Goal: Task Accomplishment & Management: Manage account settings

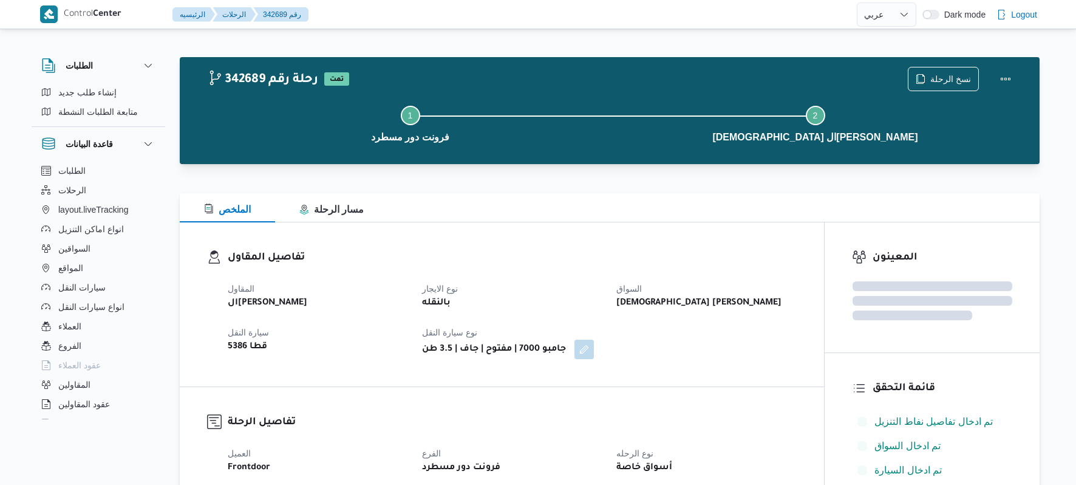
select select "ar"
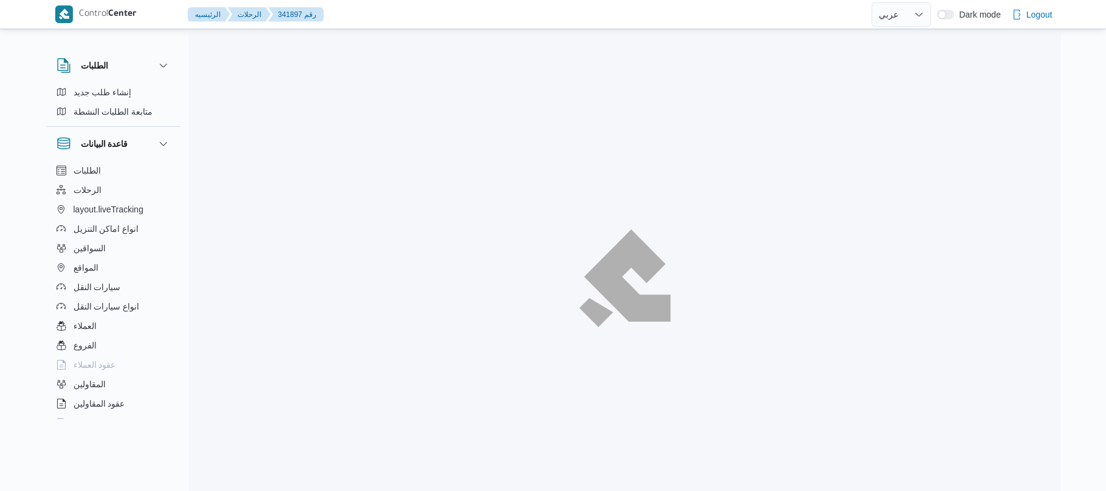
select select "ar"
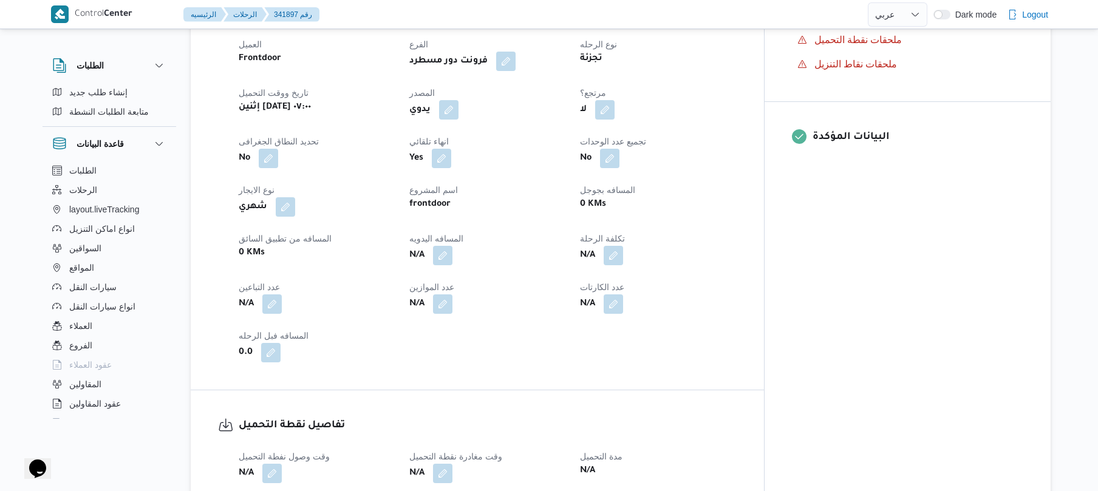
scroll to position [453, 0]
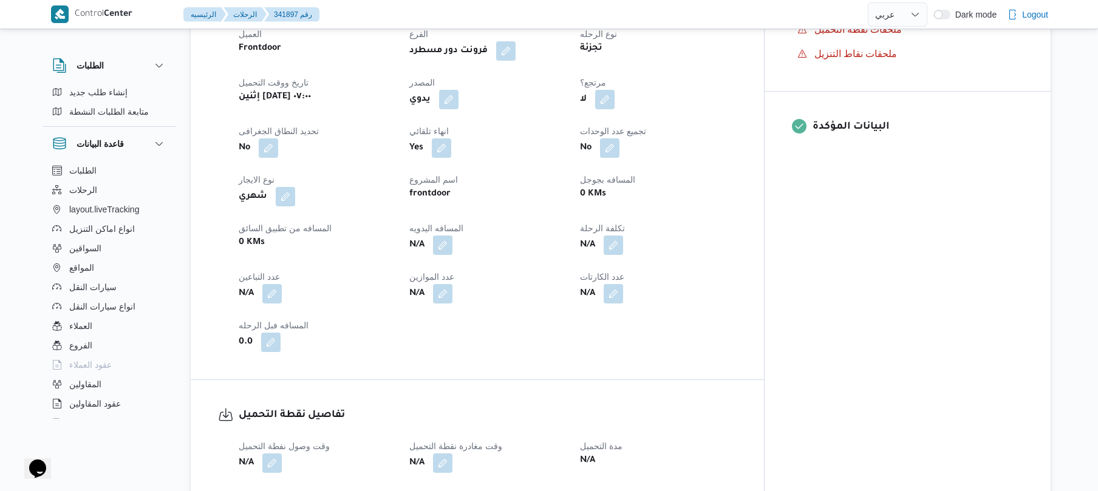
click at [458, 90] on span at bounding box center [446, 99] width 26 height 19
click at [458, 95] on button "button" at bounding box center [448, 98] width 19 height 19
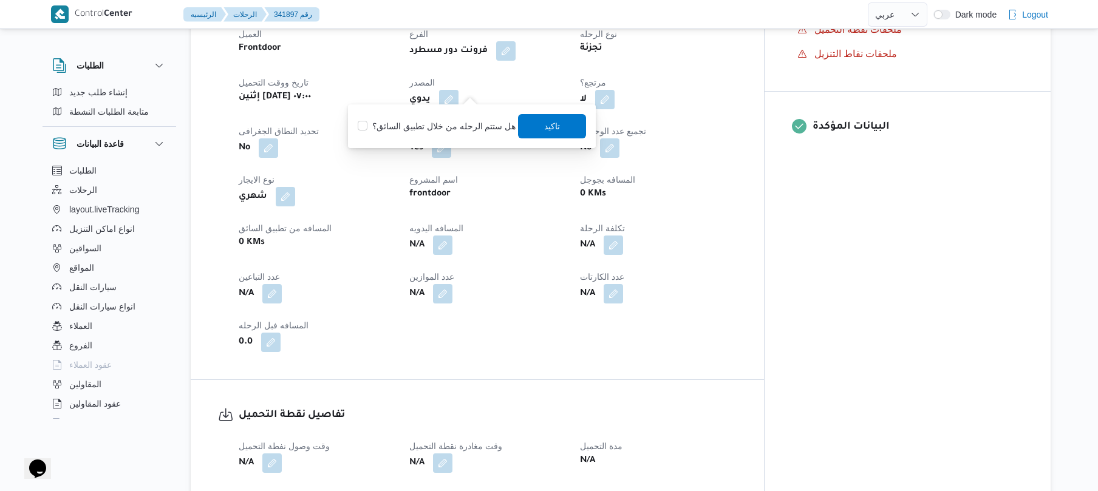
click at [451, 124] on label "هل ستتم الرحله من خلال تطبيق السائق؟" at bounding box center [437, 126] width 158 height 15
checkbox input "true"
click at [545, 126] on span "تاكيد" at bounding box center [553, 126] width 16 height 15
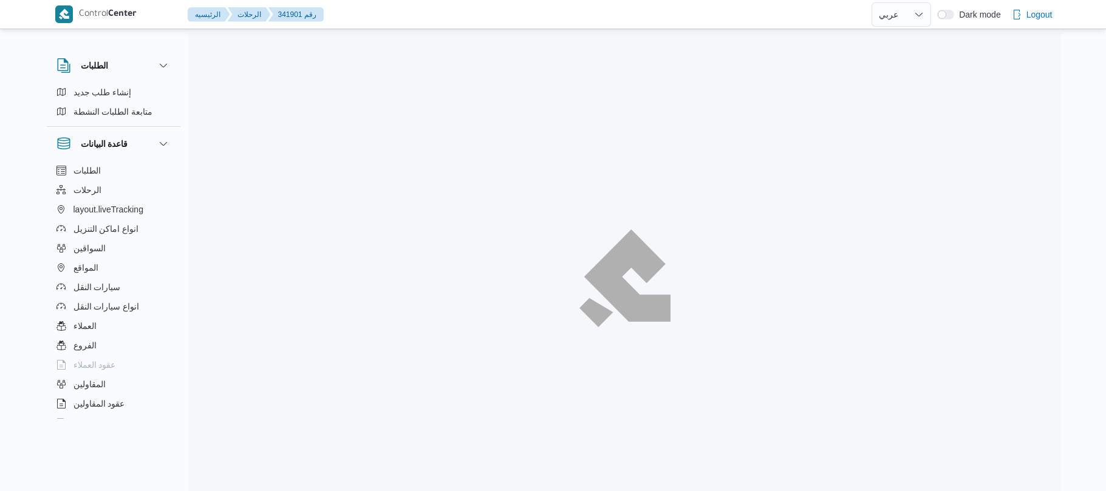
select select "ar"
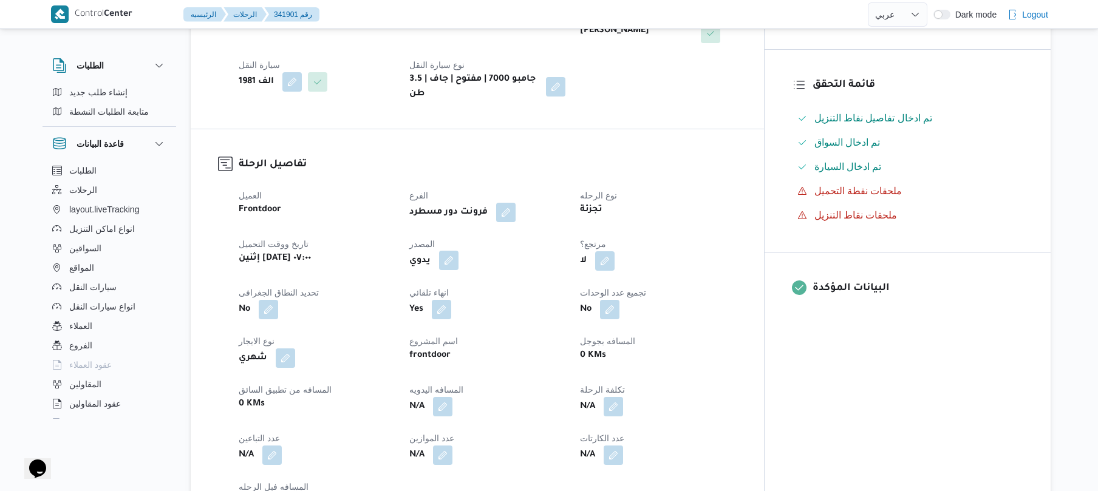
click at [458, 251] on button "button" at bounding box center [448, 260] width 19 height 19
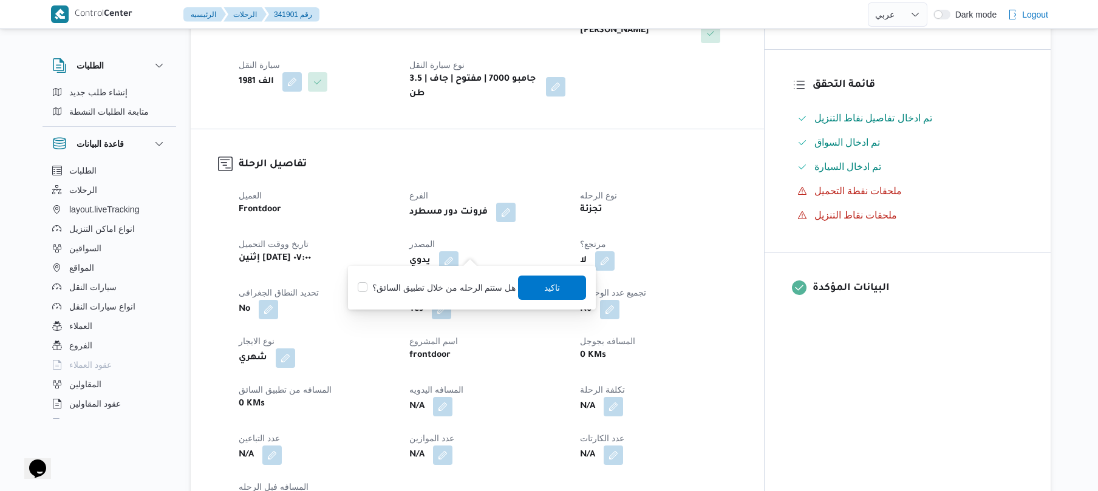
click at [448, 290] on label "هل ستتم الرحله من خلال تطبيق السائق؟" at bounding box center [437, 288] width 158 height 15
checkbox input "true"
click at [559, 287] on span "تاكيد" at bounding box center [553, 287] width 68 height 24
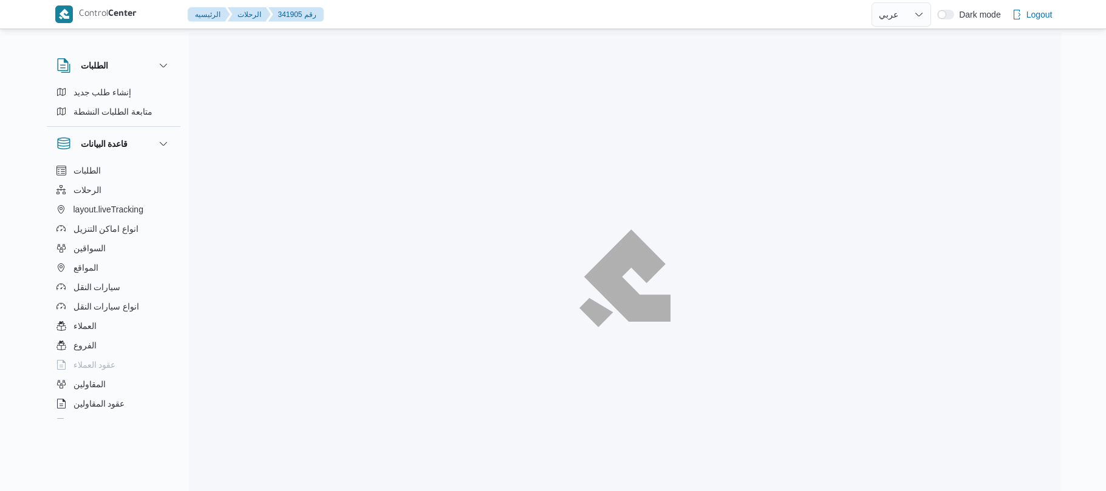
select select "ar"
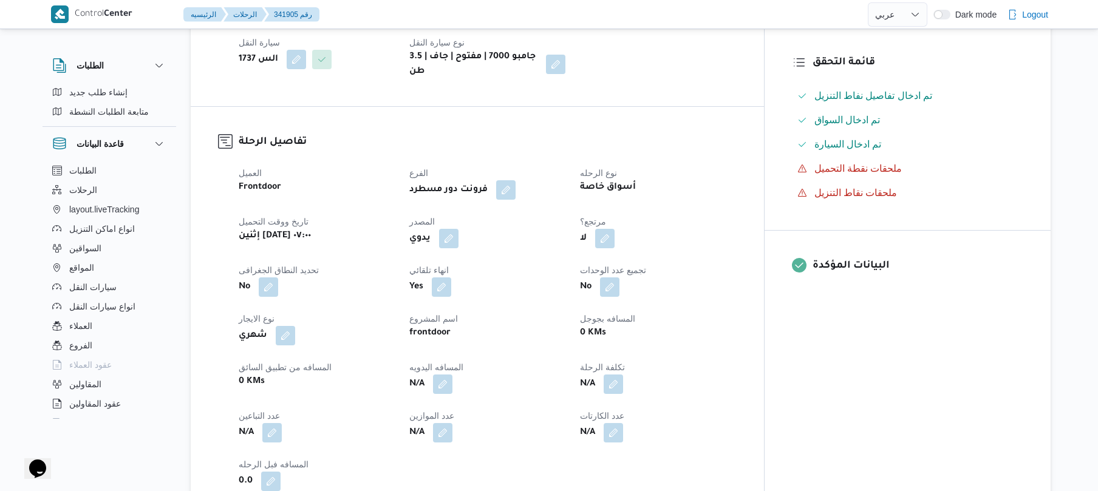
scroll to position [324, 0]
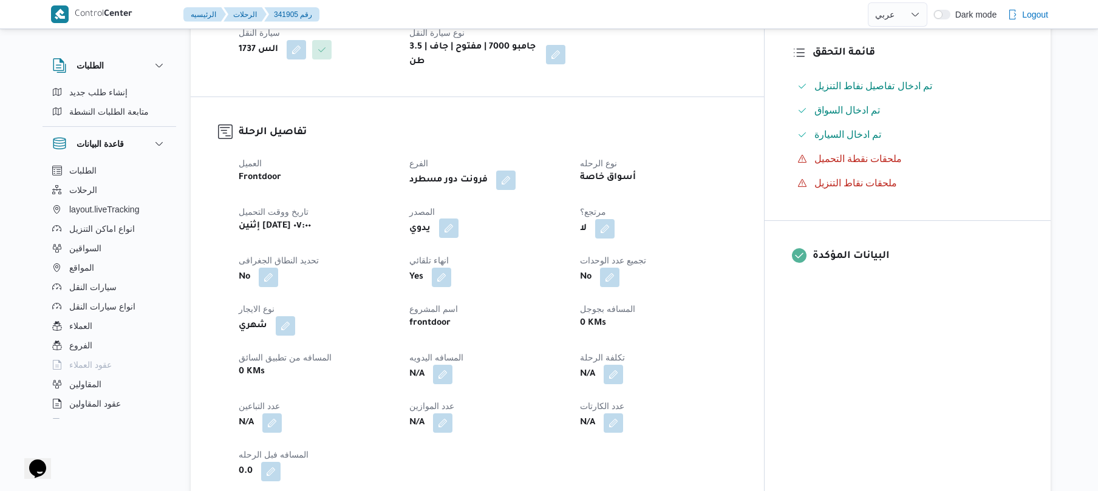
click at [458, 219] on button "button" at bounding box center [448, 228] width 19 height 19
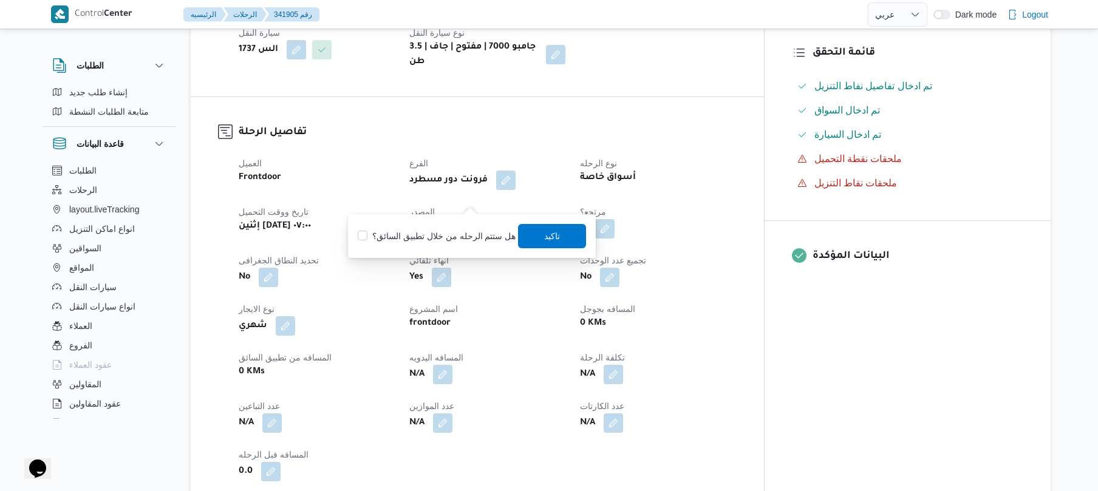
click at [448, 234] on label "هل ستتم الرحله من خلال تطبيق السائق؟" at bounding box center [437, 236] width 158 height 15
checkbox input "true"
click at [568, 233] on span "تاكيد" at bounding box center [553, 235] width 68 height 24
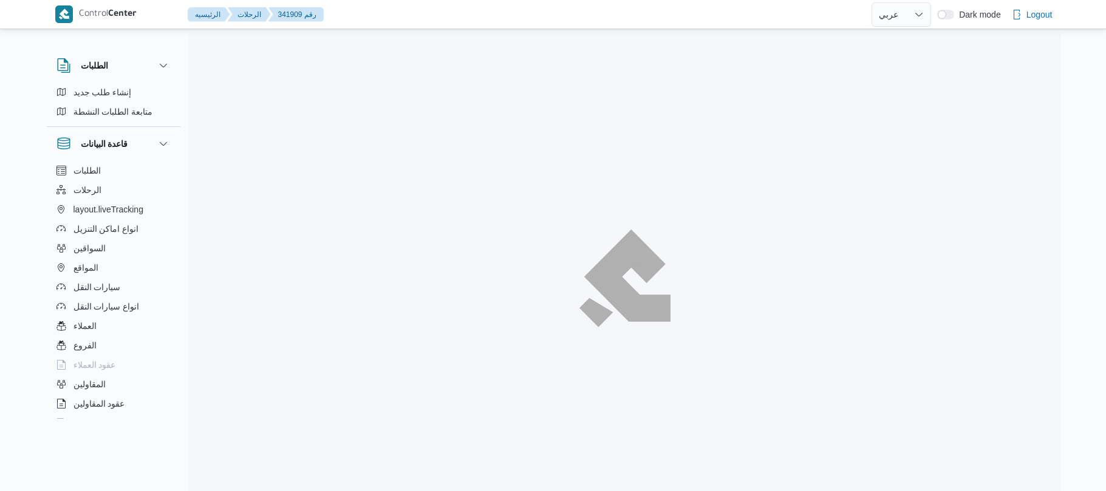
select select "ar"
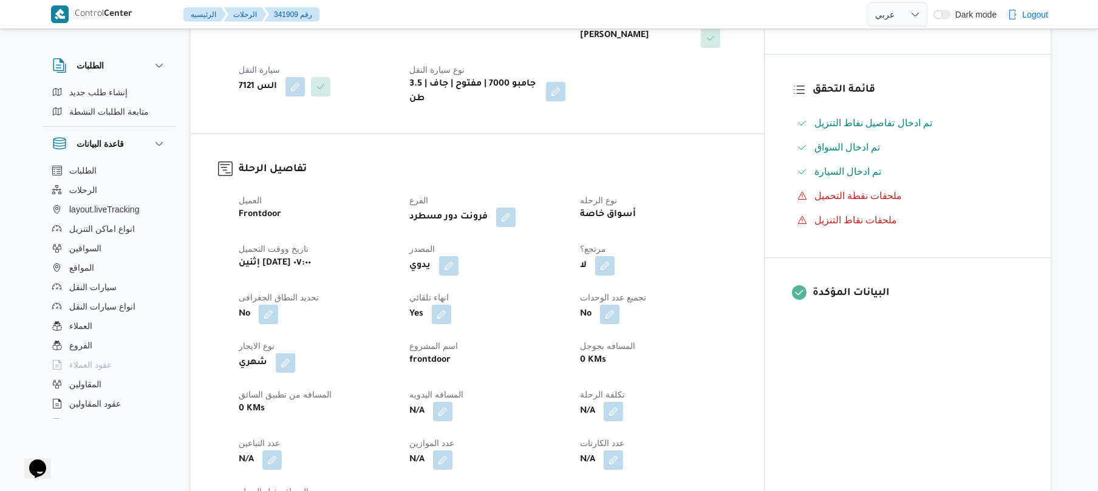
scroll to position [356, 0]
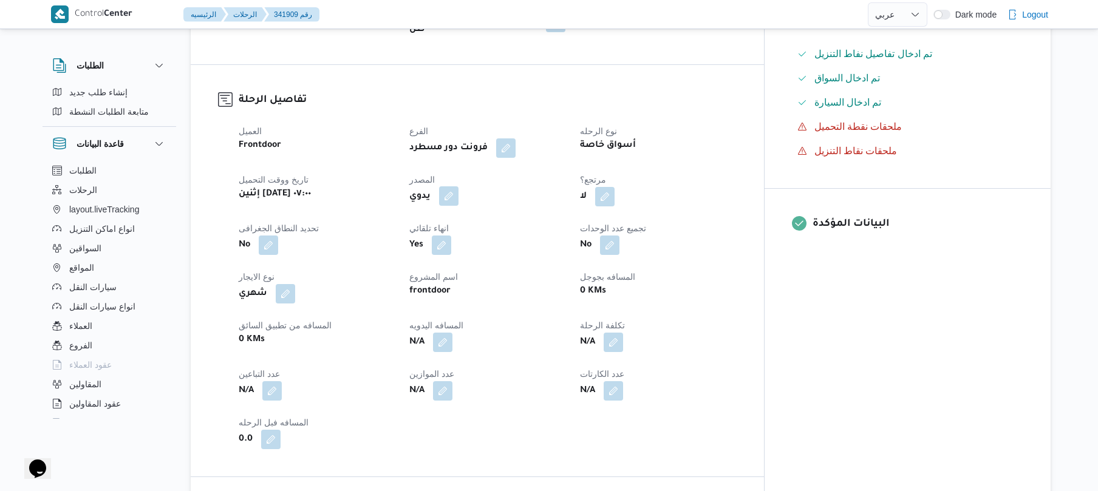
click at [458, 191] on button "button" at bounding box center [448, 195] width 19 height 19
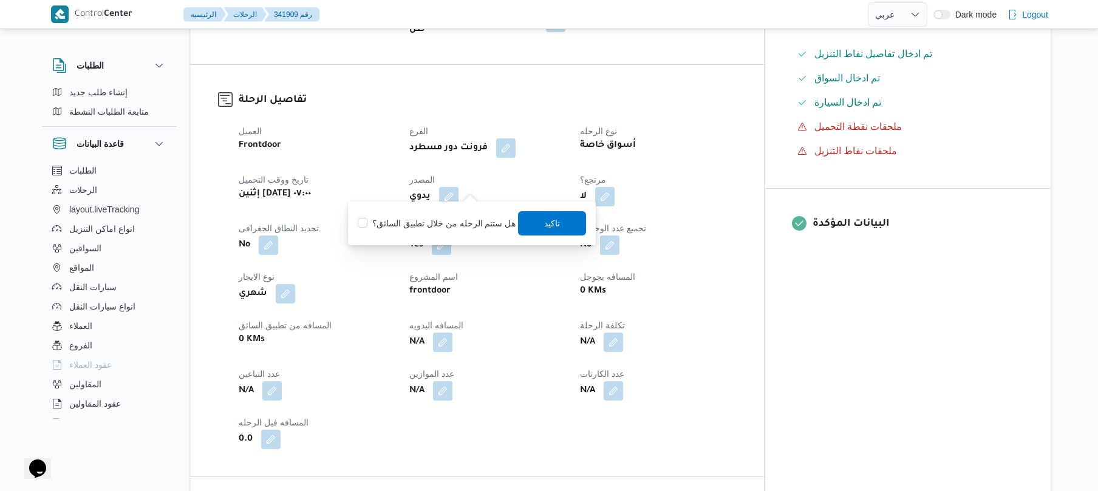
click at [448, 227] on label "هل ستتم الرحله من خلال تطبيق السائق؟" at bounding box center [437, 223] width 158 height 15
checkbox input "true"
click at [547, 221] on span "تاكيد" at bounding box center [553, 223] width 16 height 15
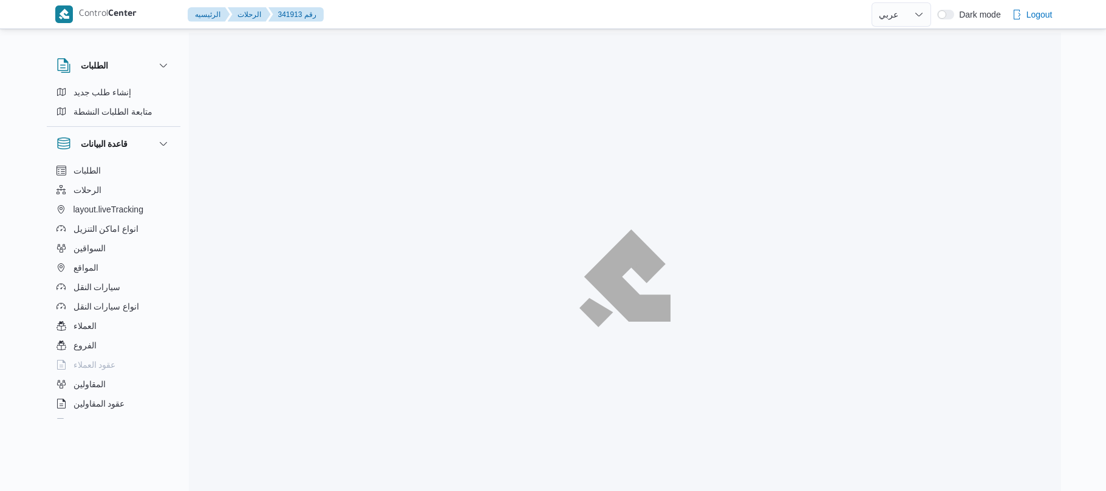
select select "ar"
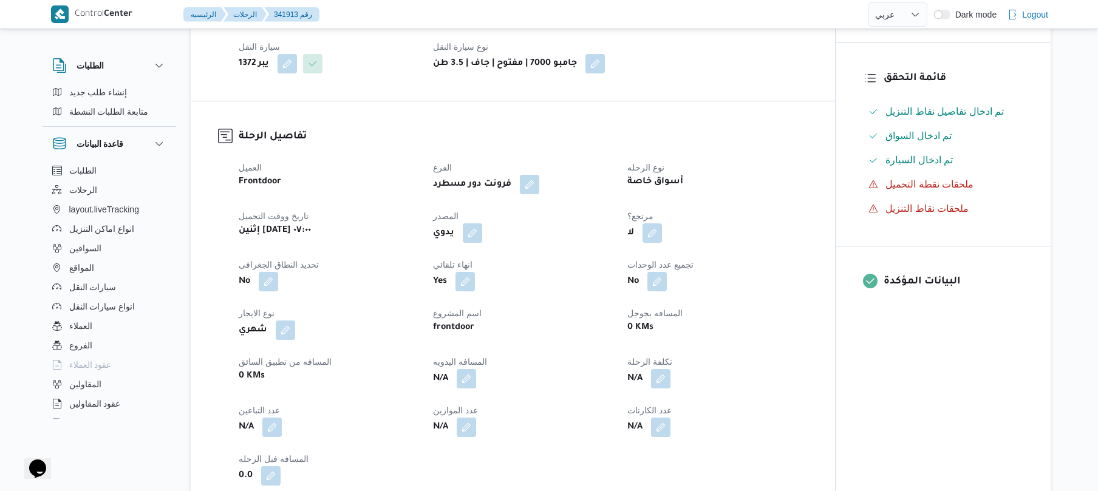
scroll to position [356, 0]
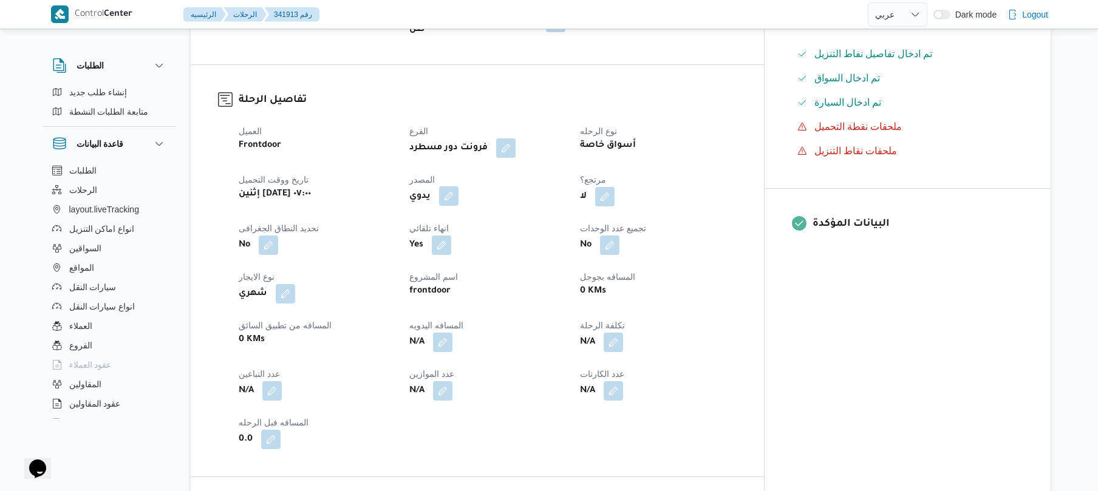
click at [458, 186] on button "button" at bounding box center [448, 195] width 19 height 19
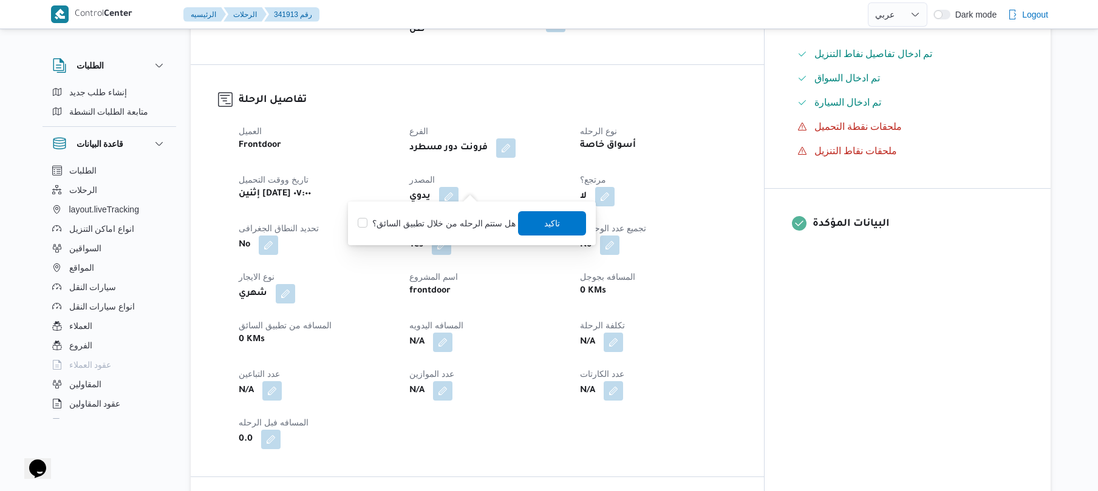
click at [443, 220] on label "هل ستتم الرحله من خلال تطبيق السائق؟" at bounding box center [437, 223] width 158 height 15
checkbox input "true"
click at [574, 227] on span "تاكيد" at bounding box center [553, 223] width 68 height 24
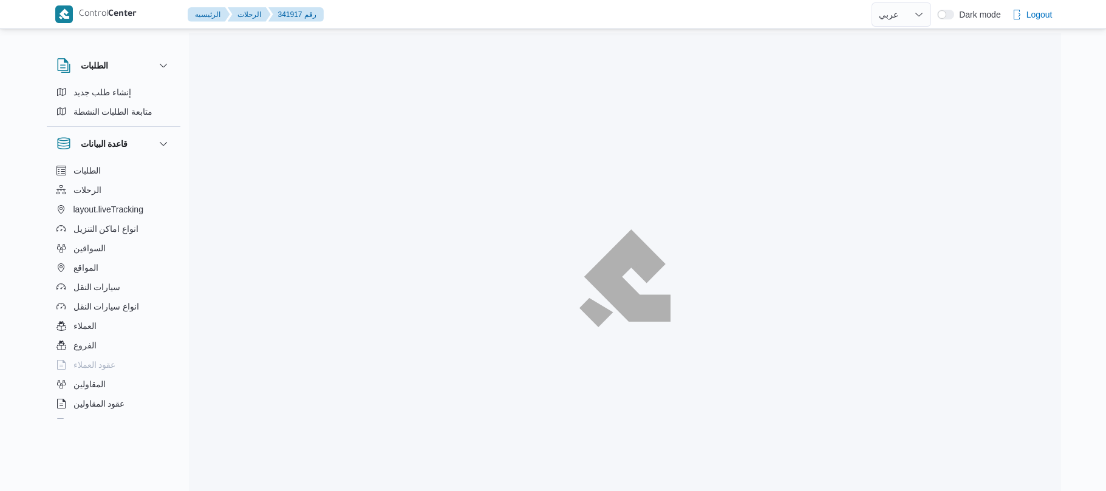
select select "ar"
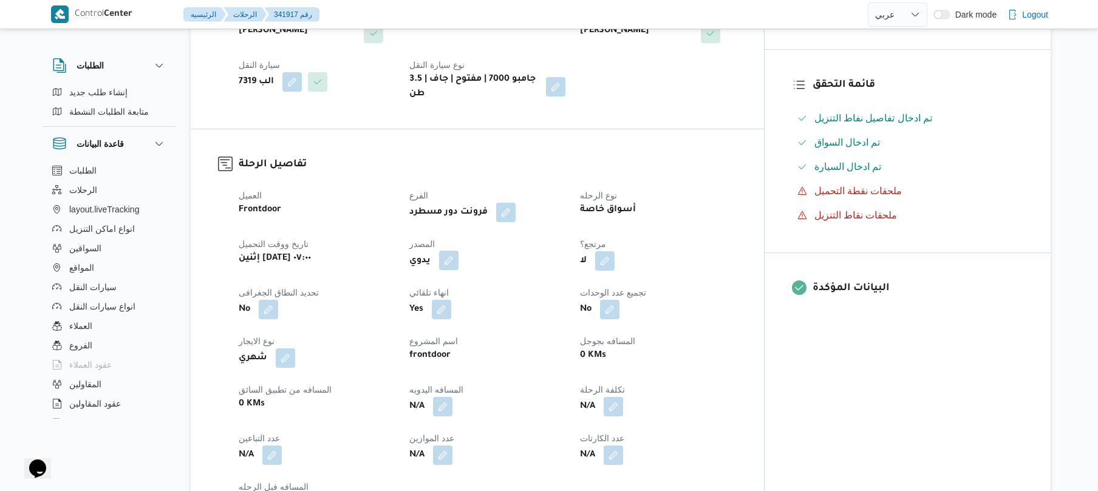
click at [458, 251] on button "button" at bounding box center [448, 260] width 19 height 19
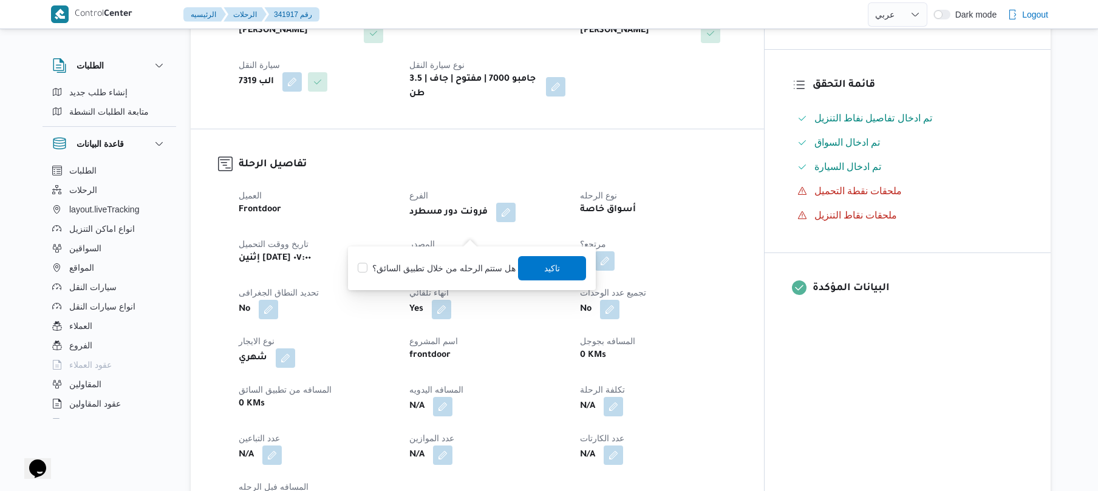
click at [438, 265] on label "هل ستتم الرحله من خلال تطبيق السائق؟" at bounding box center [437, 268] width 158 height 15
checkbox input "true"
click at [537, 267] on span "تاكيد" at bounding box center [553, 268] width 68 height 24
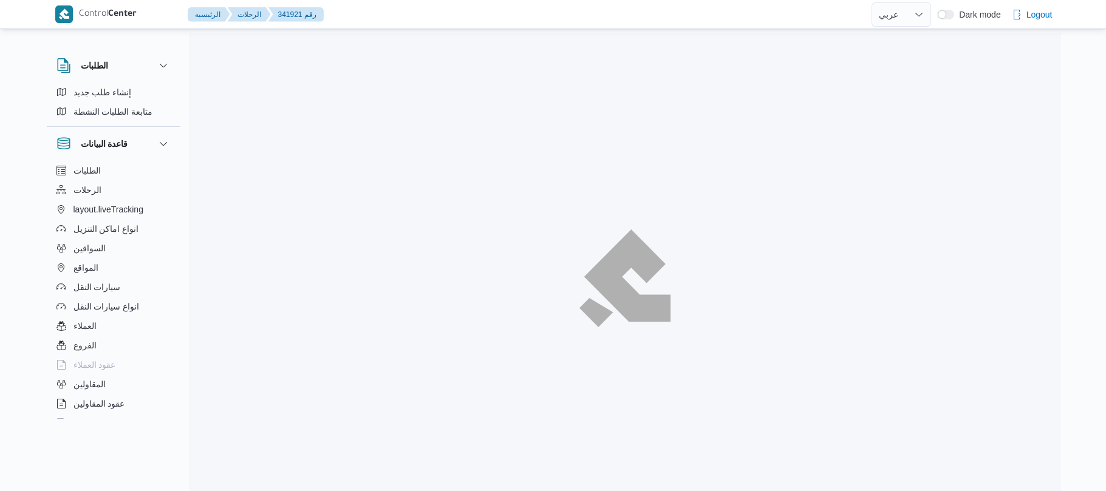
select select "ar"
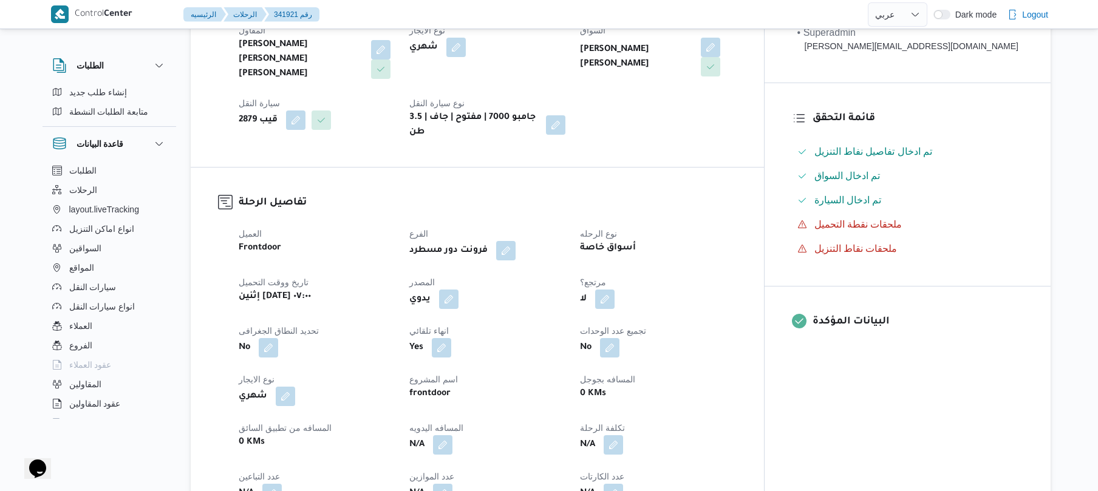
scroll to position [259, 0]
click at [458, 288] on button "button" at bounding box center [448, 297] width 19 height 19
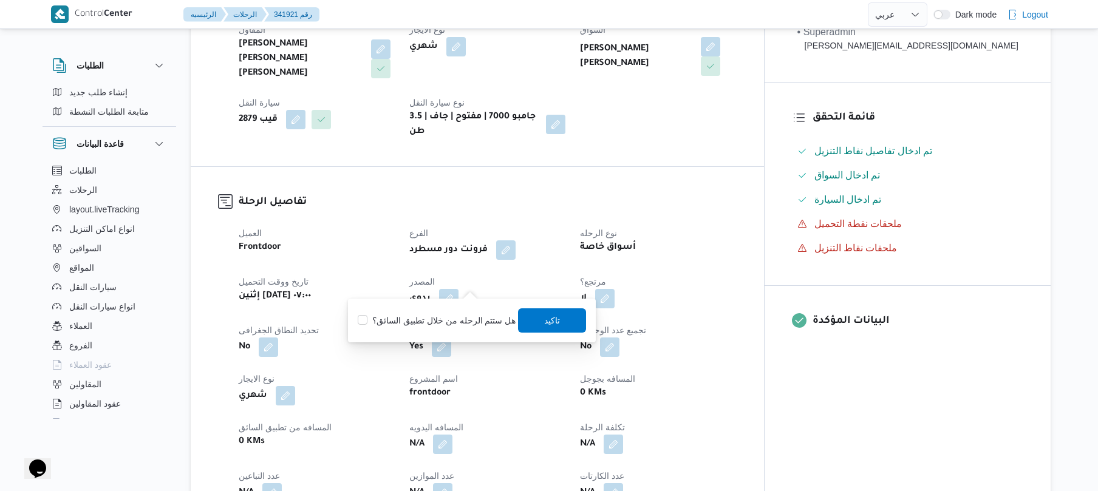
click at [450, 321] on label "هل ستتم الرحله من خلال تطبيق السائق؟" at bounding box center [437, 320] width 158 height 15
checkbox input "true"
click at [550, 323] on span "تاكيد" at bounding box center [553, 320] width 16 height 15
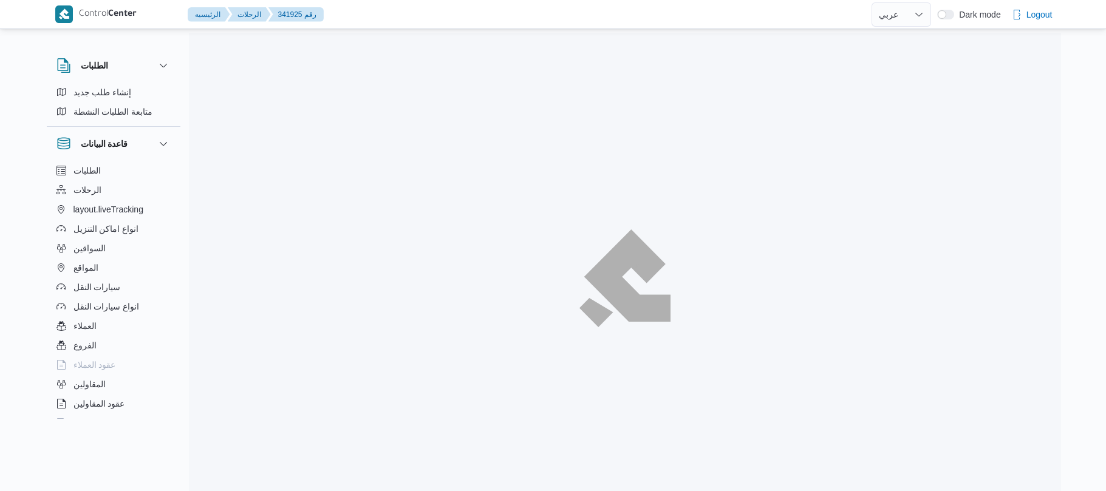
select select "ar"
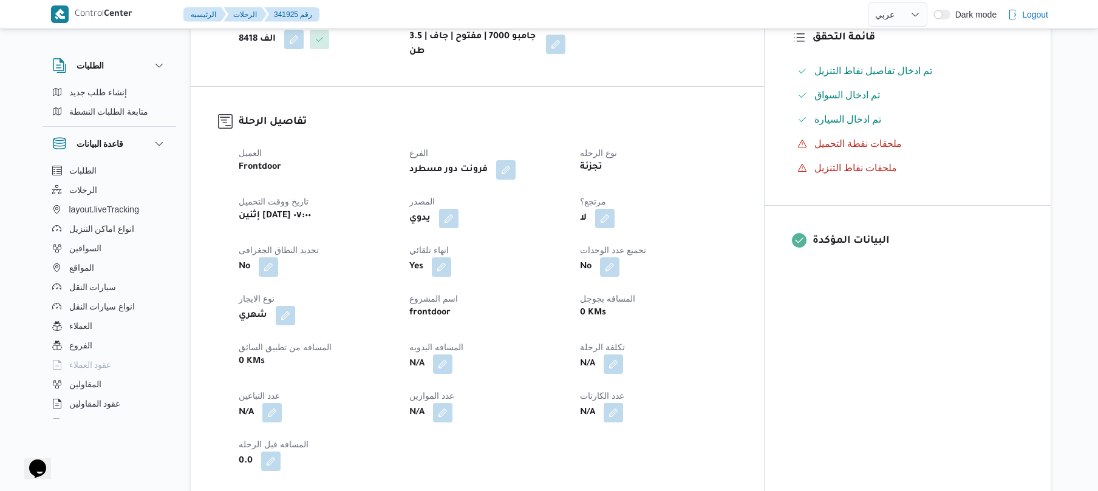
scroll to position [389, 0]
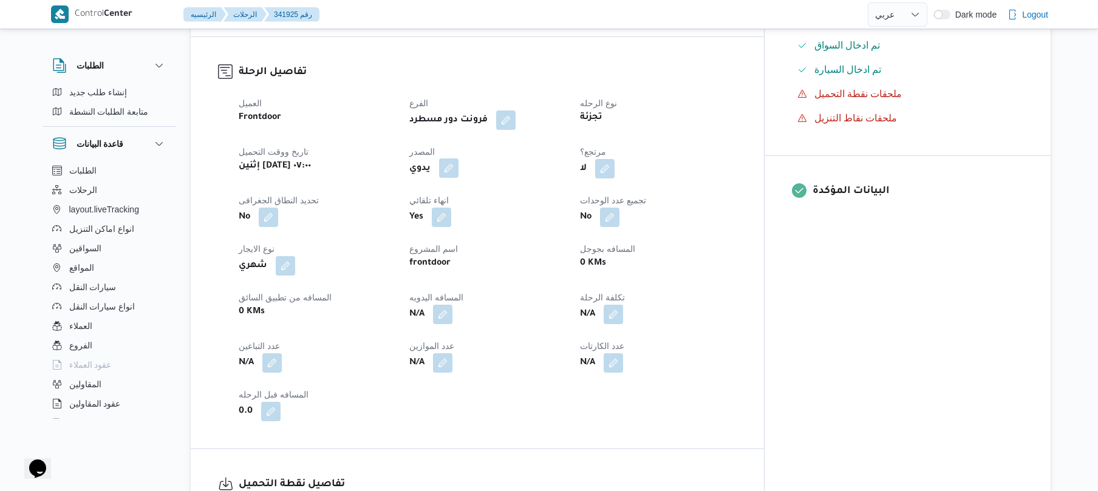
click at [458, 158] on button "button" at bounding box center [448, 167] width 19 height 19
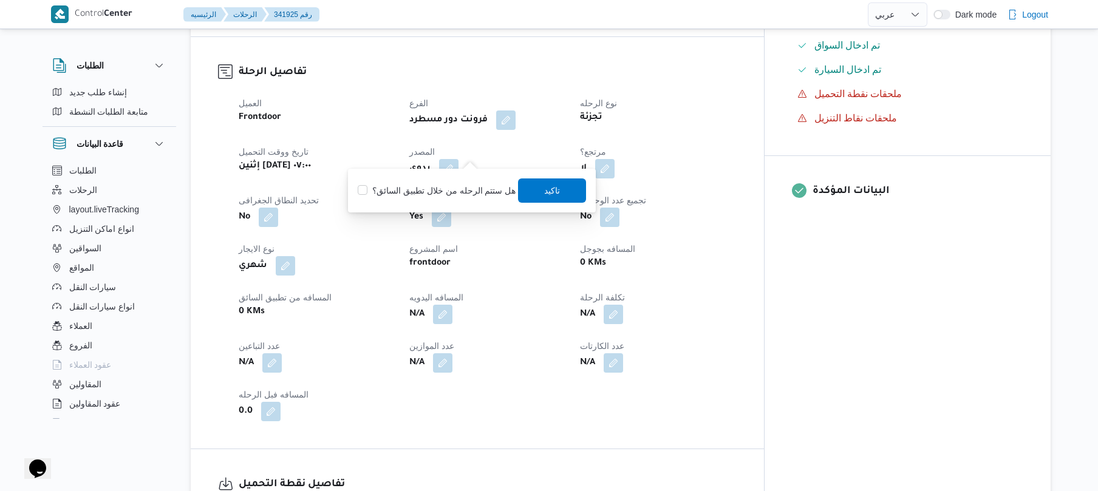
click at [451, 191] on label "هل ستتم الرحله من خلال تطبيق السائق؟" at bounding box center [437, 190] width 158 height 15
checkbox input "true"
click at [553, 192] on span "تاكيد" at bounding box center [553, 190] width 16 height 15
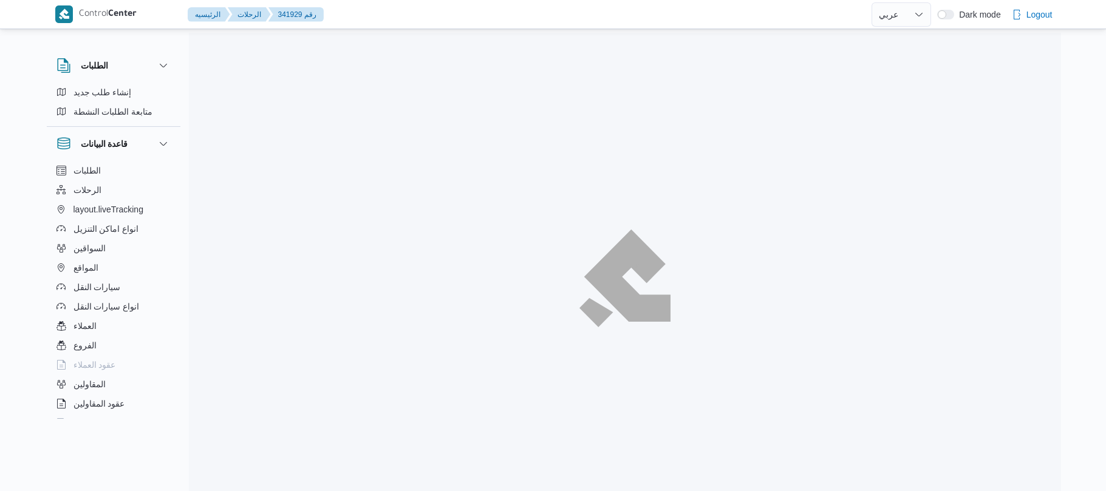
select select "ar"
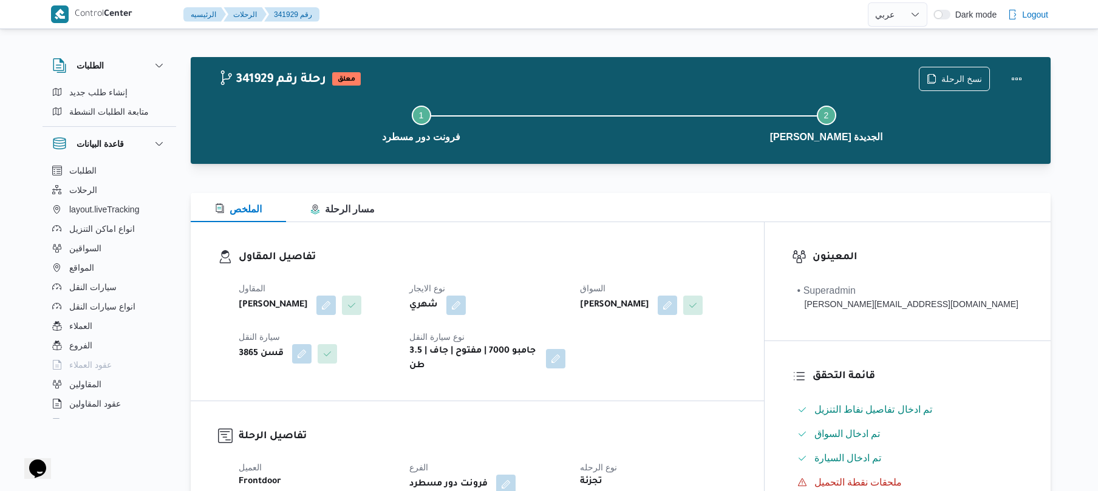
click at [667, 199] on div "الملخص مسار الرحلة" at bounding box center [621, 207] width 860 height 29
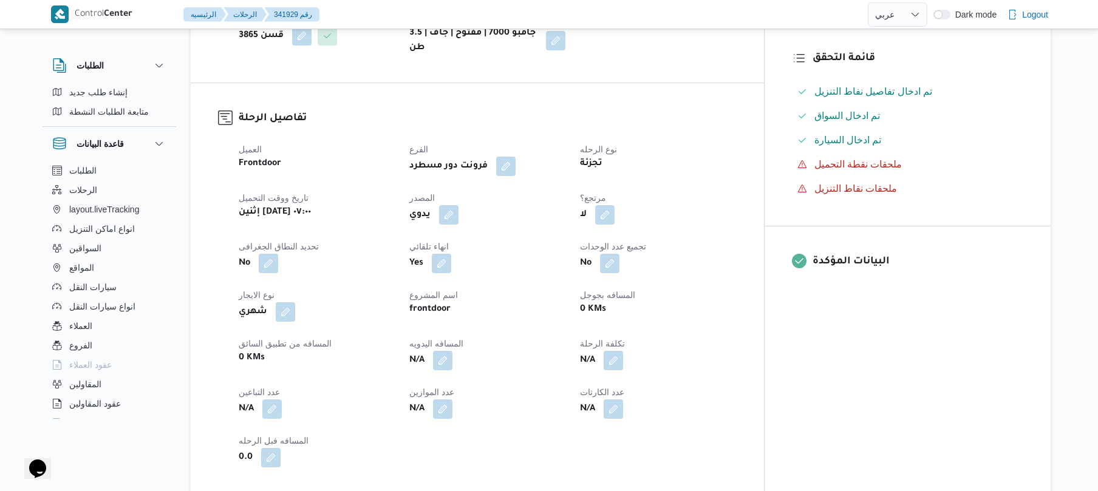
scroll to position [324, 0]
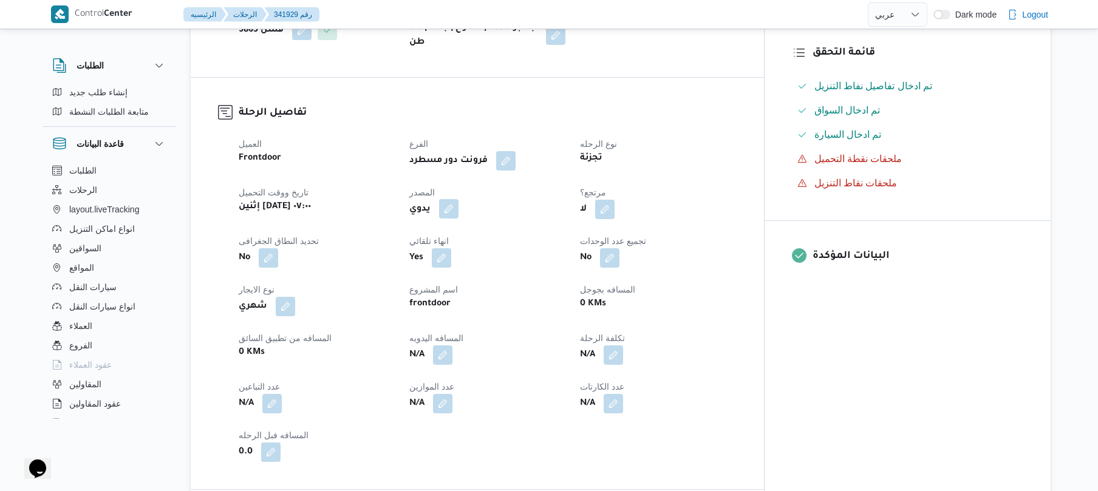
click at [458, 212] on button "button" at bounding box center [448, 208] width 19 height 19
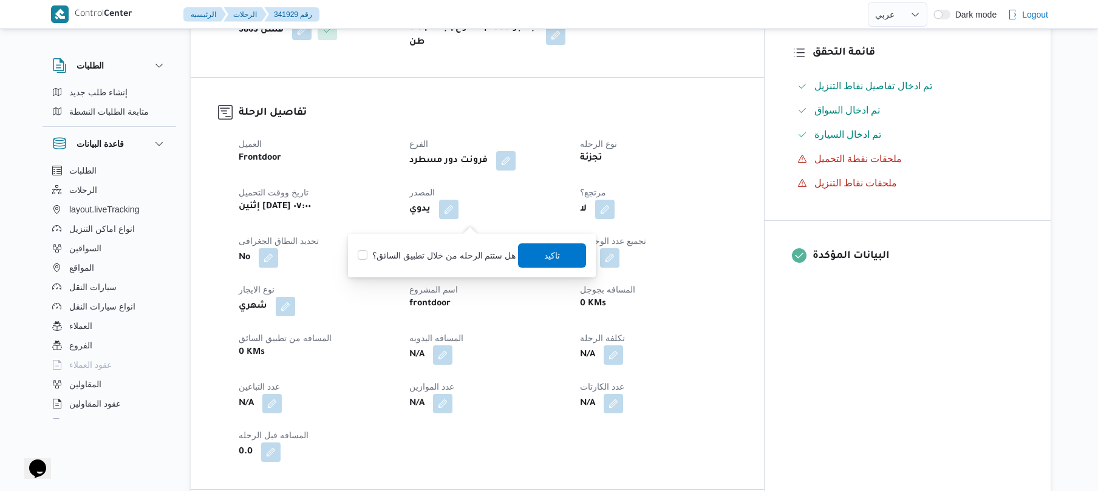
click at [457, 263] on div "هل ستتم الرحله من خلال تطبيق السائق؟ تاكيد" at bounding box center [471, 255] width 231 height 27
click at [469, 250] on label "هل ستتم الرحله من خلال تطبيق السائق؟" at bounding box center [437, 255] width 158 height 15
checkbox input "true"
click at [548, 250] on span "تاكيد" at bounding box center [553, 255] width 16 height 15
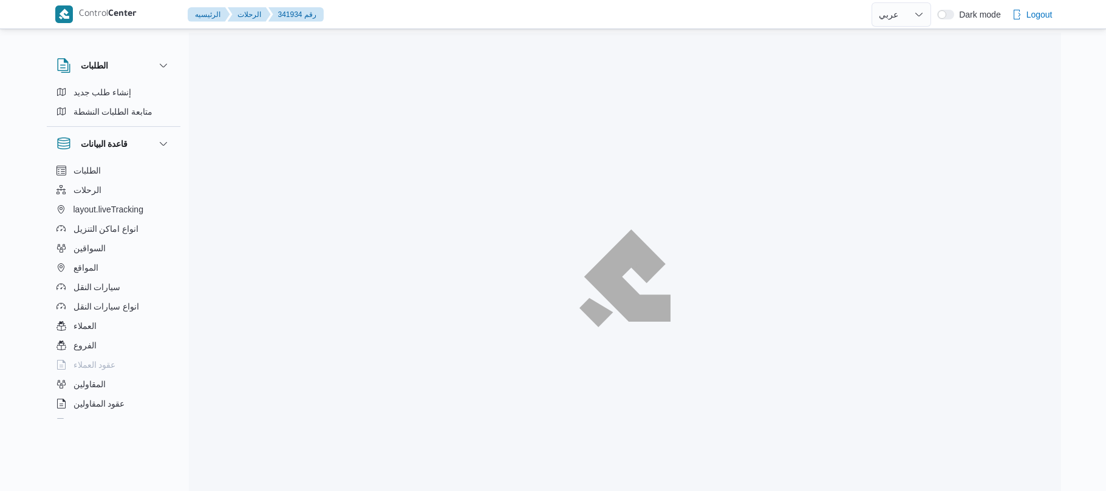
select select "ar"
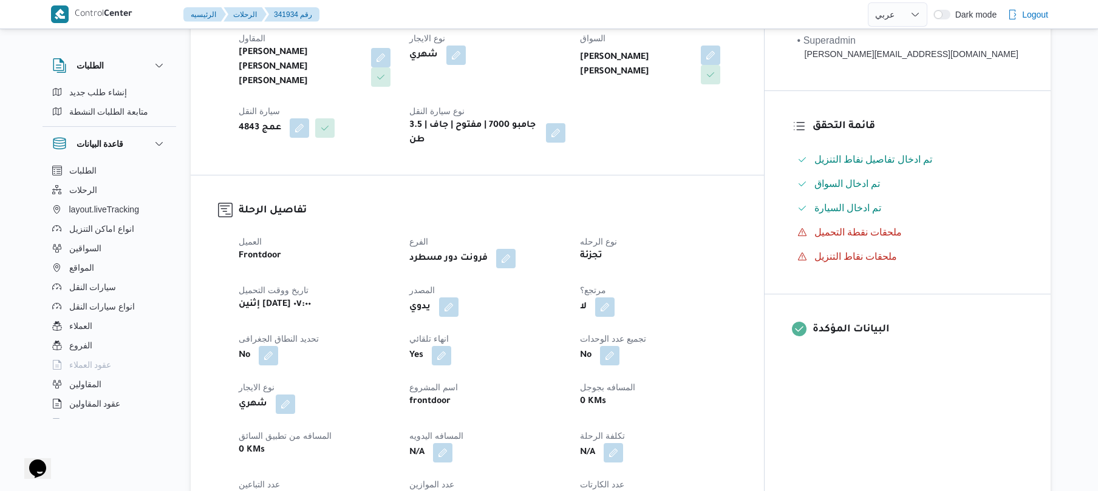
scroll to position [324, 0]
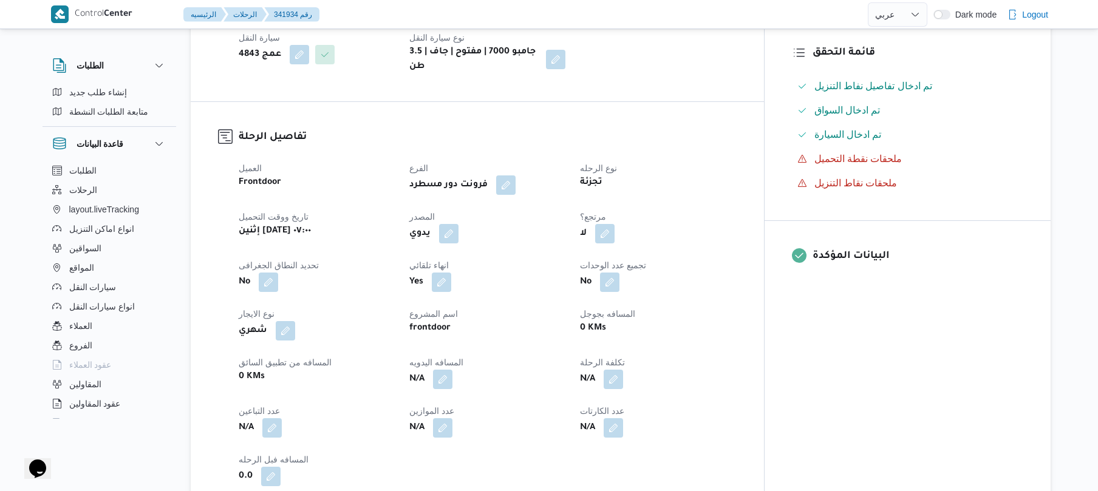
click at [477, 230] on div "العميل Frontdoor الفرع فرونت دور مسطرد نوع الرحله تجزئة تاريخ ووقت التحميل إثني…" at bounding box center [487, 324] width 513 height 340
click at [458, 223] on button "button" at bounding box center [448, 232] width 19 height 19
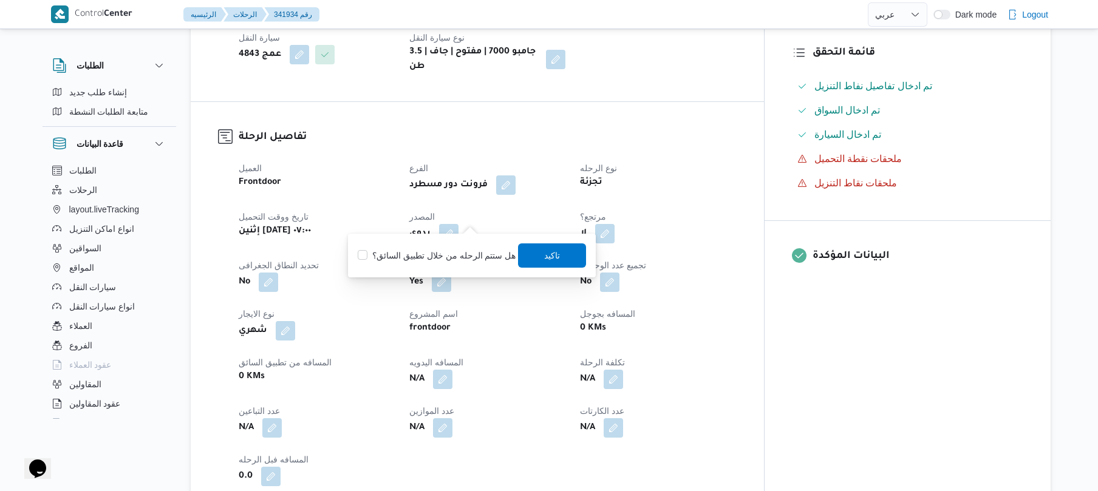
click at [448, 256] on label "هل ستتم الرحله من خلال تطبيق السائق؟" at bounding box center [437, 255] width 158 height 15
checkbox input "true"
click at [540, 248] on span "تاكيد" at bounding box center [553, 255] width 68 height 24
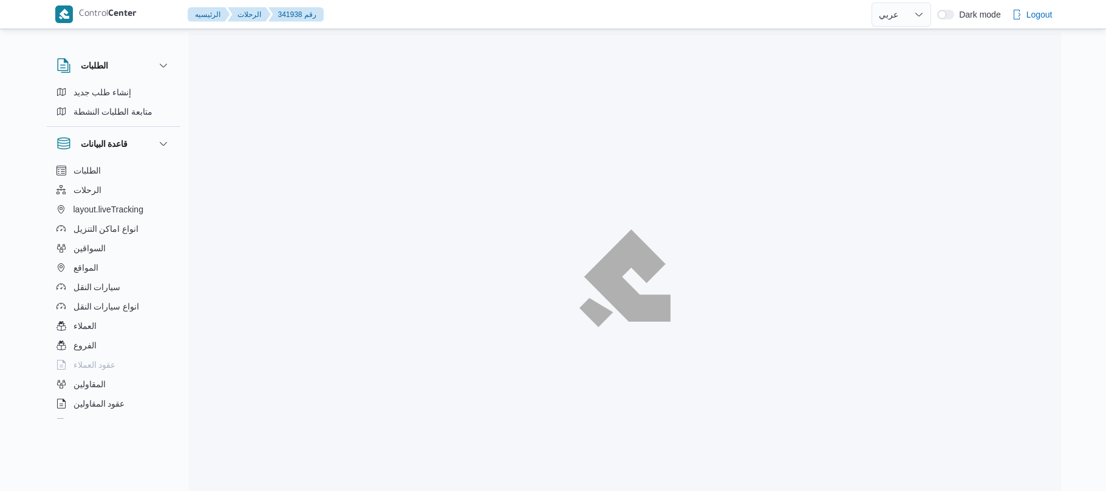
select select "ar"
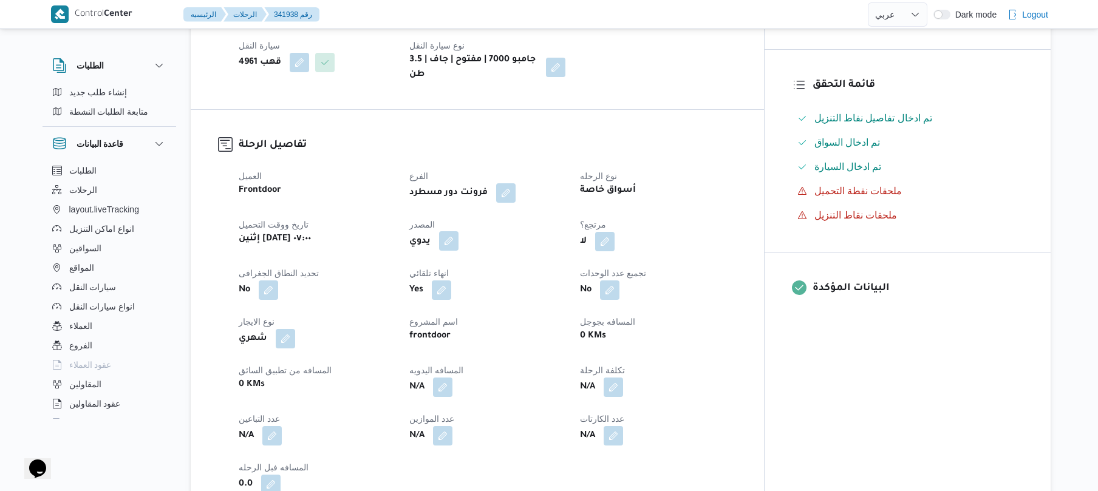
click at [458, 251] on button "button" at bounding box center [448, 240] width 19 height 19
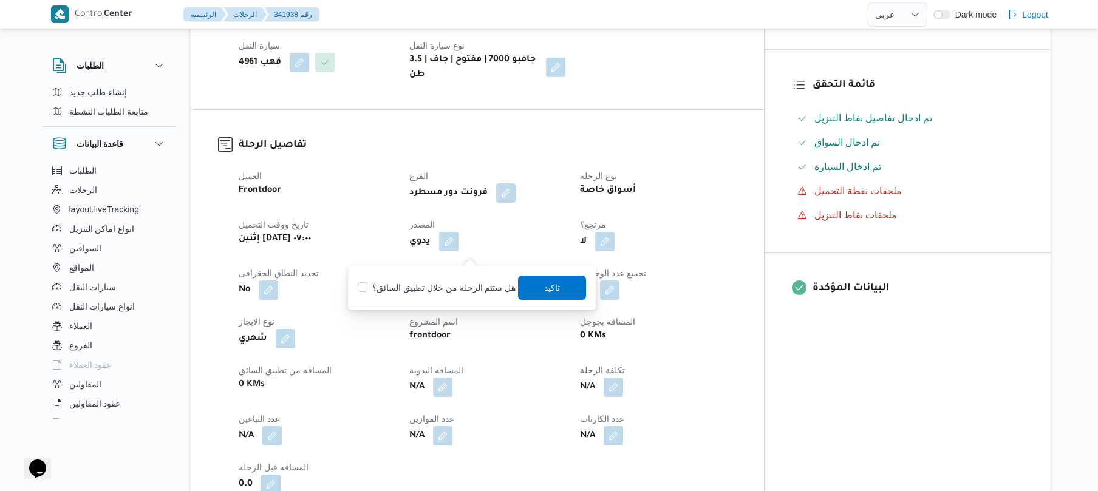
click at [423, 289] on label "هل ستتم الرحله من خلال تطبيق السائق؟" at bounding box center [437, 288] width 158 height 15
checkbox input "true"
click at [551, 281] on span "تاكيد" at bounding box center [553, 287] width 16 height 15
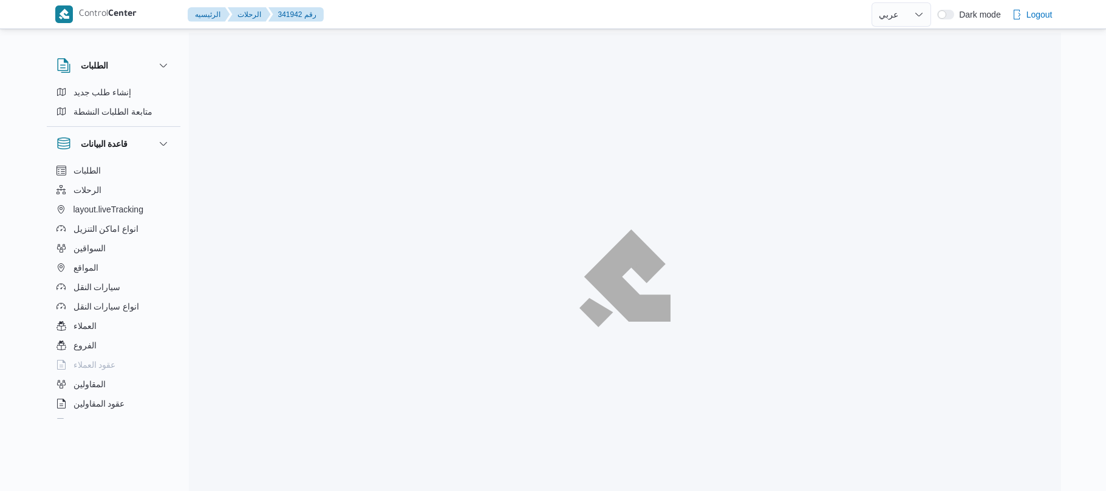
select select "ar"
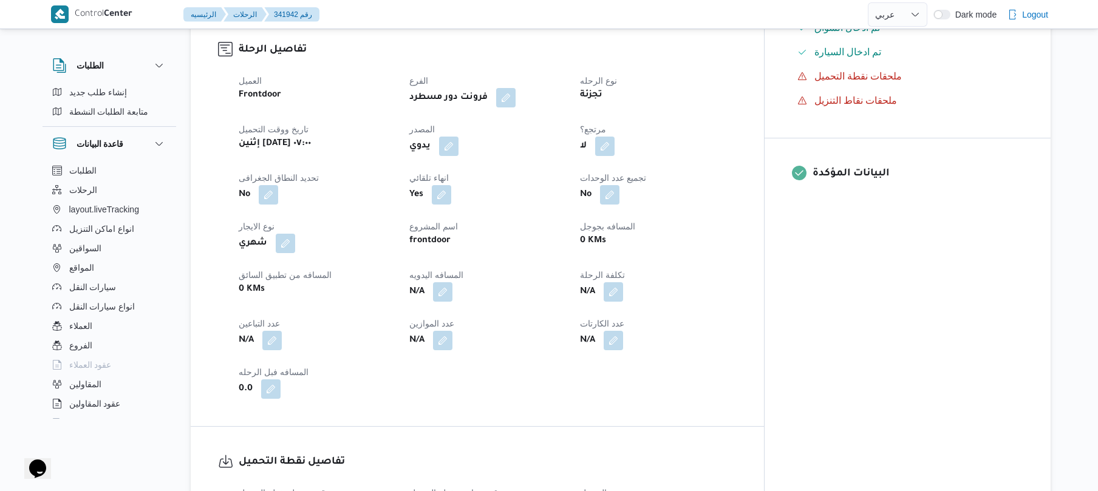
scroll to position [453, 0]
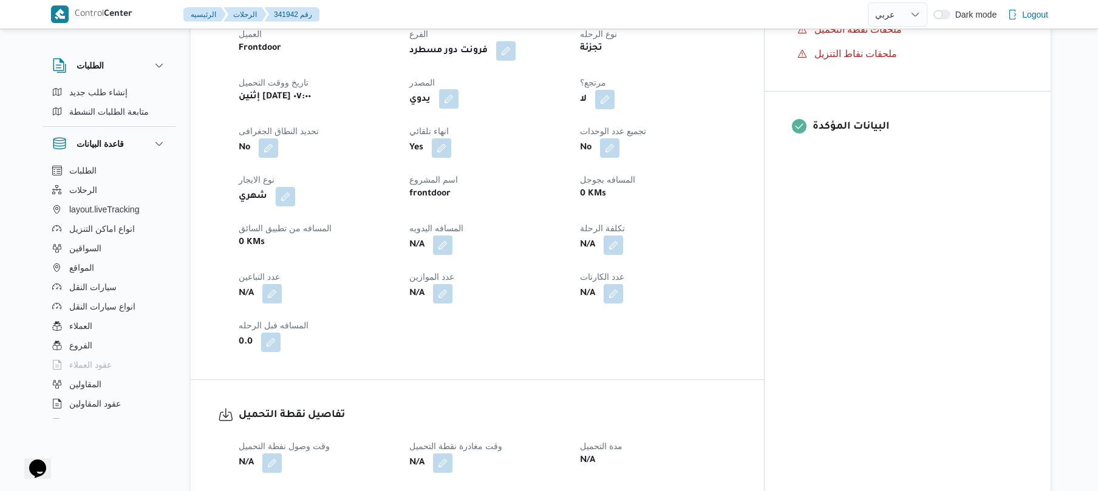
click at [458, 95] on button "button" at bounding box center [448, 98] width 19 height 19
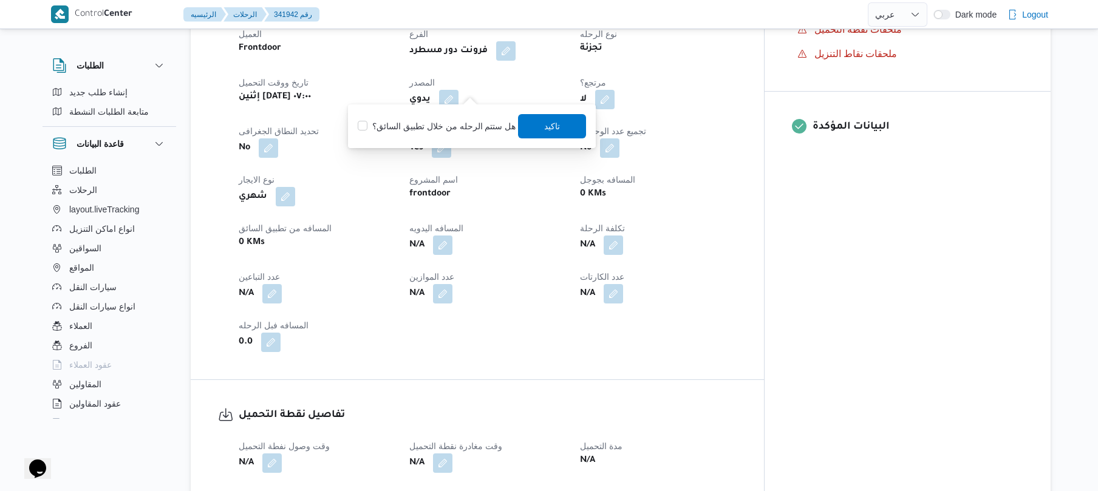
click at [436, 122] on label "هل ستتم الرحله من خلال تطبيق السائق؟" at bounding box center [437, 126] width 158 height 15
checkbox input "true"
click at [551, 124] on span "تاكيد" at bounding box center [553, 125] width 16 height 15
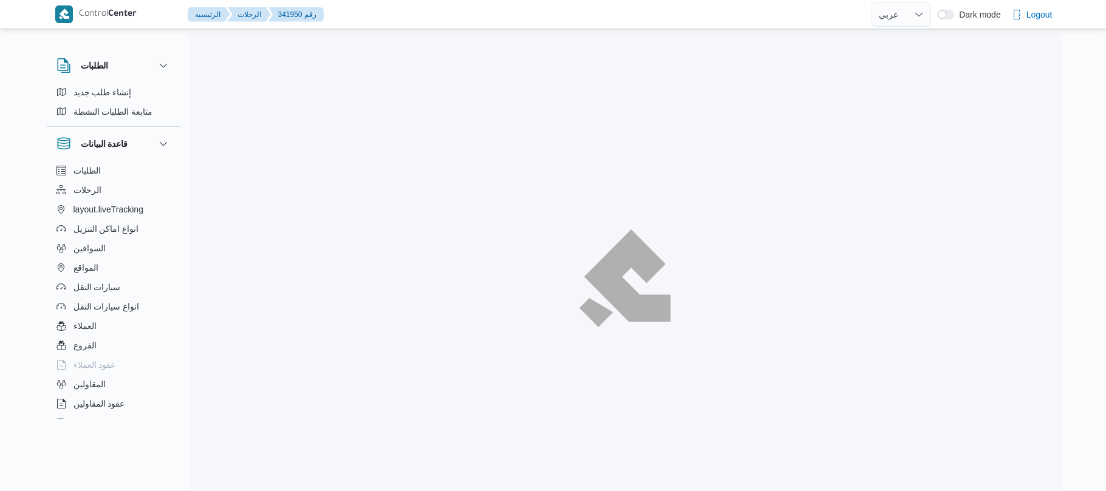
select select "ar"
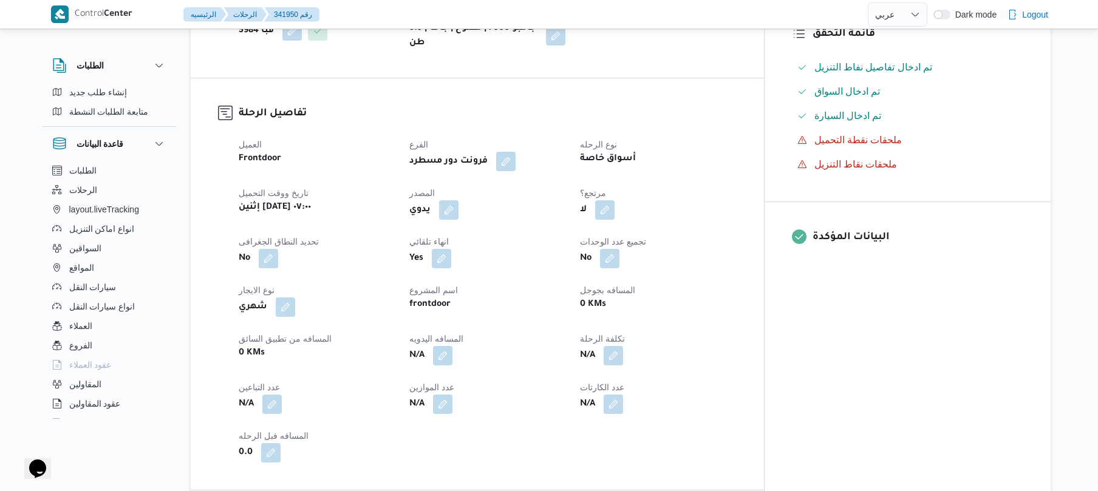
scroll to position [389, 0]
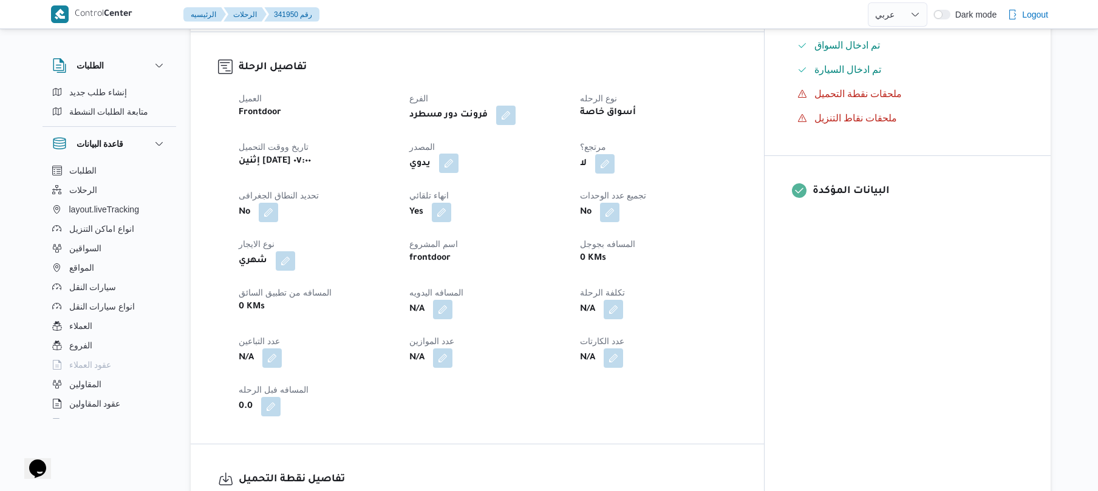
click at [458, 158] on button "button" at bounding box center [448, 163] width 19 height 19
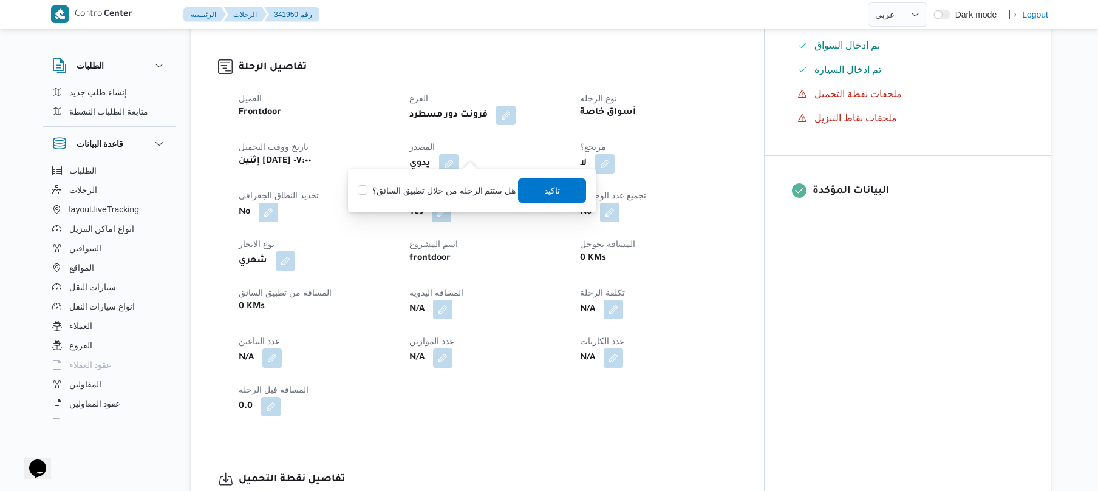
click at [449, 191] on label "هل ستتم الرحله من خلال تطبيق السائق؟" at bounding box center [437, 190] width 158 height 15
checkbox input "true"
click at [536, 186] on span "تاكيد" at bounding box center [553, 191] width 68 height 24
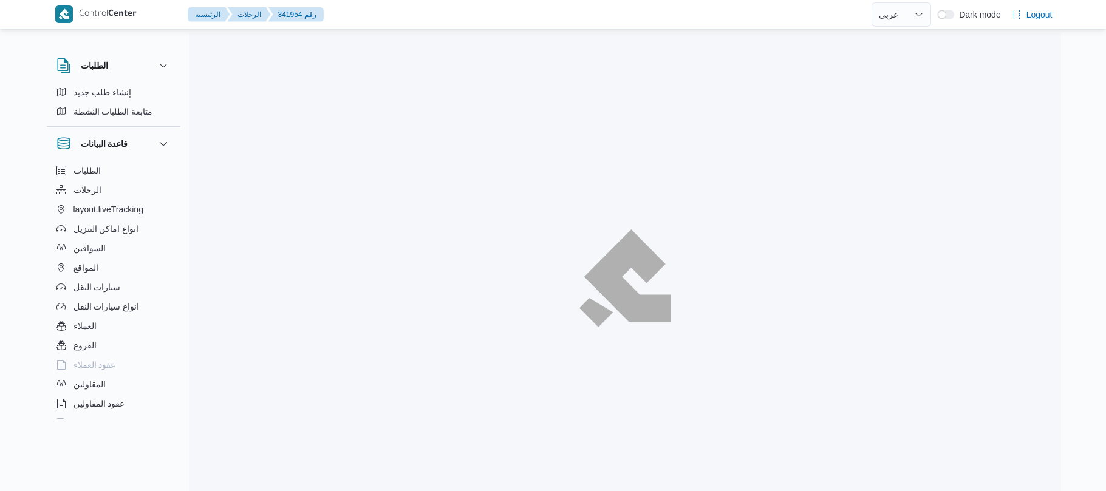
select select "ar"
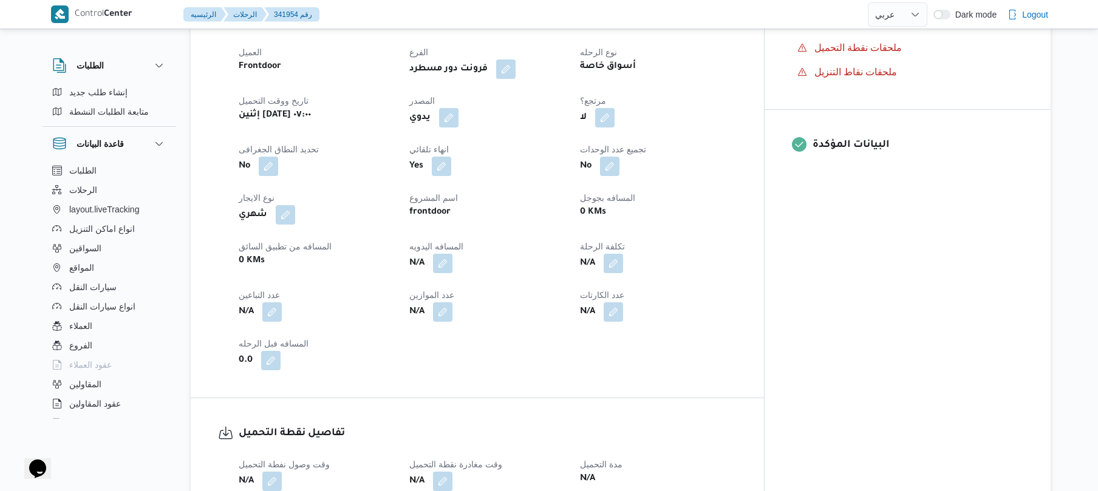
scroll to position [421, 0]
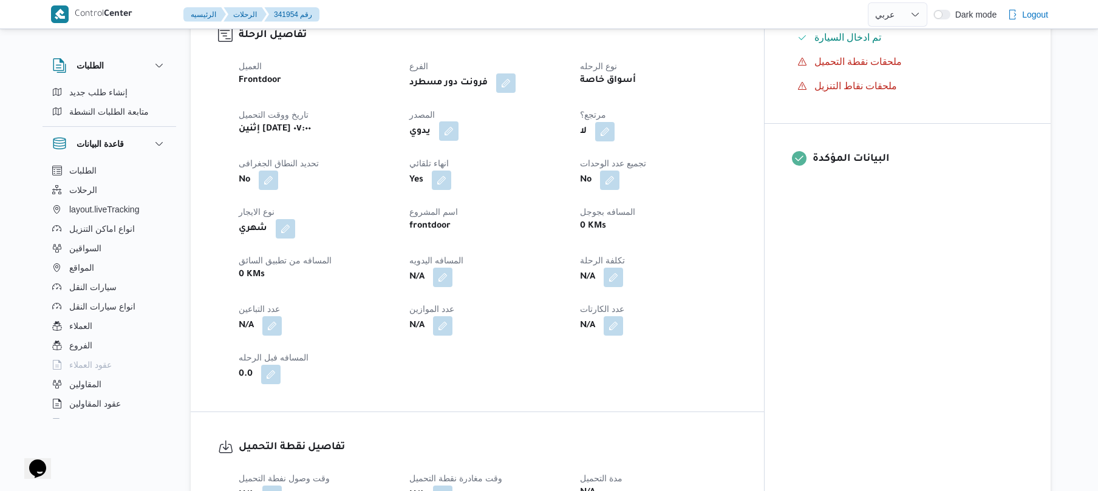
click at [458, 121] on button "button" at bounding box center [448, 130] width 19 height 19
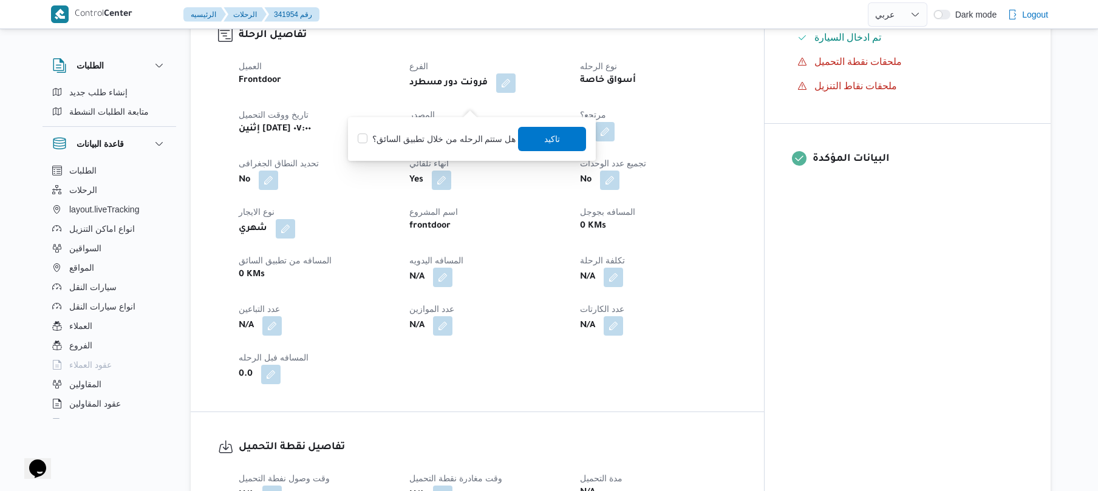
click at [455, 134] on label "هل ستتم الرحله من خلال تطبيق السائق؟" at bounding box center [437, 139] width 158 height 15
checkbox input "true"
click at [559, 141] on span "تاكيد" at bounding box center [553, 138] width 68 height 24
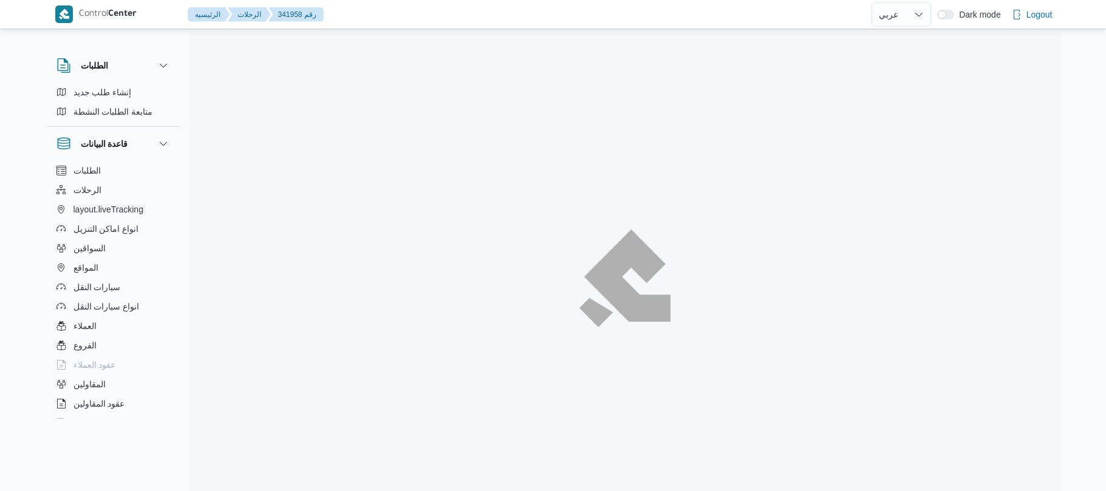
select select "ar"
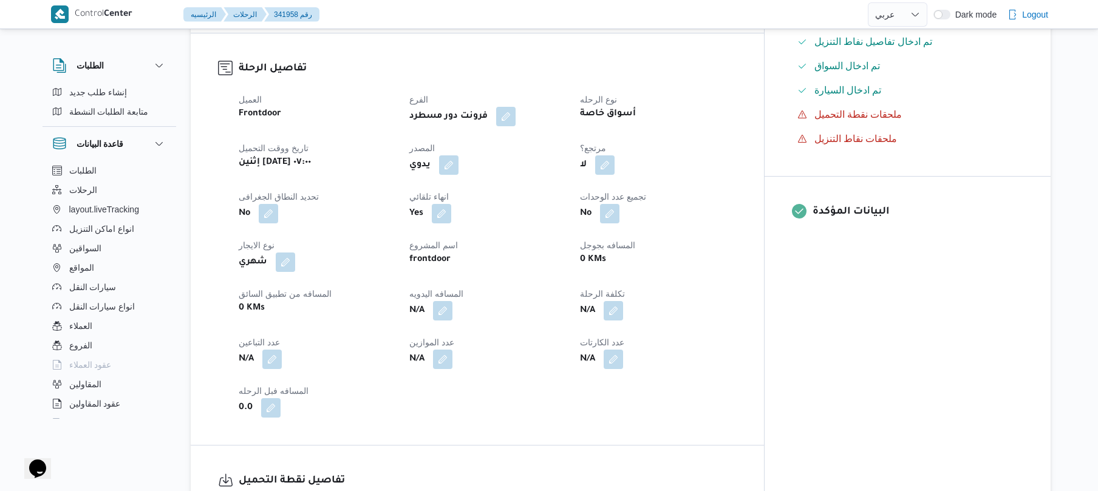
scroll to position [389, 0]
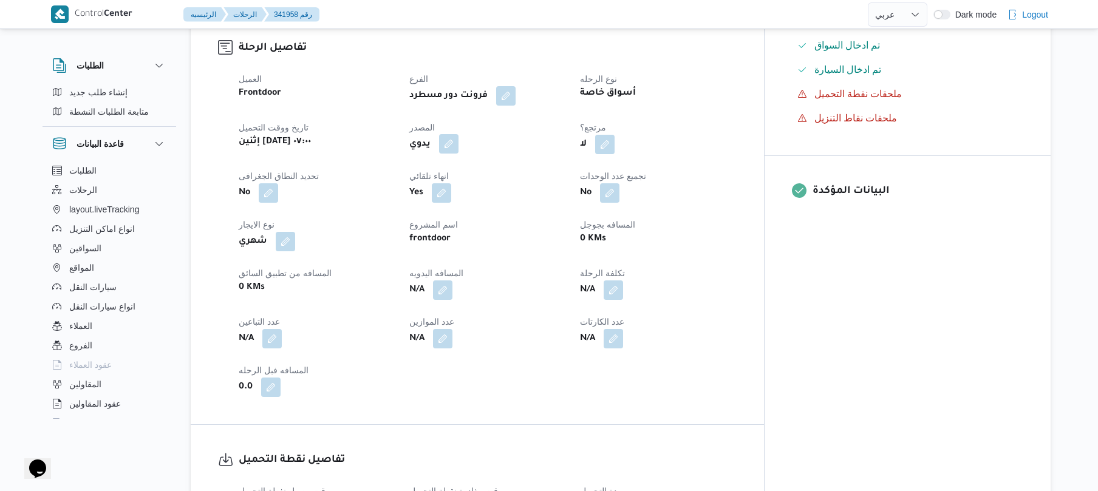
click at [458, 134] on button "button" at bounding box center [448, 143] width 19 height 19
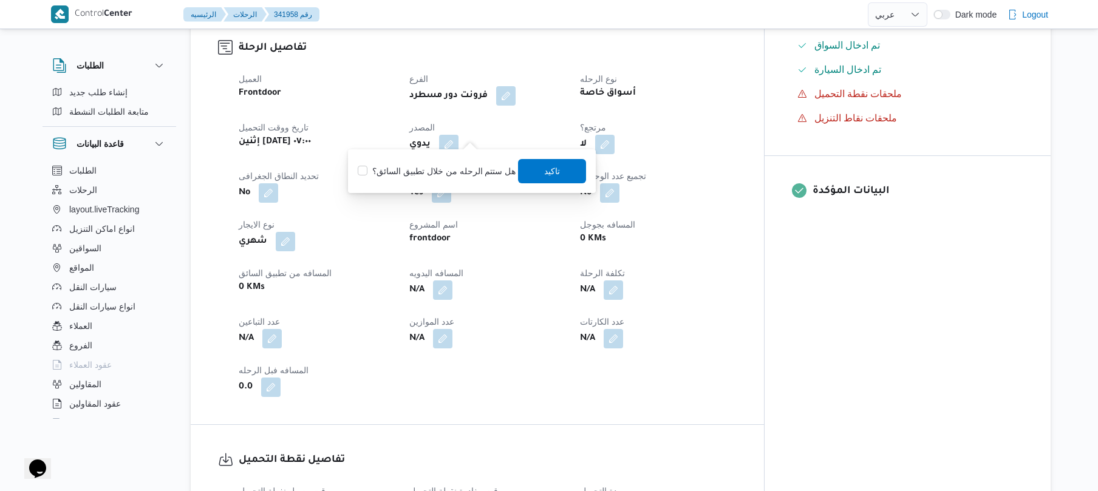
click at [452, 176] on label "هل ستتم الرحله من خلال تطبيق السائق؟" at bounding box center [437, 171] width 158 height 15
checkbox input "true"
click at [534, 170] on span "تاكيد" at bounding box center [553, 170] width 68 height 24
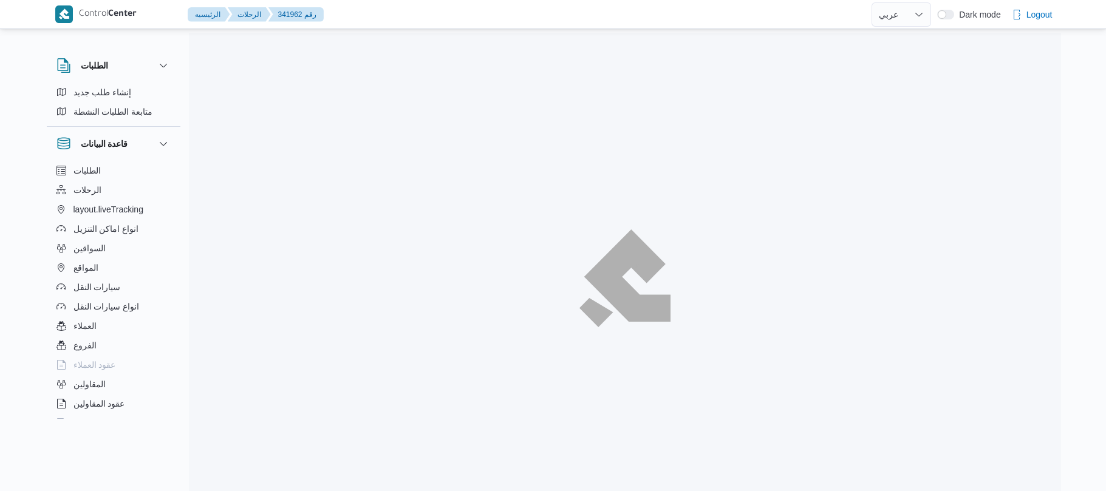
select select "ar"
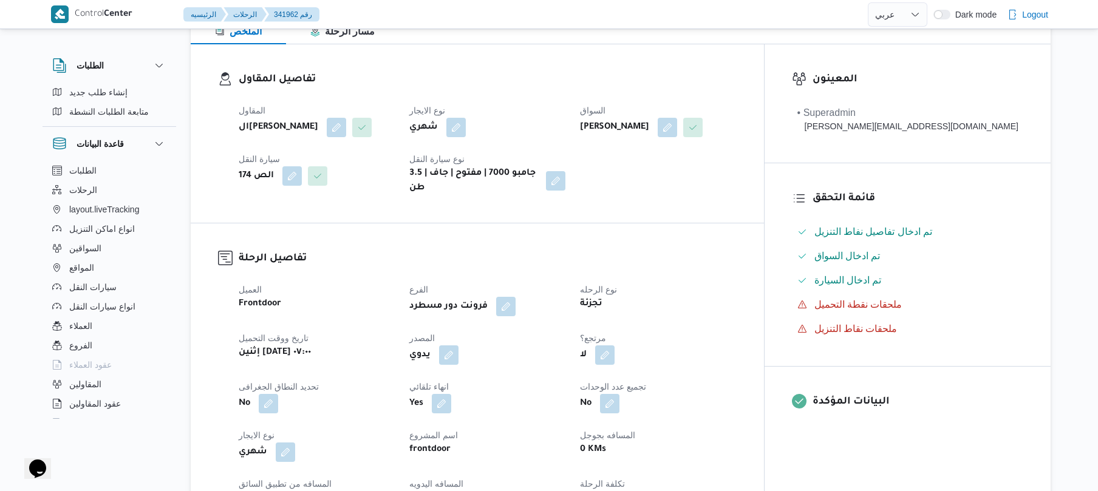
scroll to position [194, 0]
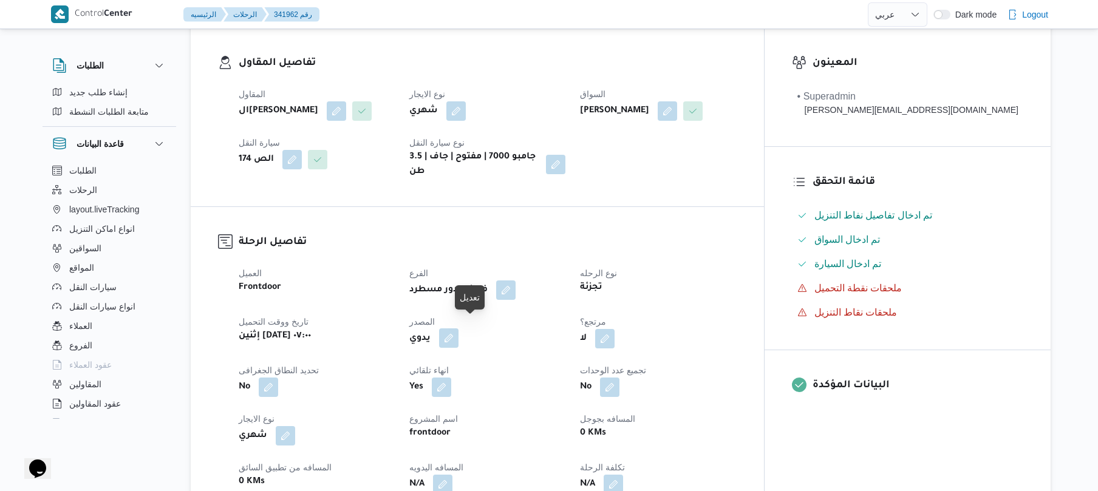
click at [458, 329] on button "button" at bounding box center [448, 338] width 19 height 19
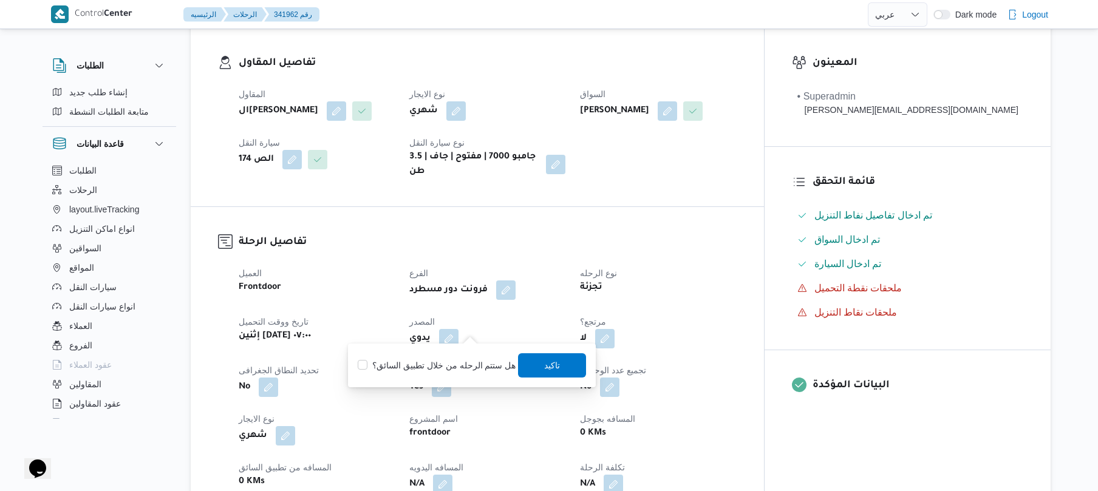
click at [452, 364] on label "هل ستتم الرحله من خلال تطبيق السائق؟" at bounding box center [437, 365] width 158 height 15
checkbox input "true"
click at [545, 368] on span "تاكيد" at bounding box center [553, 365] width 16 height 15
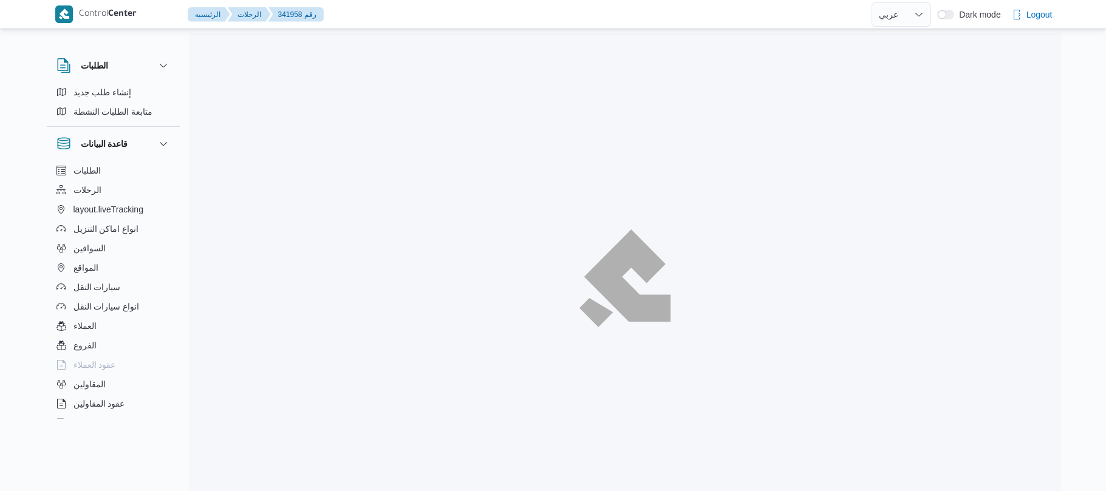
select select "ar"
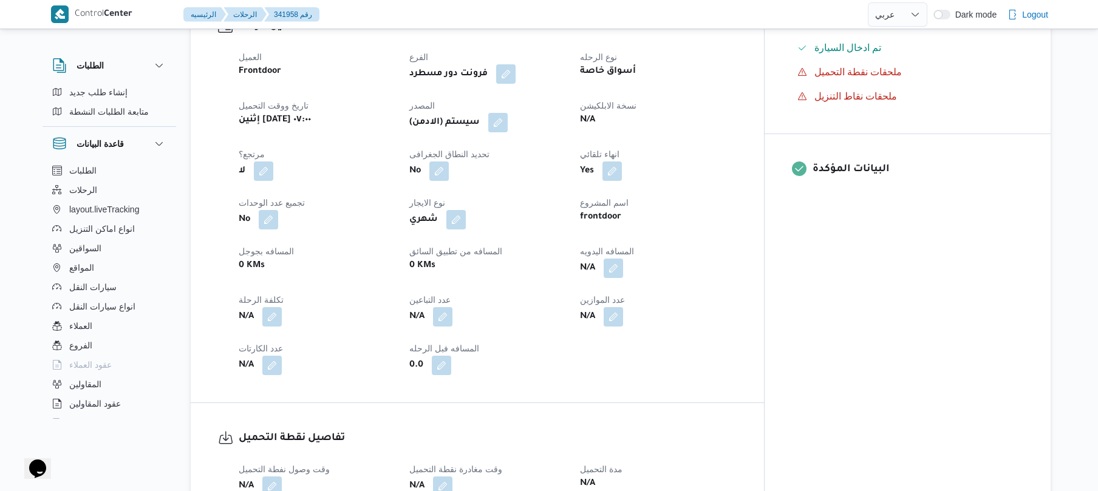
scroll to position [421, 0]
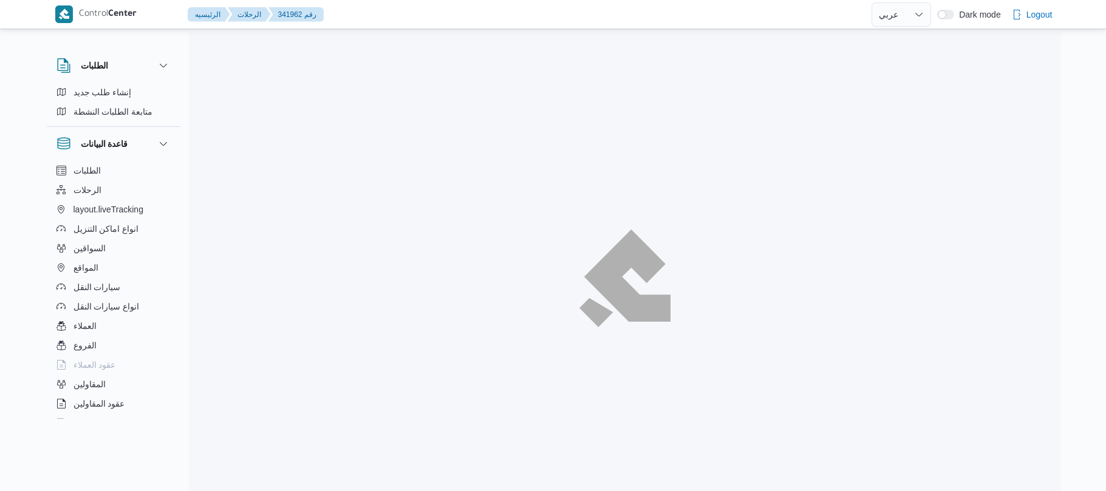
select select "ar"
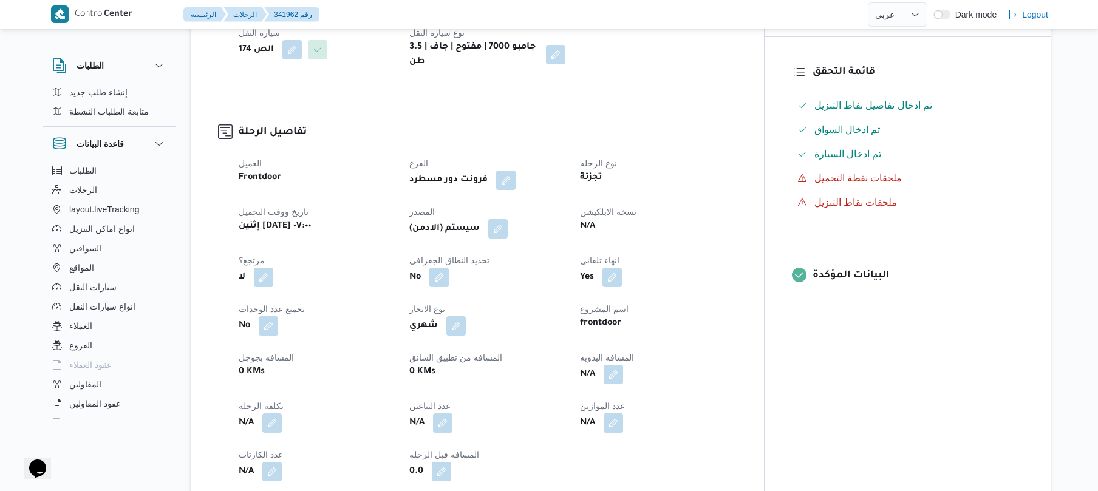
scroll to position [324, 0]
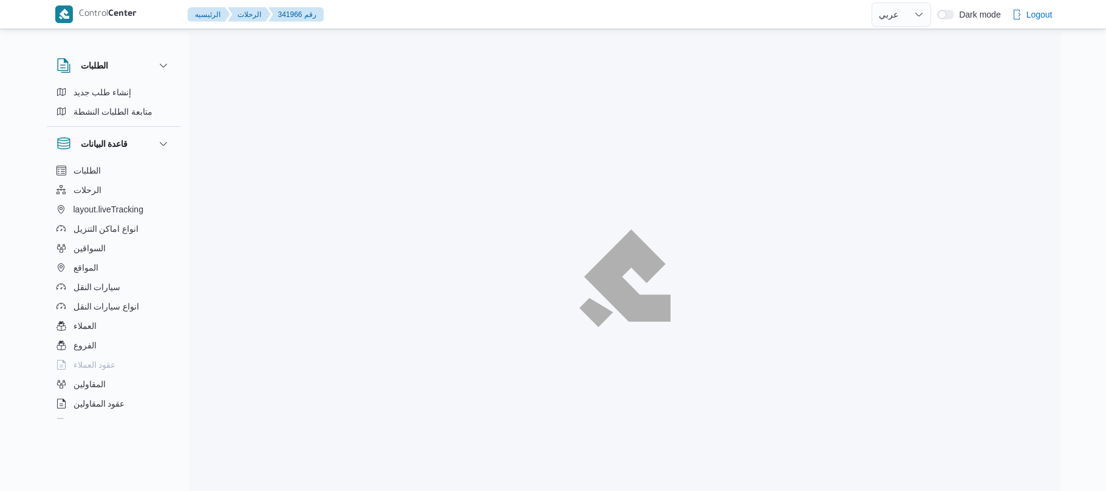
select select "ar"
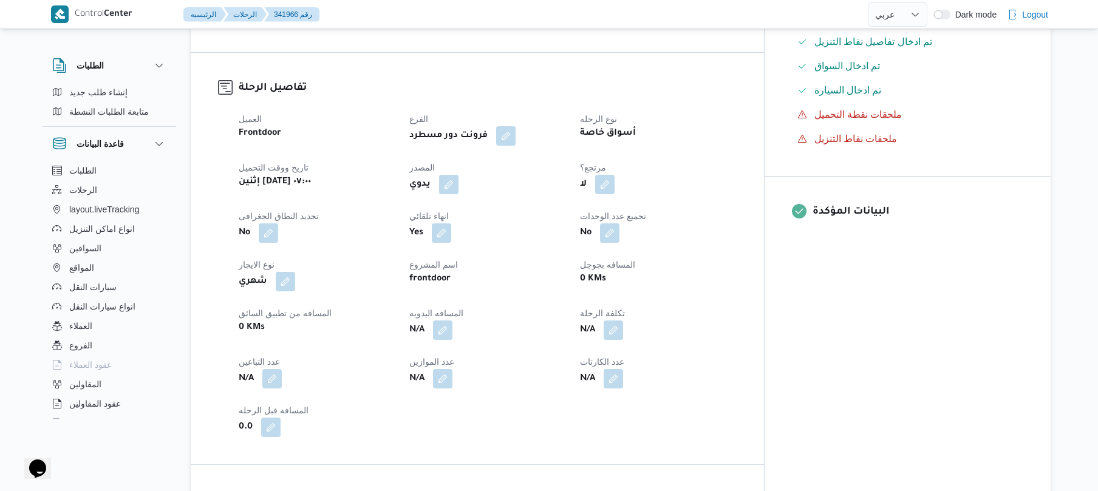
scroll to position [389, 0]
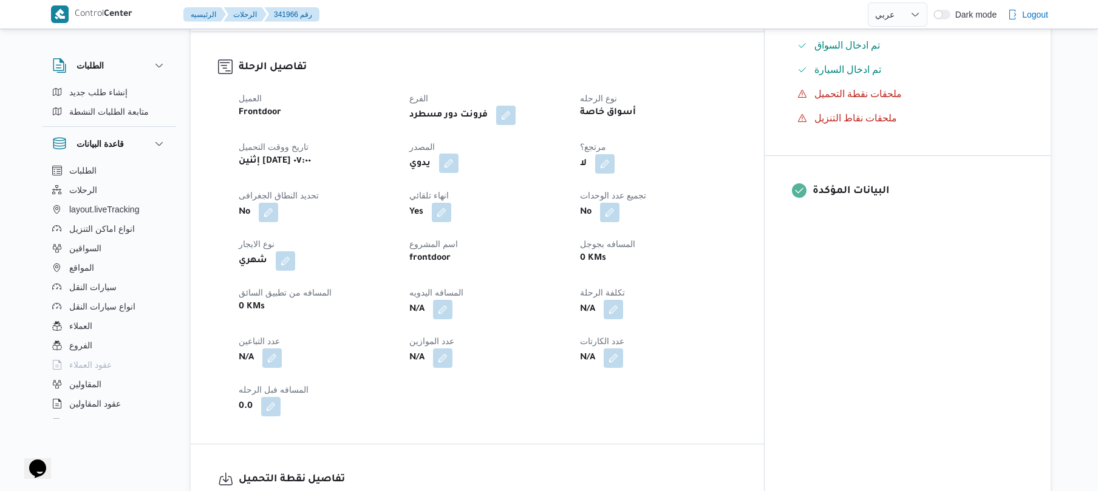
click at [458, 154] on button "button" at bounding box center [448, 163] width 19 height 19
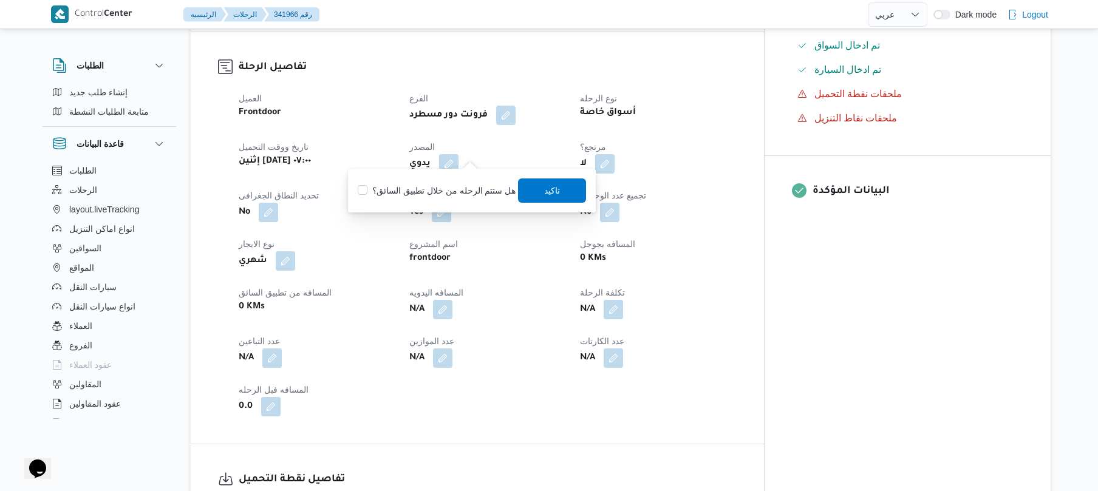
click at [445, 195] on label "هل ستتم الرحله من خلال تطبيق السائق؟" at bounding box center [437, 190] width 158 height 15
checkbox input "true"
click at [557, 186] on span "تاكيد" at bounding box center [553, 190] width 68 height 24
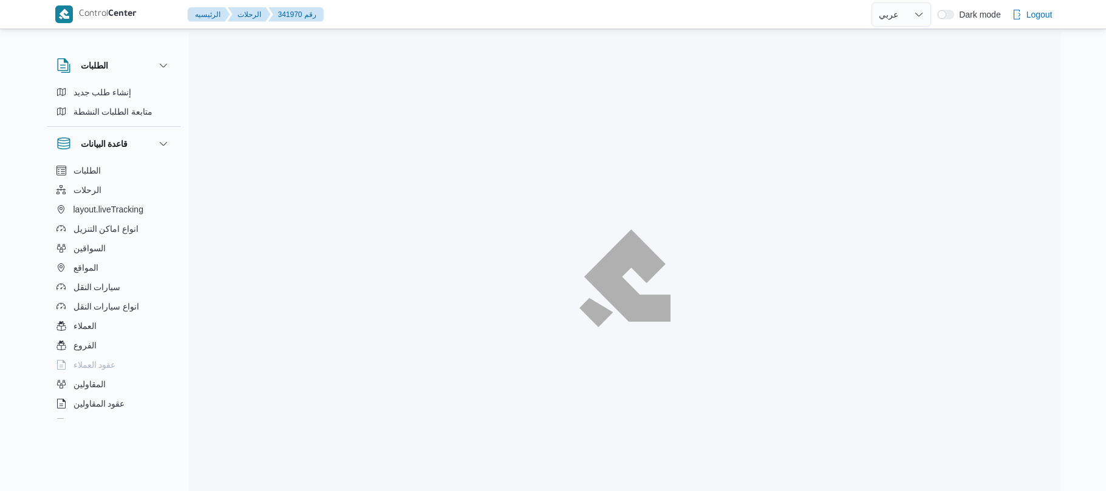
select select "ar"
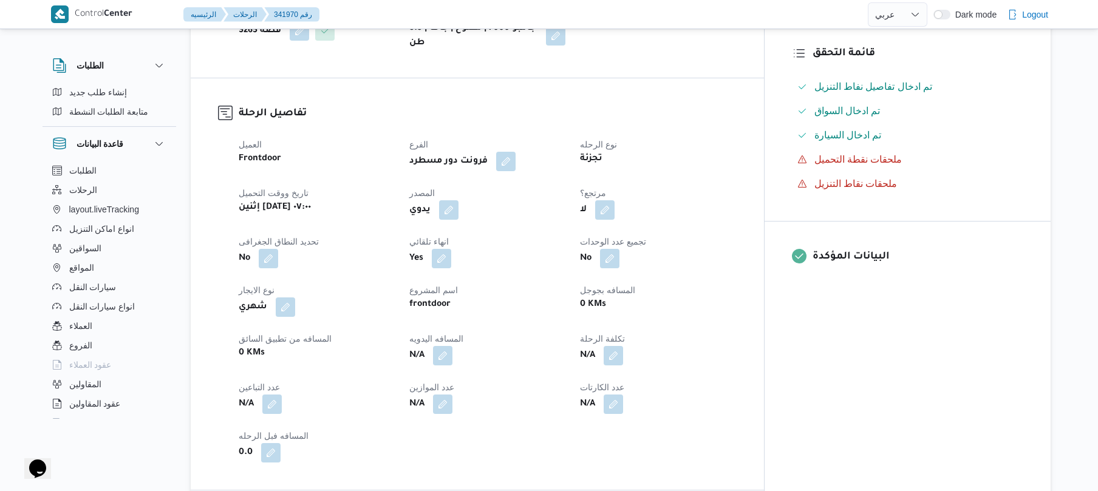
scroll to position [324, 0]
click at [458, 219] on button "button" at bounding box center [448, 208] width 19 height 19
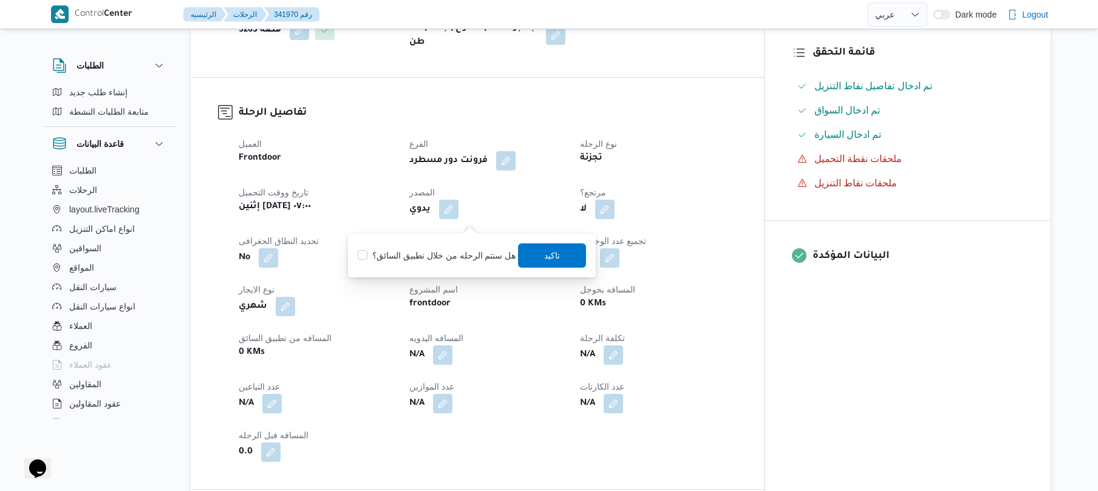
click at [430, 260] on label "هل ستتم الرحله من خلال تطبيق السائق؟" at bounding box center [437, 255] width 158 height 15
checkbox input "true"
click at [539, 254] on span "تاكيد" at bounding box center [553, 255] width 68 height 24
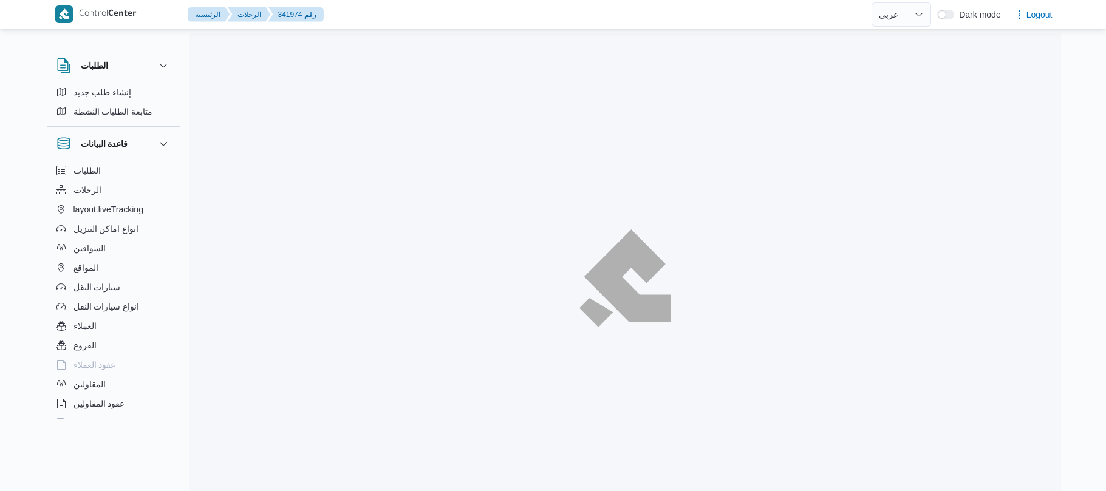
select select "ar"
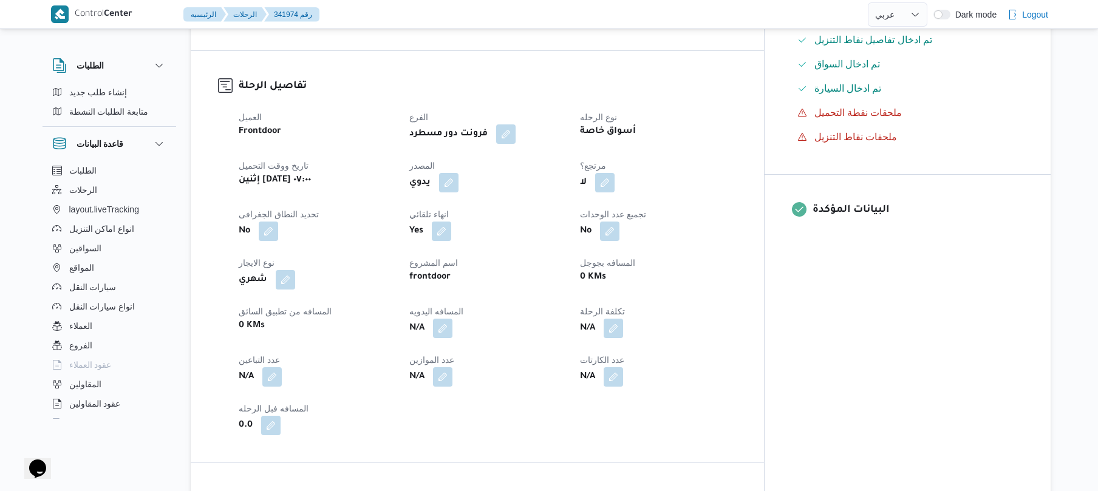
scroll to position [389, 0]
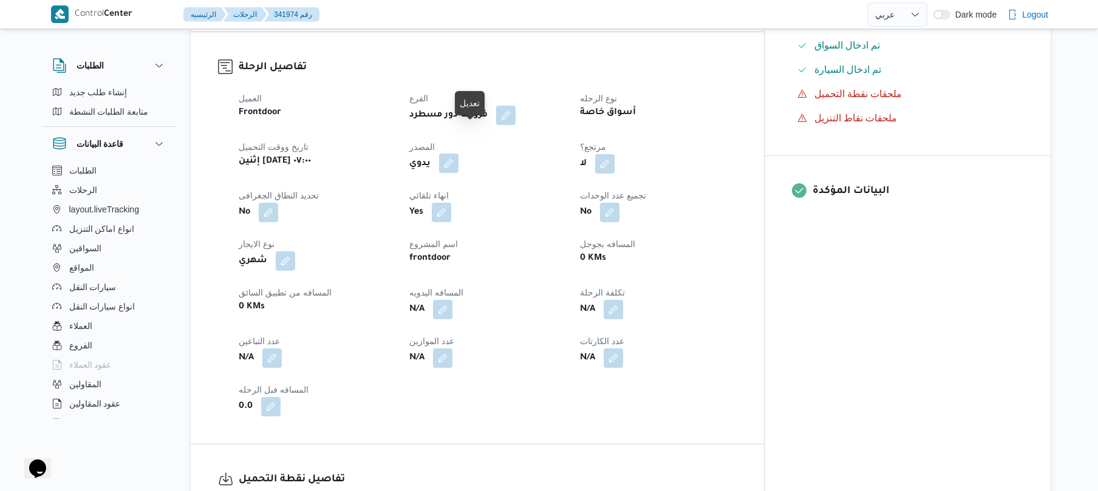
click at [458, 154] on button "button" at bounding box center [448, 163] width 19 height 19
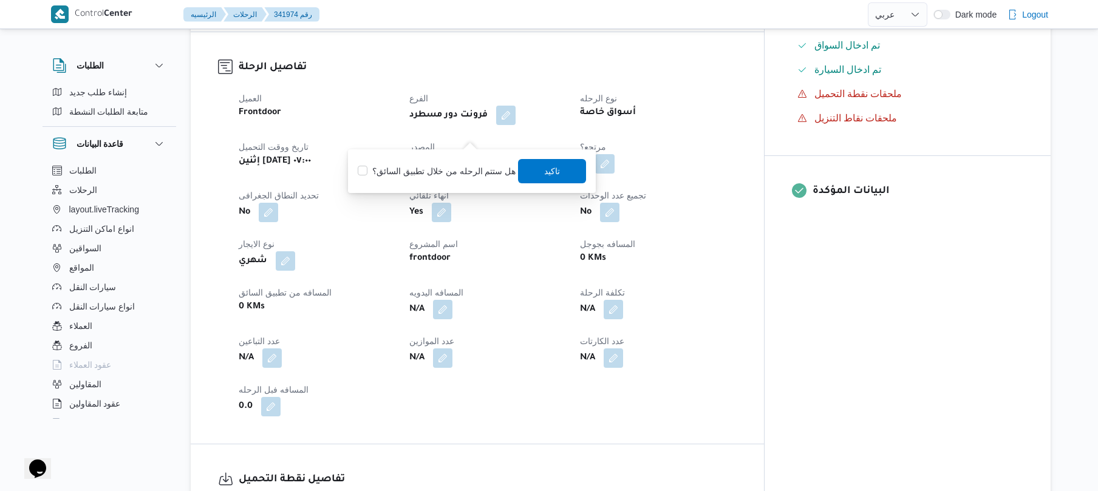
click at [411, 170] on label "هل ستتم الرحله من خلال تطبيق السائق؟" at bounding box center [437, 171] width 158 height 15
checkbox input "true"
click at [545, 169] on span "تاكيد" at bounding box center [553, 170] width 16 height 15
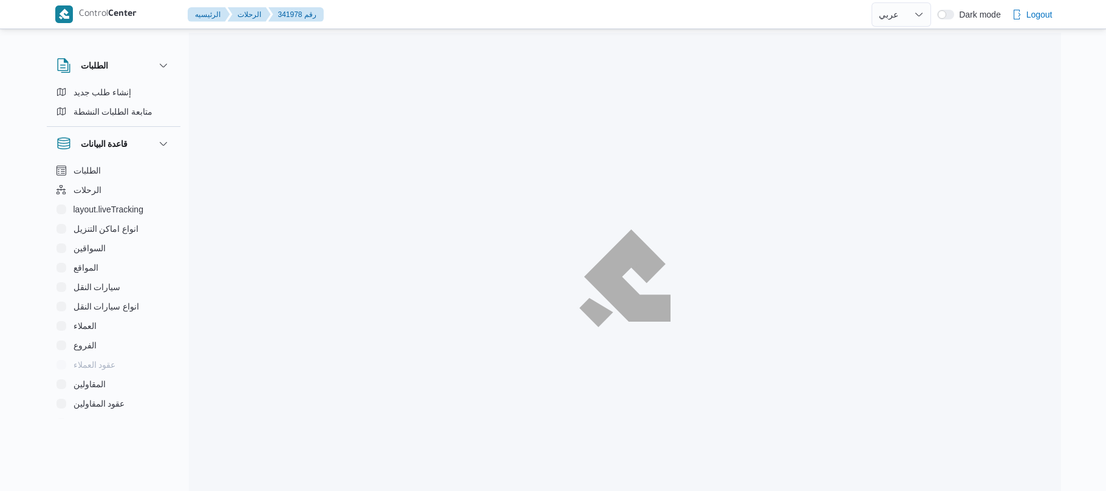
select select "ar"
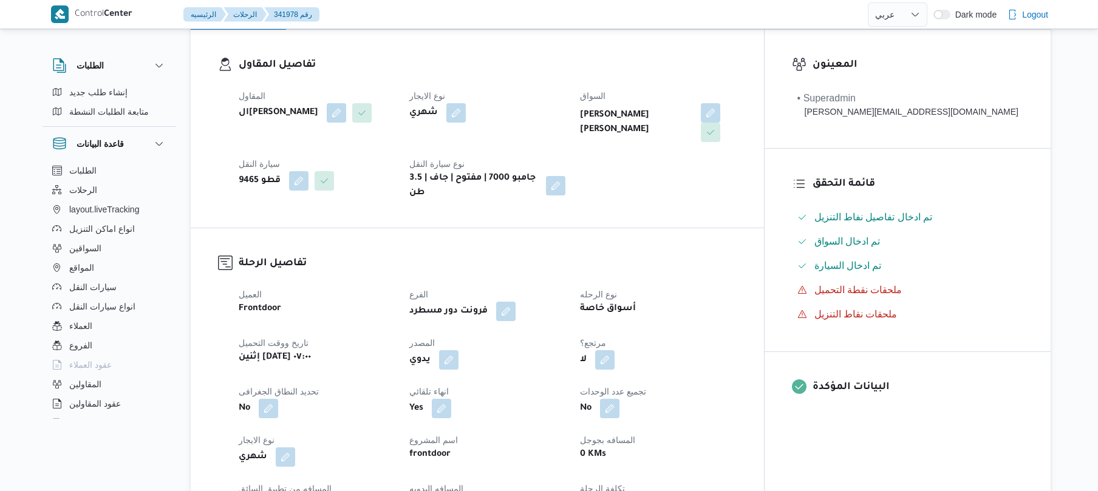
scroll to position [356, 0]
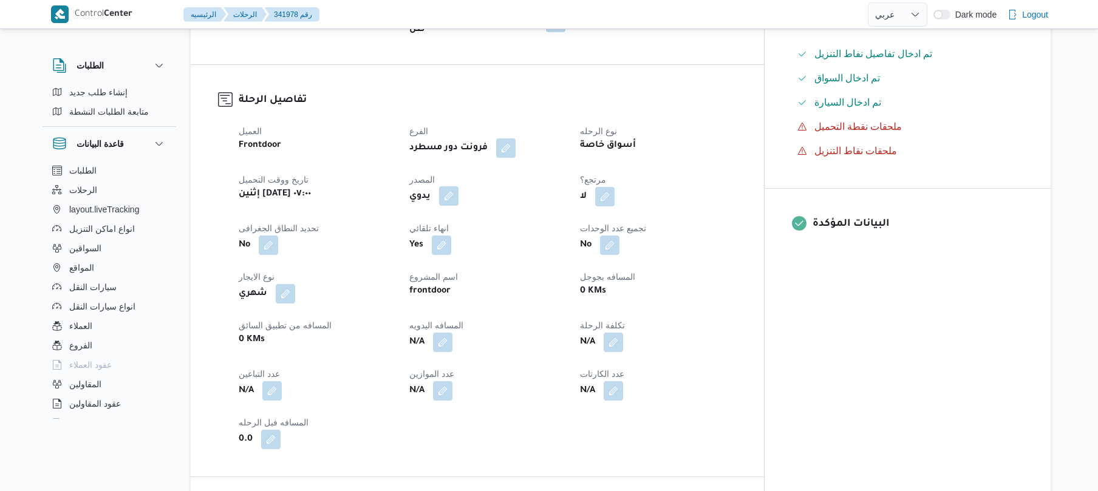
click at [458, 186] on button "button" at bounding box center [448, 195] width 19 height 19
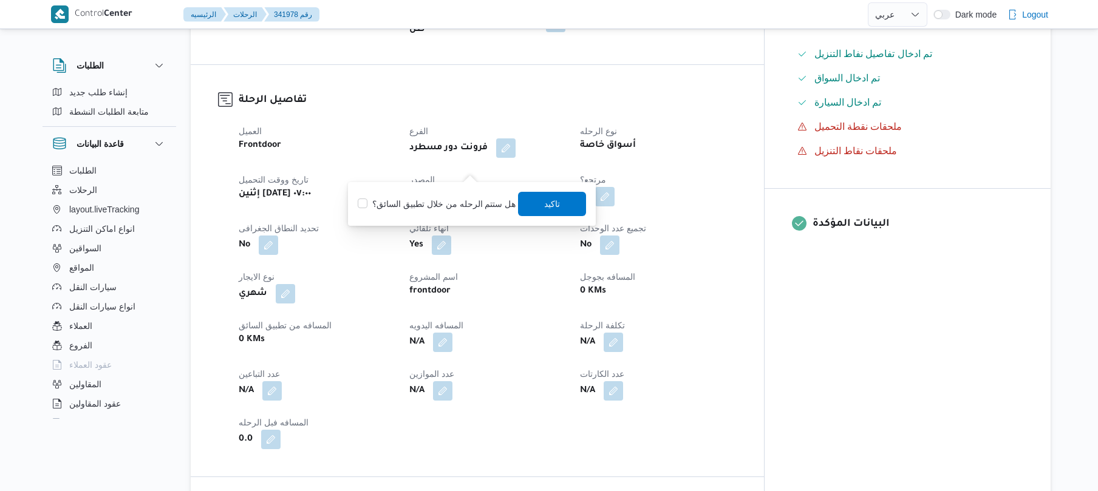
click at [462, 202] on label "هل ستتم الرحله من خلال تطبيق السائق؟" at bounding box center [437, 204] width 158 height 15
checkbox input "true"
click at [548, 202] on span "تاكيد" at bounding box center [553, 203] width 16 height 15
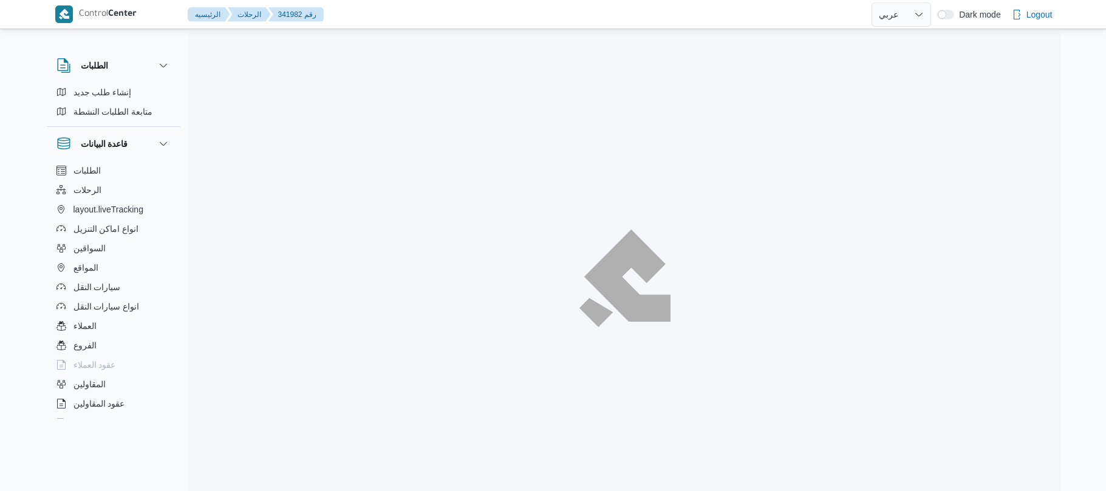
select select "ar"
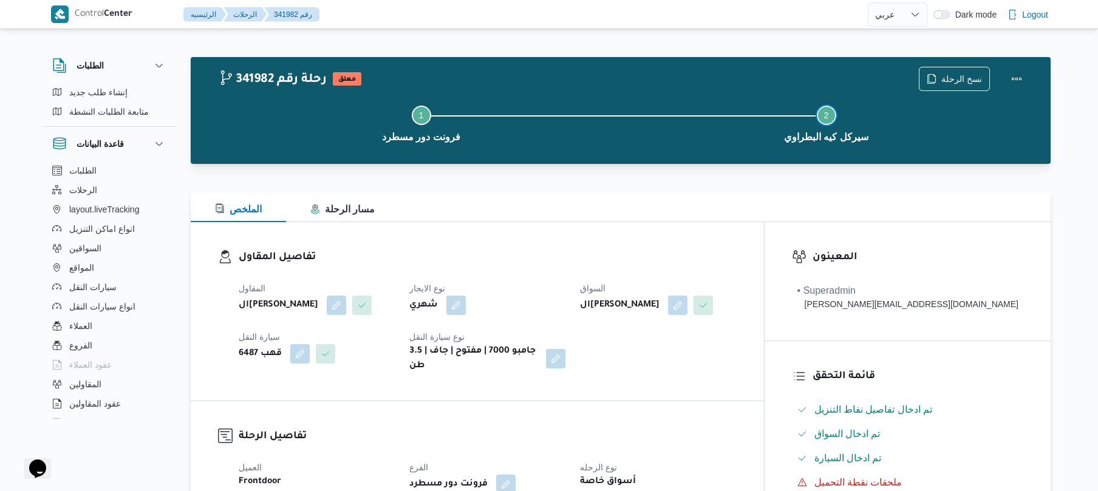
click at [667, 147] on button "Step 2 is incomplete 2 سيركل كيه البطراوي" at bounding box center [826, 122] width 405 height 63
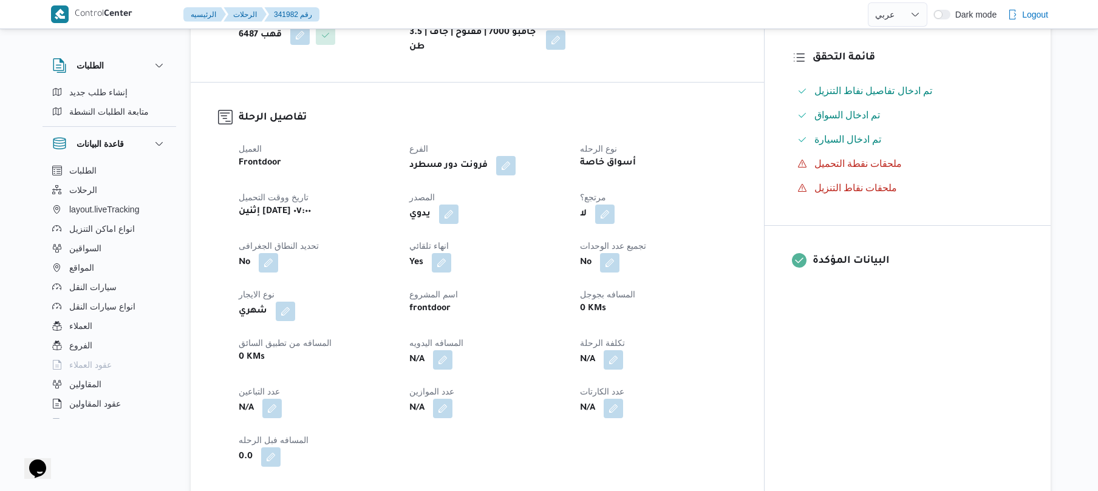
scroll to position [324, 0]
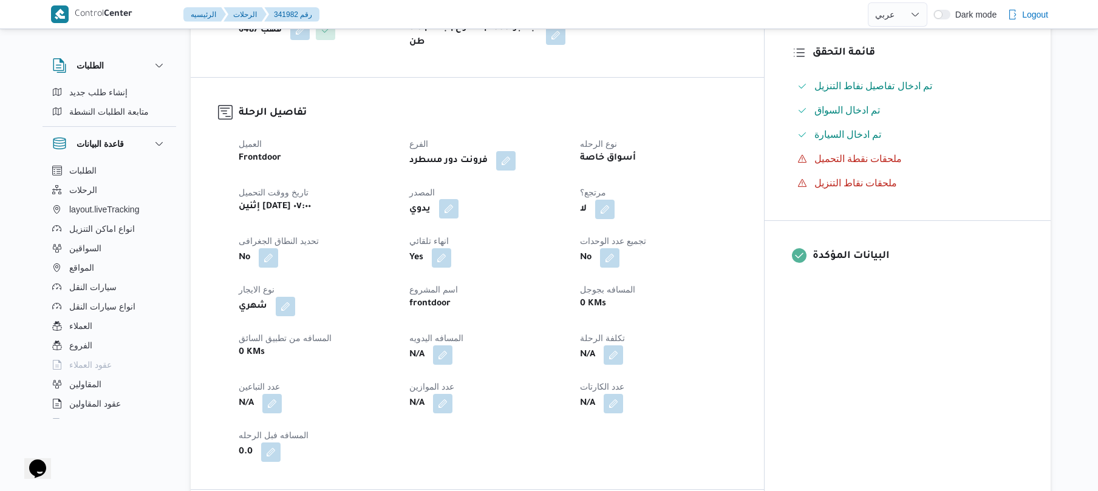
click at [458, 204] on button "button" at bounding box center [448, 208] width 19 height 19
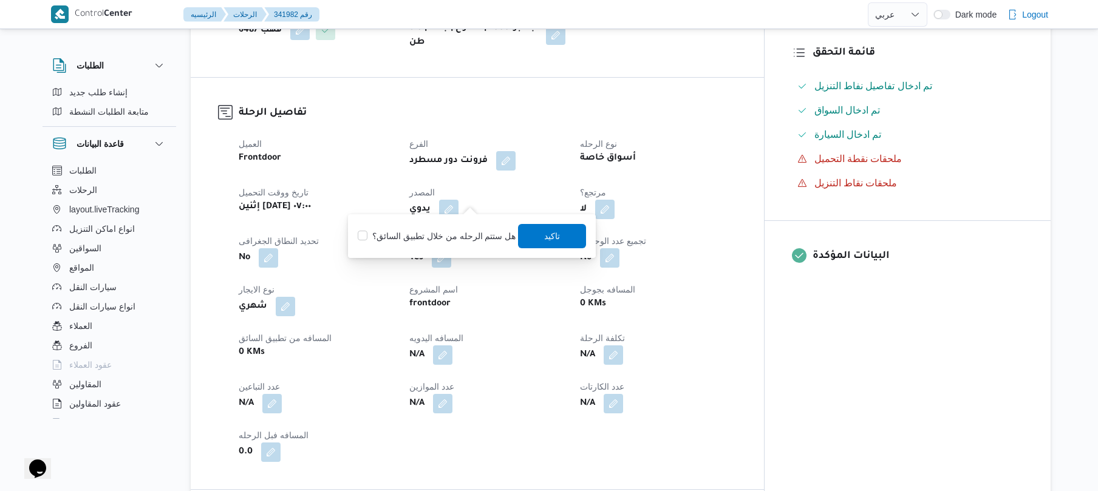
click at [441, 234] on label "هل ستتم الرحله من خلال تطبيق السائق؟" at bounding box center [437, 236] width 158 height 15
checkbox input "true"
click at [564, 237] on span "تاكيد" at bounding box center [553, 235] width 68 height 24
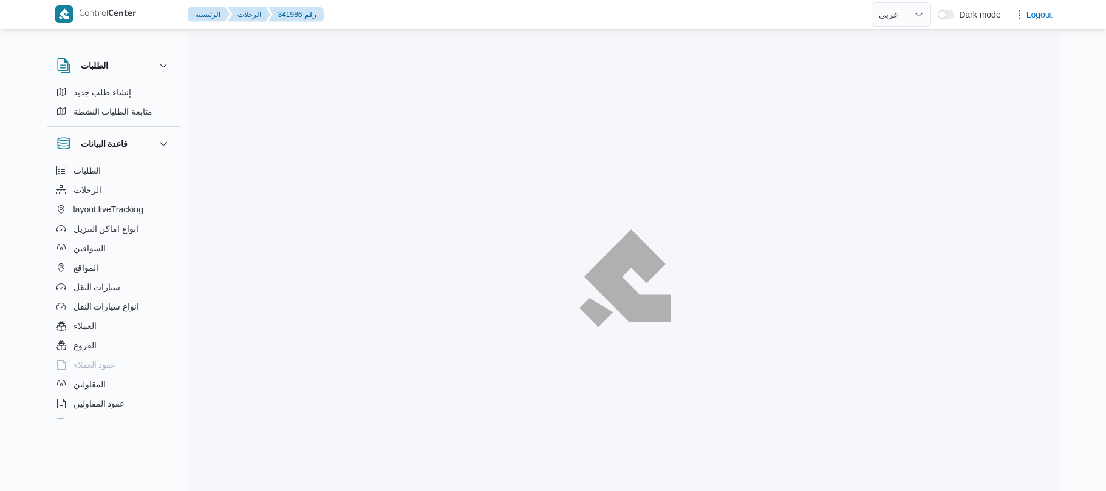
select select "ar"
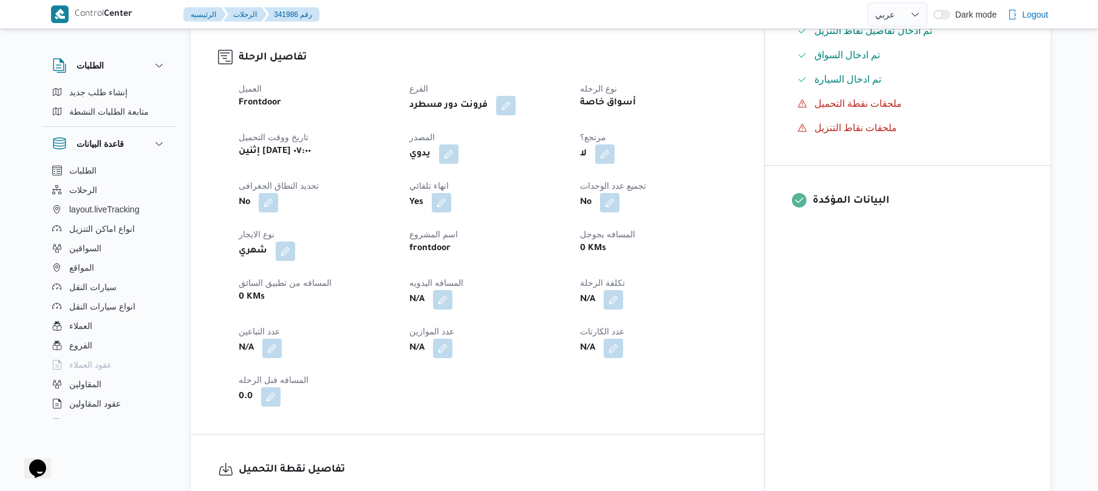
scroll to position [389, 0]
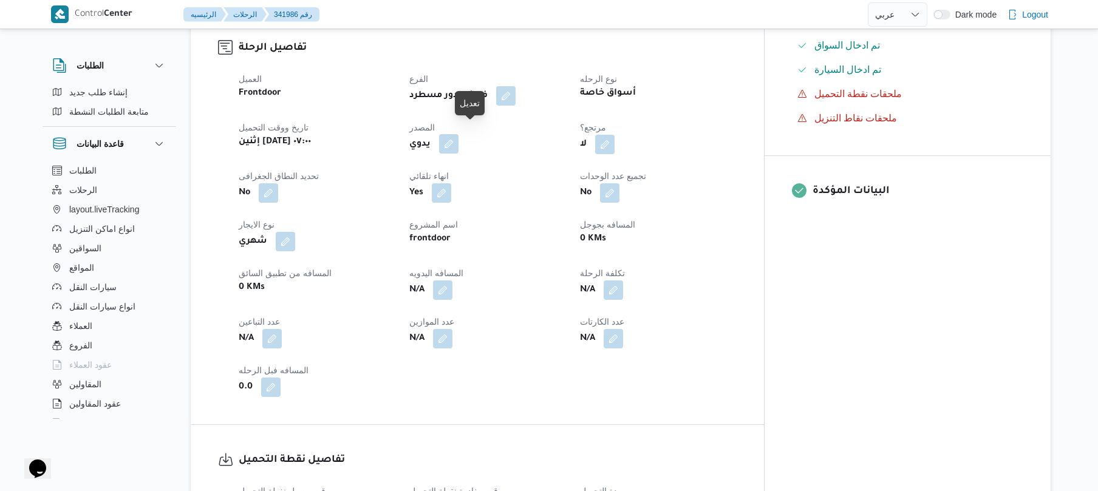
click at [458, 134] on button "button" at bounding box center [448, 143] width 19 height 19
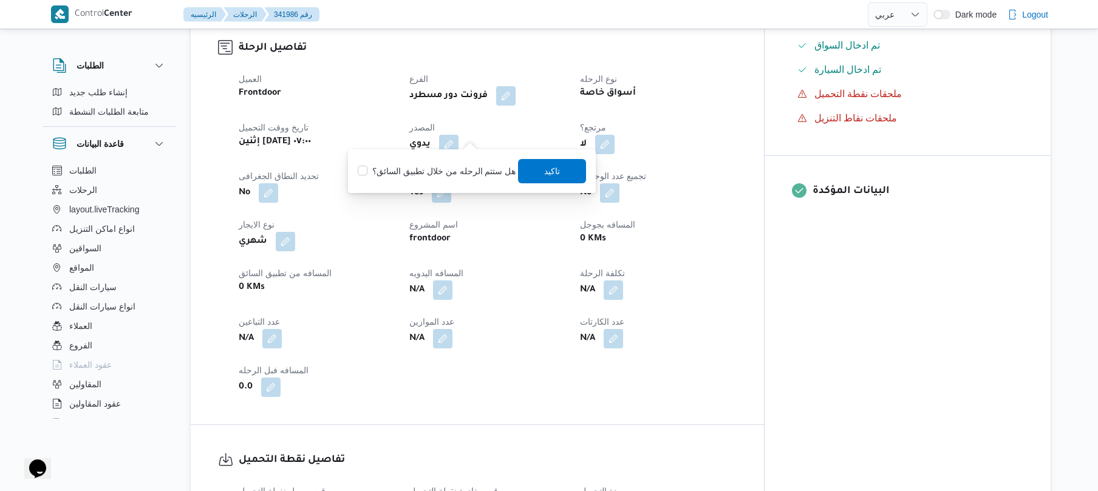
click at [440, 168] on label "هل ستتم الرحله من خلال تطبيق السائق؟" at bounding box center [437, 171] width 158 height 15
checkbox input "true"
click at [564, 166] on span "تاكيد" at bounding box center [553, 170] width 68 height 24
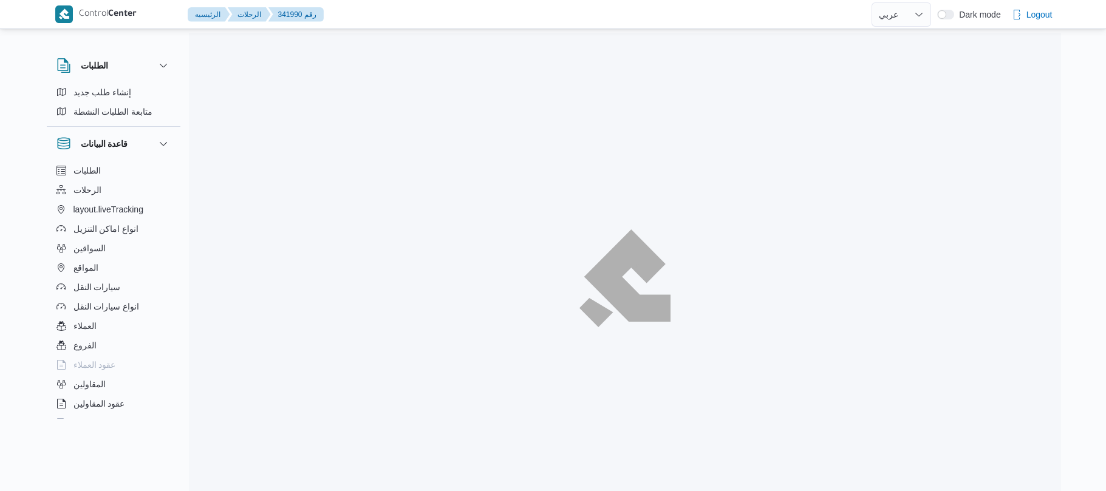
select select "ar"
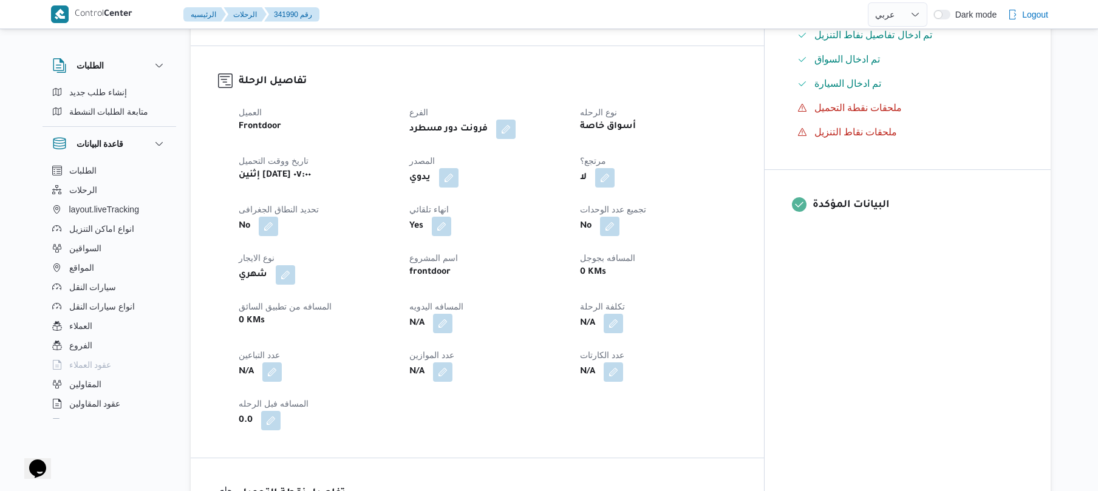
scroll to position [421, 0]
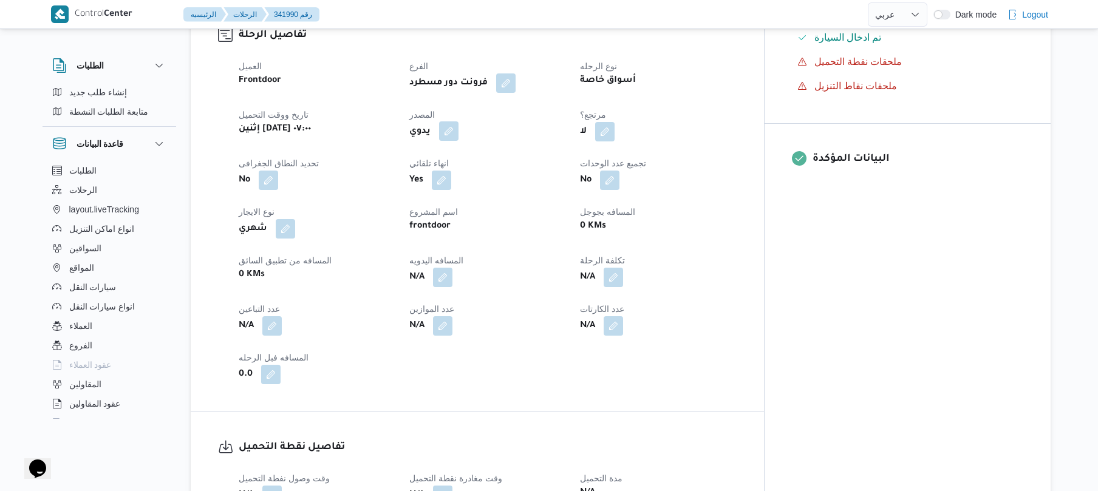
click at [458, 121] on button "button" at bounding box center [448, 130] width 19 height 19
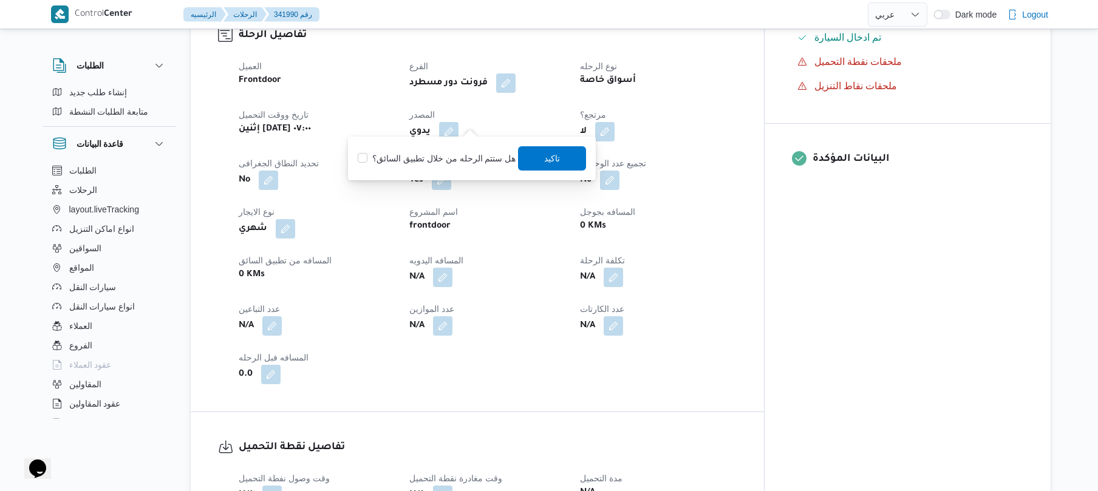
click at [450, 155] on label "هل ستتم الرحله من خلال تطبيق السائق؟" at bounding box center [437, 158] width 158 height 15
checkbox input "true"
click at [554, 155] on span "تاكيد" at bounding box center [553, 158] width 16 height 15
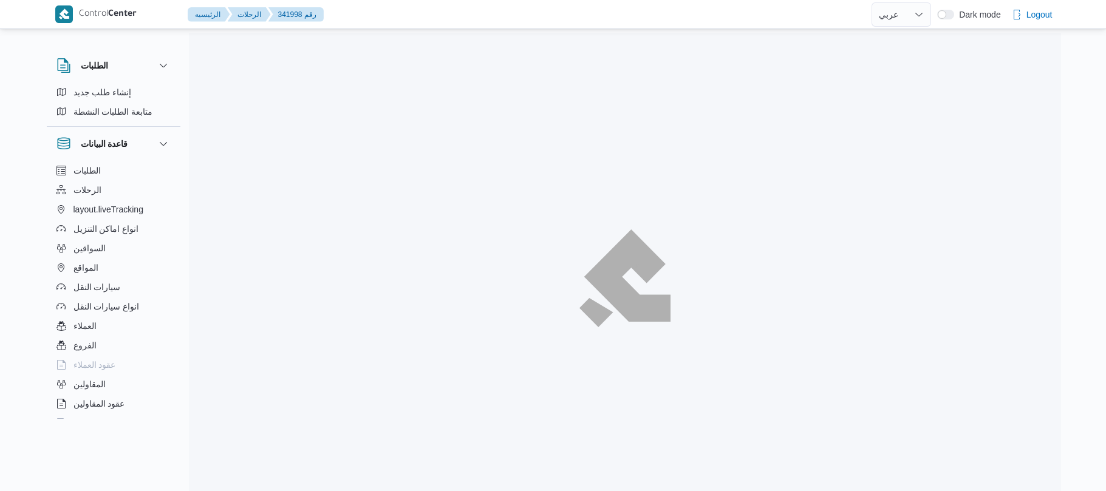
select select "ar"
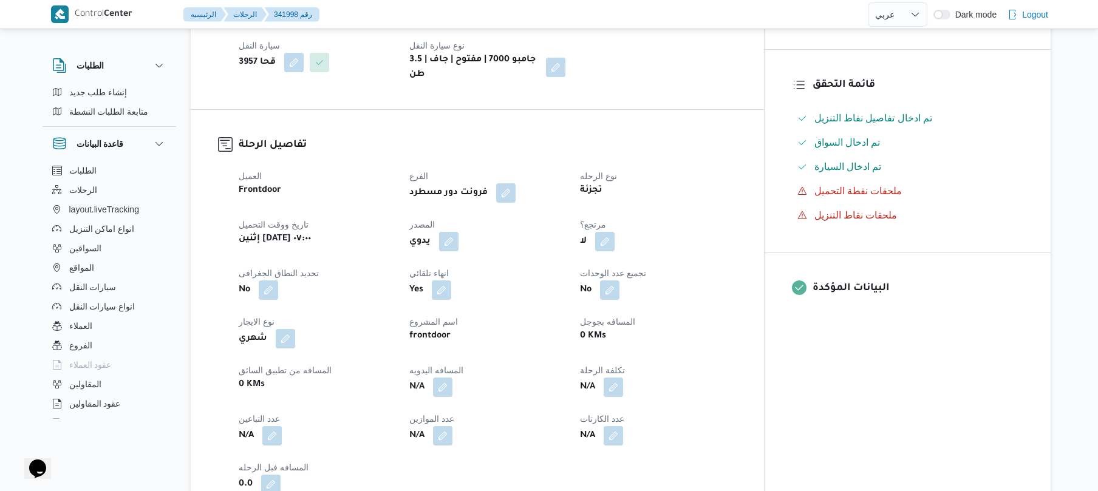
scroll to position [324, 0]
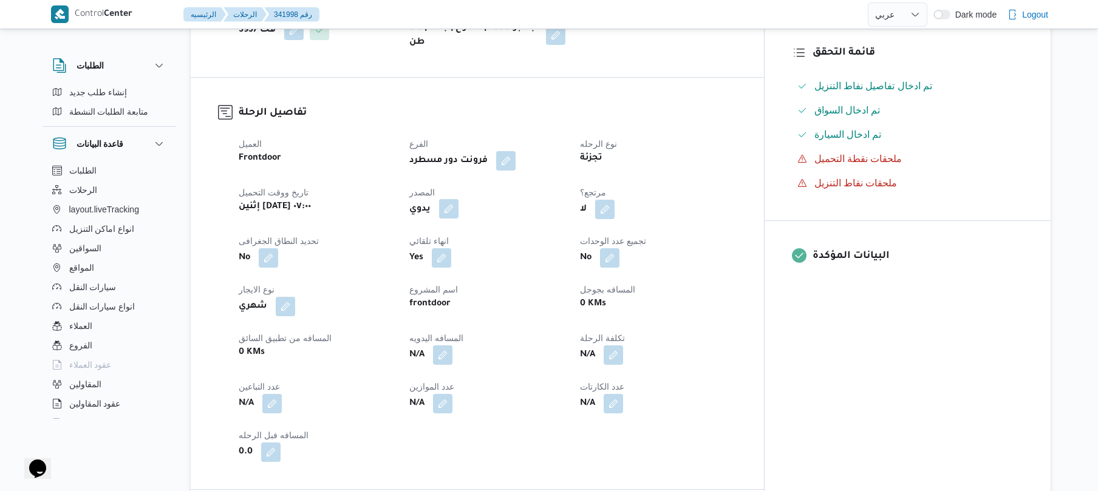
click at [458, 216] on button "button" at bounding box center [448, 208] width 19 height 19
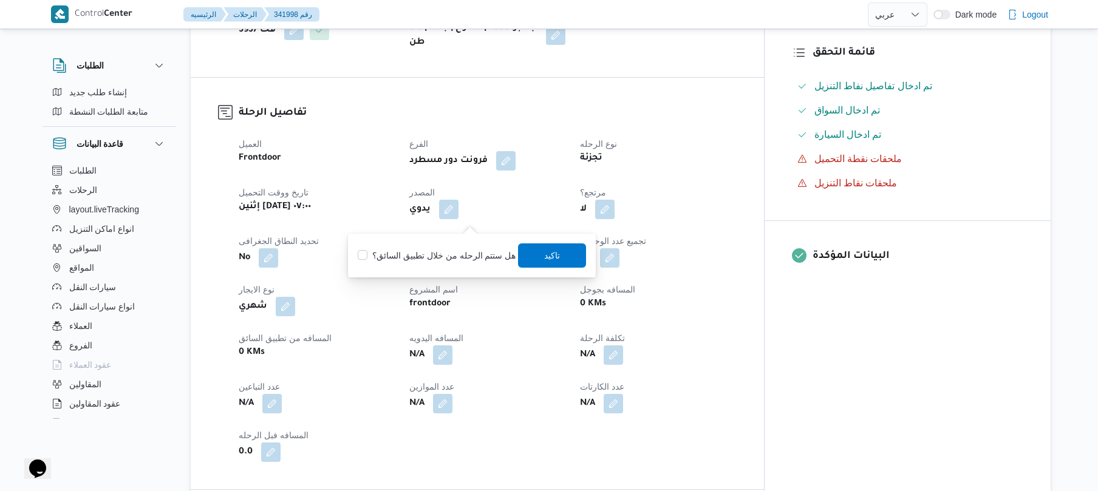
click at [424, 263] on div "هل ستتم الرحله من خلال تطبيق السائق؟ تاكيد" at bounding box center [471, 255] width 231 height 27
click at [426, 259] on label "هل ستتم الرحله من خلال تطبيق السائق؟" at bounding box center [437, 255] width 158 height 15
checkbox input "true"
click at [545, 254] on span "تاكيد" at bounding box center [553, 255] width 16 height 15
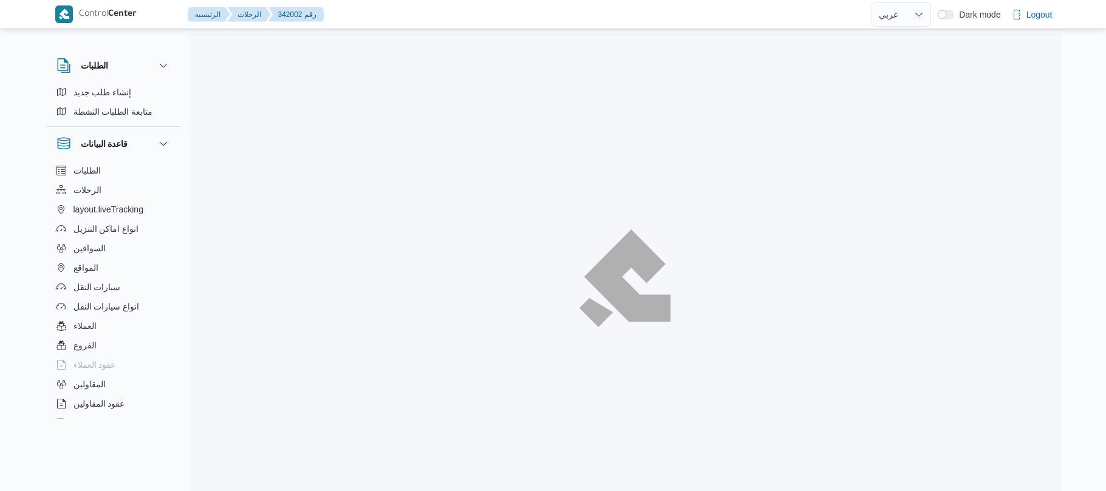
select select "ar"
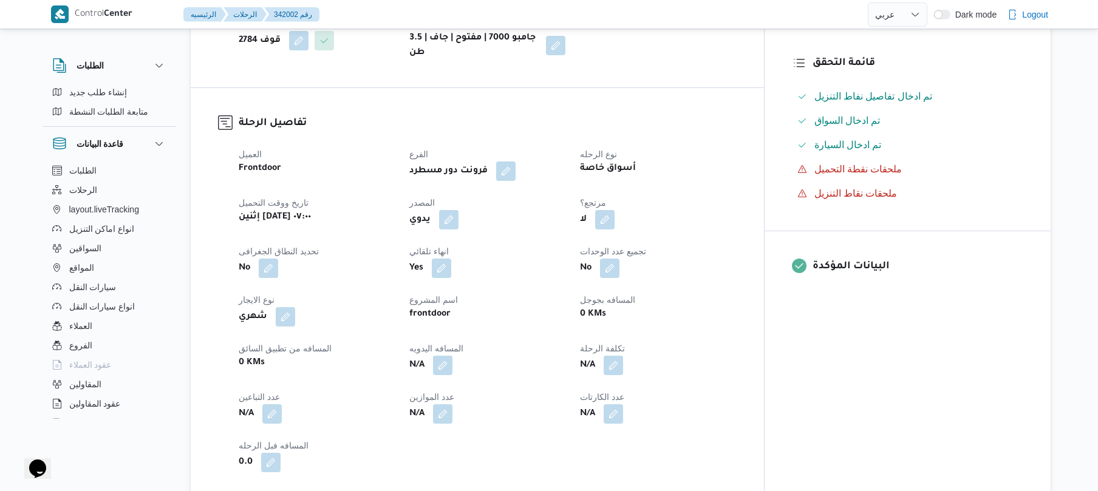
scroll to position [324, 0]
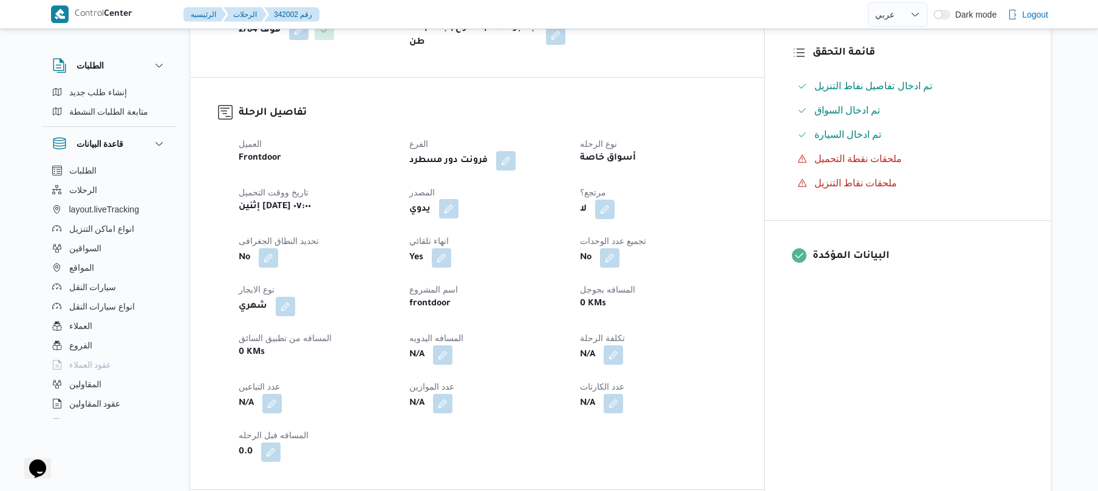
click at [458, 217] on button "button" at bounding box center [448, 208] width 19 height 19
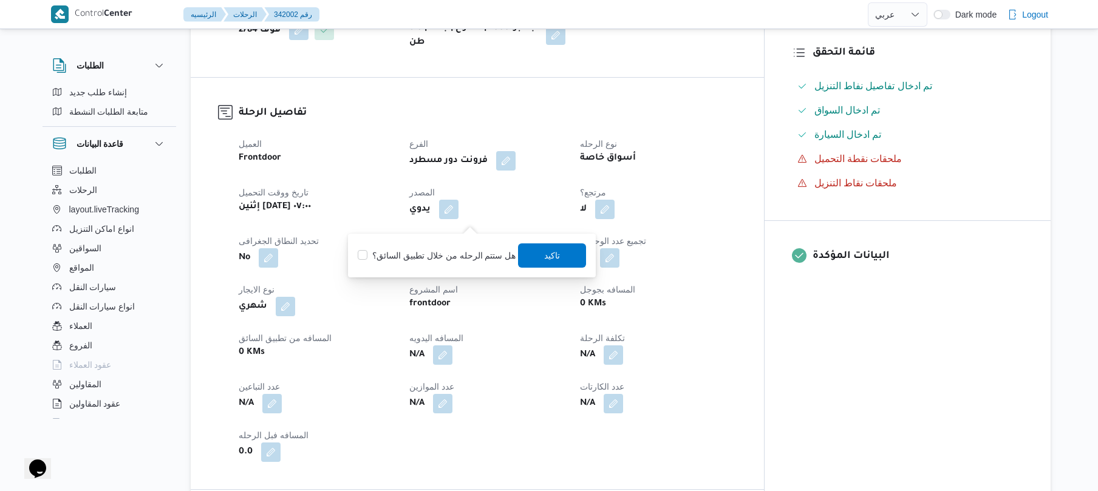
click at [435, 254] on label "هل ستتم الرحله من خلال تطبيق السائق؟" at bounding box center [437, 255] width 158 height 15
checkbox input "true"
click at [539, 256] on span "تاكيد" at bounding box center [553, 256] width 68 height 24
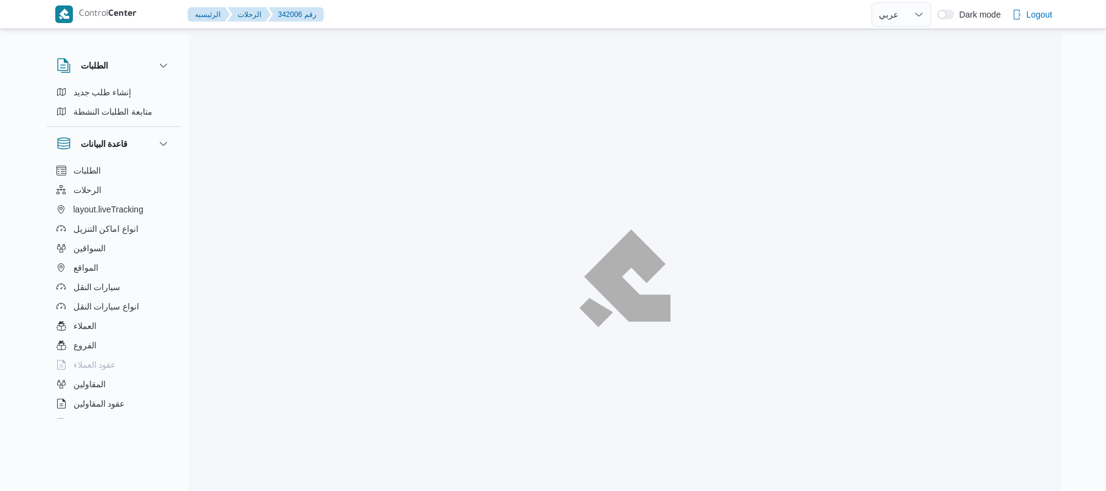
select select "ar"
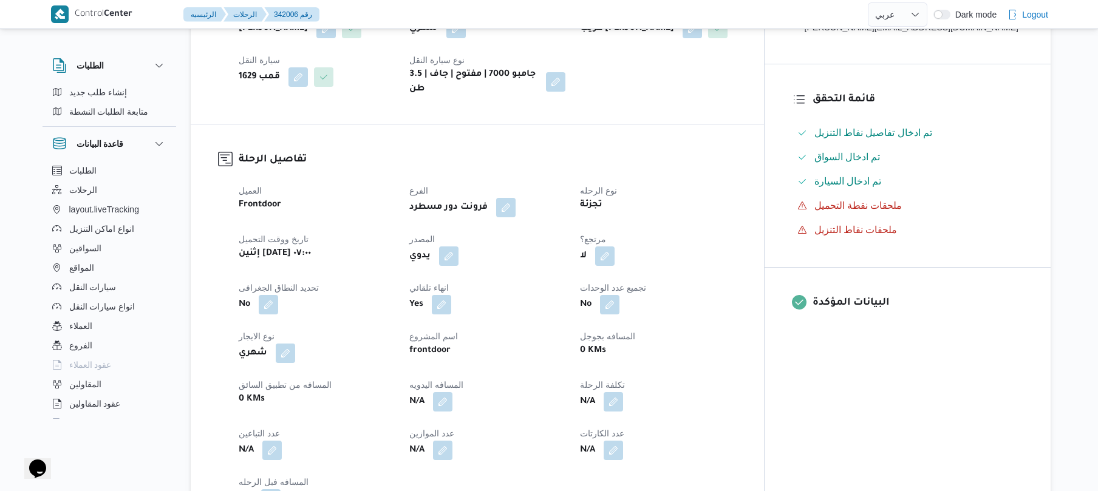
scroll to position [291, 0]
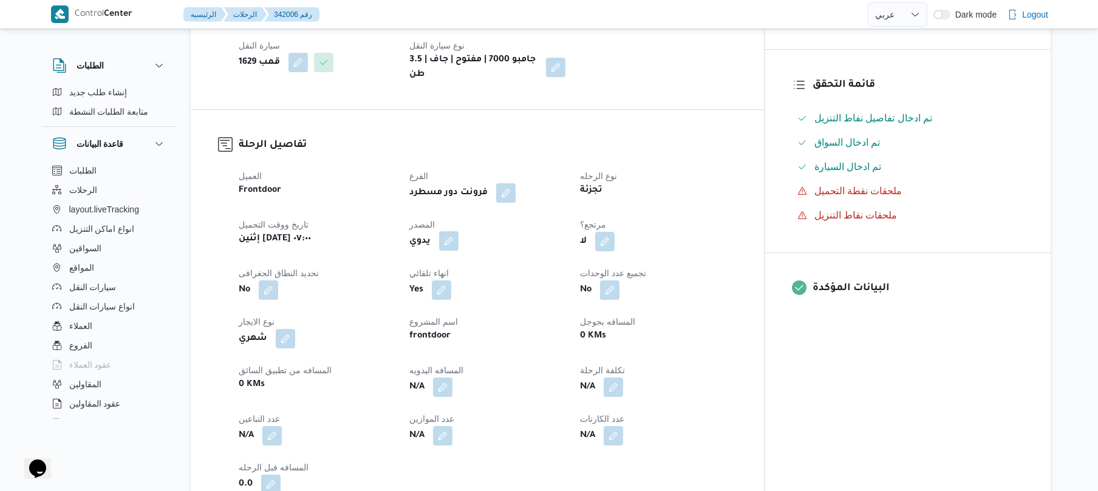
click at [458, 250] on button "button" at bounding box center [448, 240] width 19 height 19
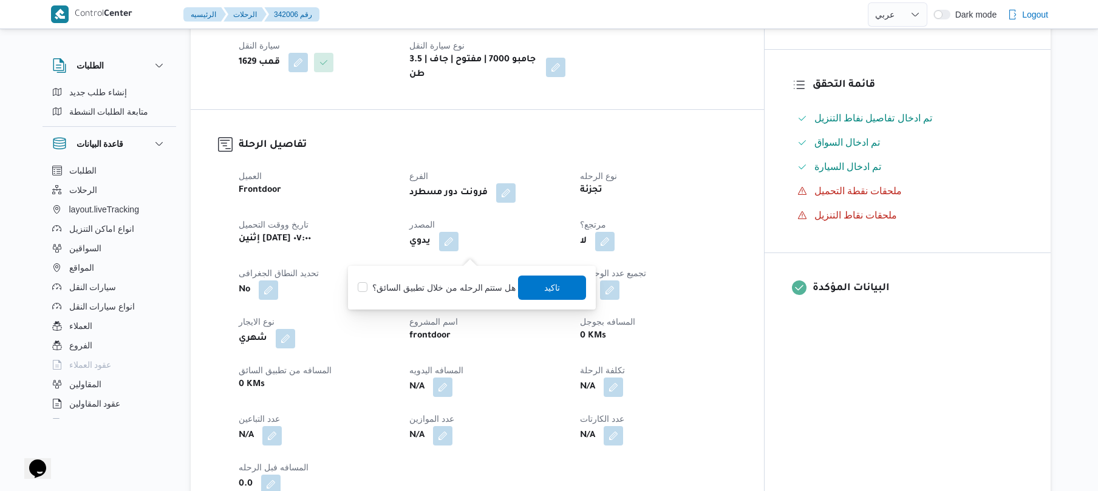
click at [448, 290] on label "هل ستتم الرحله من خلال تطبيق السائق؟" at bounding box center [437, 288] width 158 height 15
checkbox input "true"
click at [552, 287] on span "تاكيد" at bounding box center [553, 287] width 16 height 15
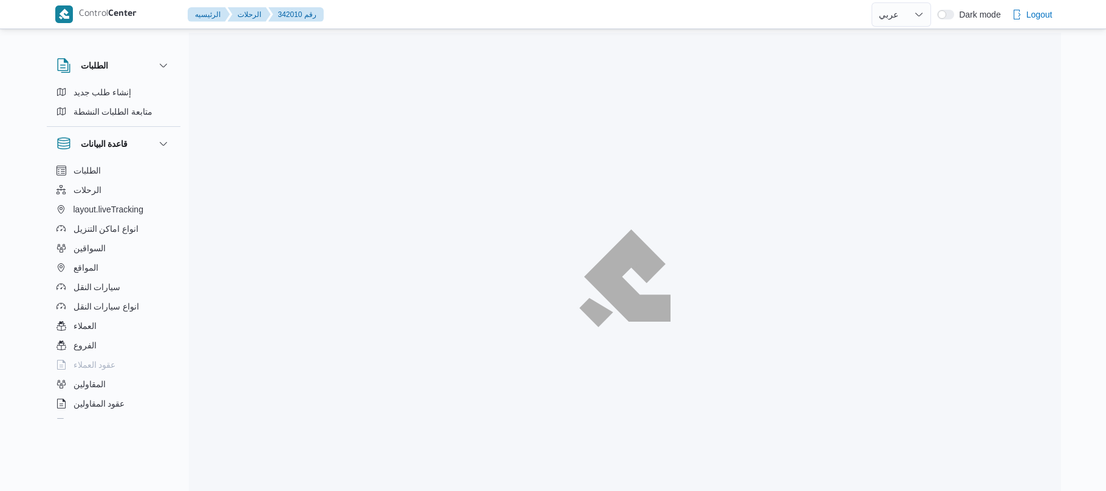
select select "ar"
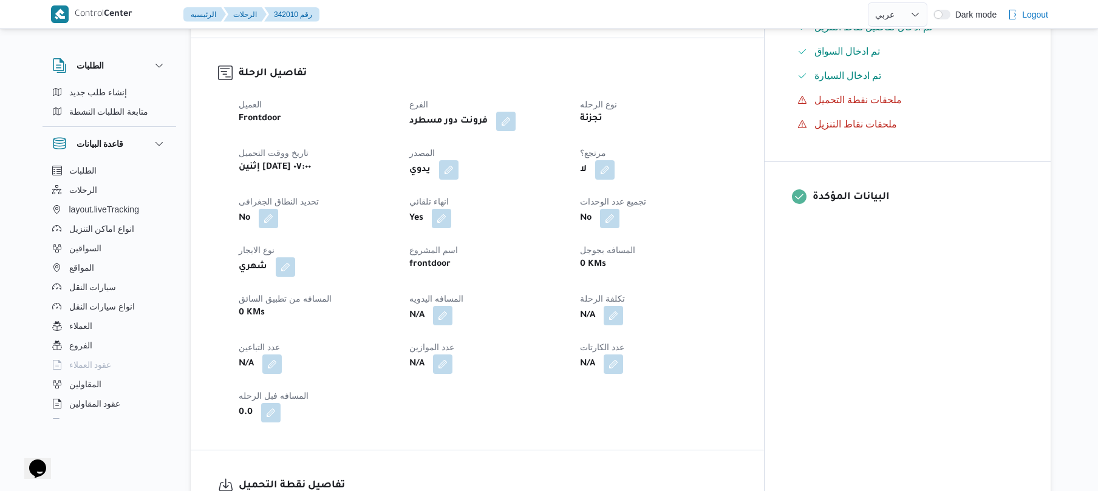
scroll to position [389, 0]
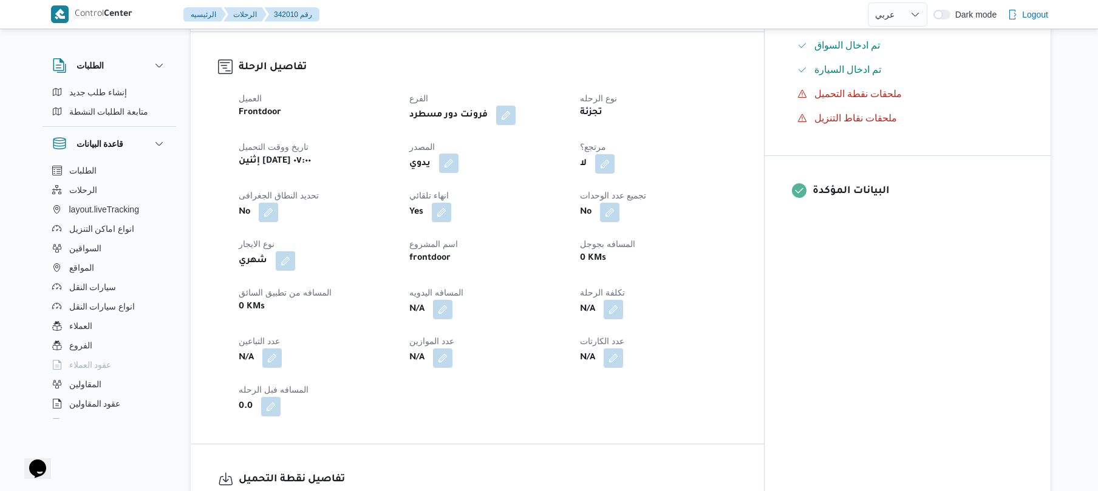
click at [458, 154] on button "button" at bounding box center [448, 163] width 19 height 19
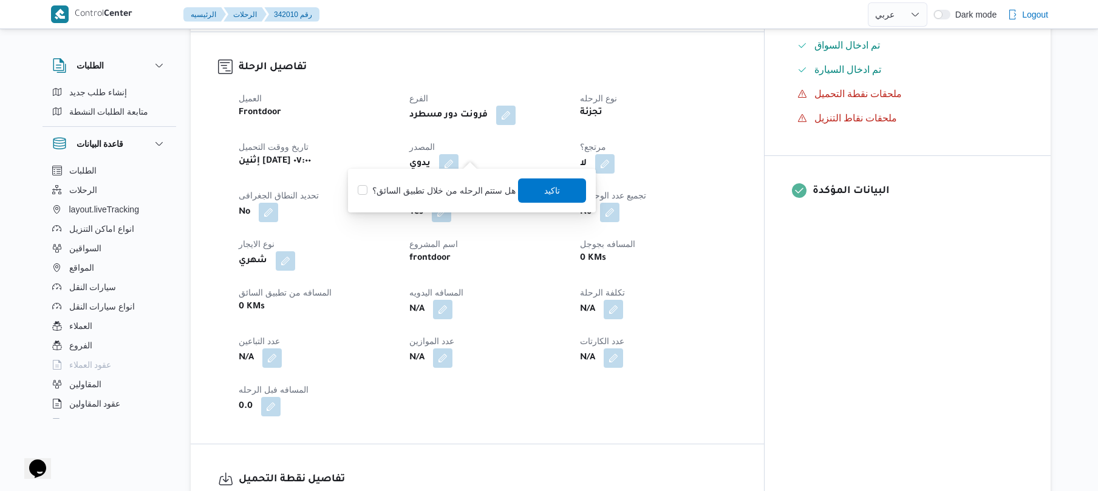
click at [457, 183] on label "هل ستتم الرحله من خلال تطبيق السائق؟" at bounding box center [437, 190] width 158 height 15
checkbox input "true"
click at [547, 188] on span "تاكيد" at bounding box center [553, 190] width 16 height 15
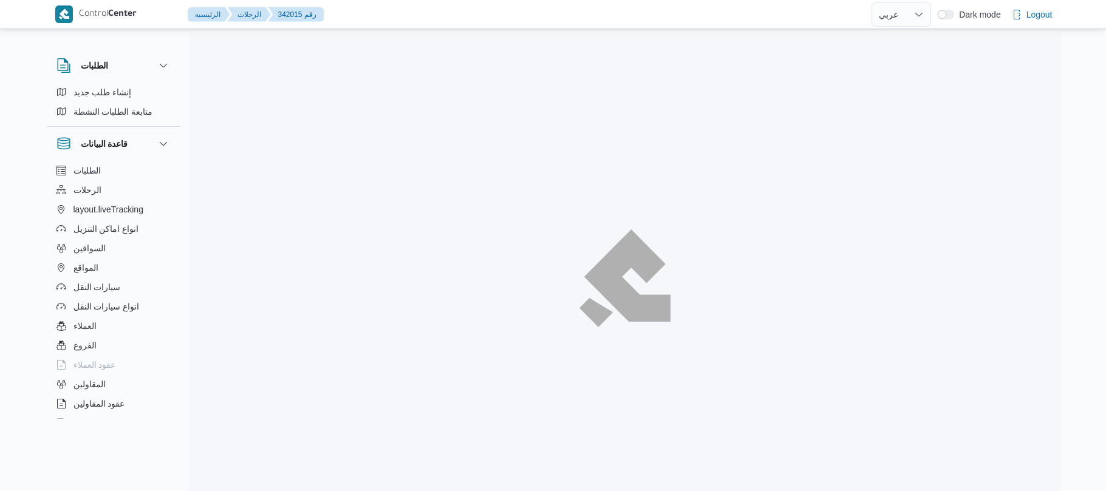
select select "ar"
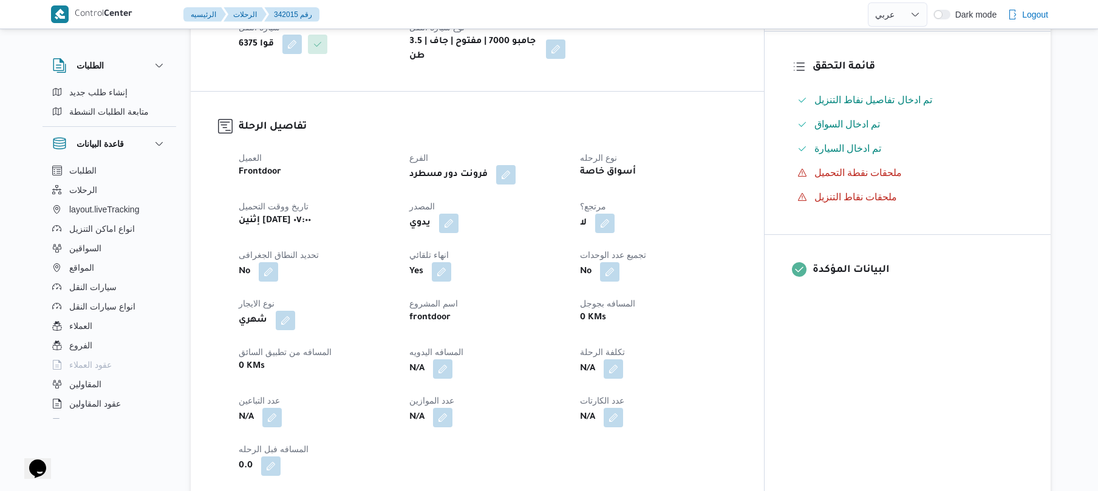
scroll to position [356, 0]
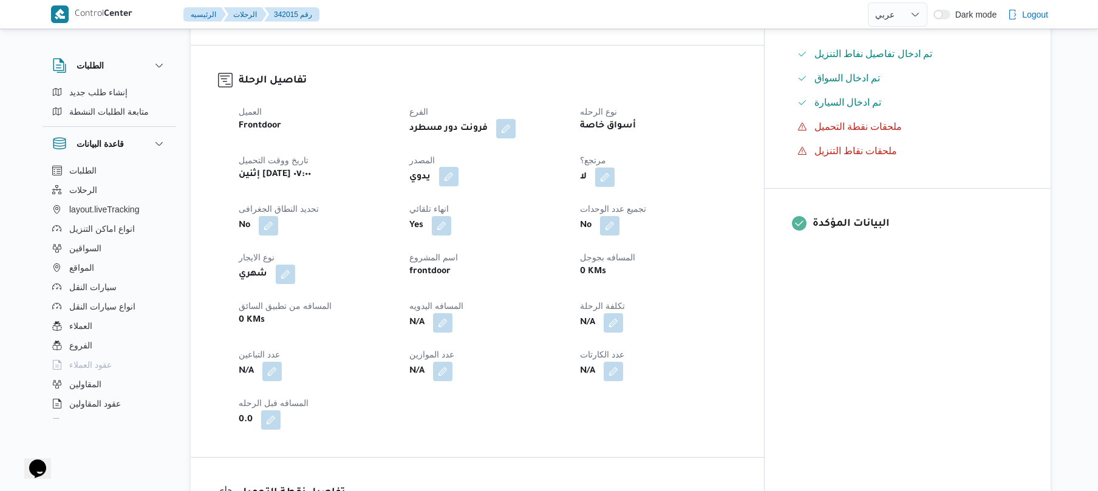
click at [458, 186] on button "button" at bounding box center [448, 176] width 19 height 19
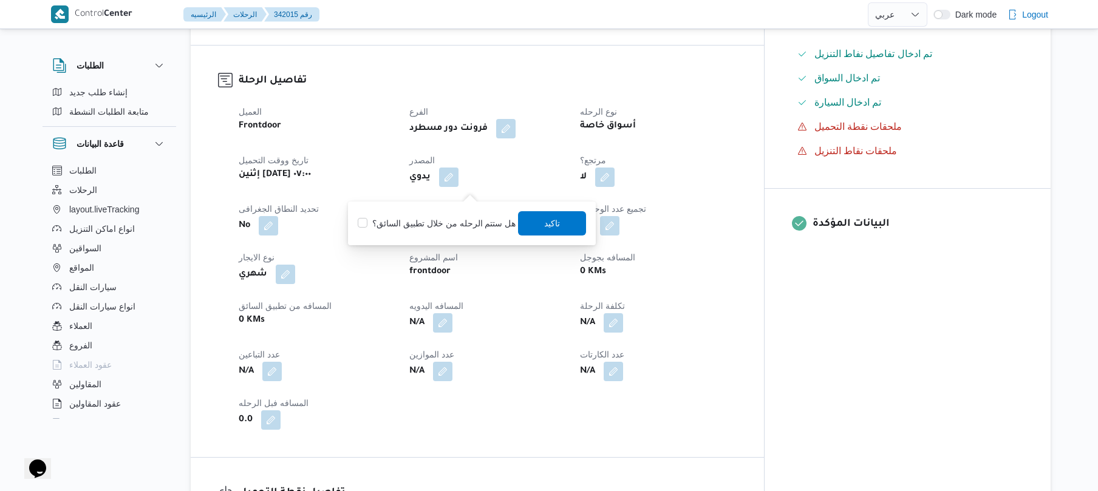
click at [481, 220] on label "هل ستتم الرحله من خلال تطبيق السائق؟" at bounding box center [437, 223] width 158 height 15
checkbox input "true"
click at [545, 222] on span "تاكيد" at bounding box center [553, 223] width 16 height 15
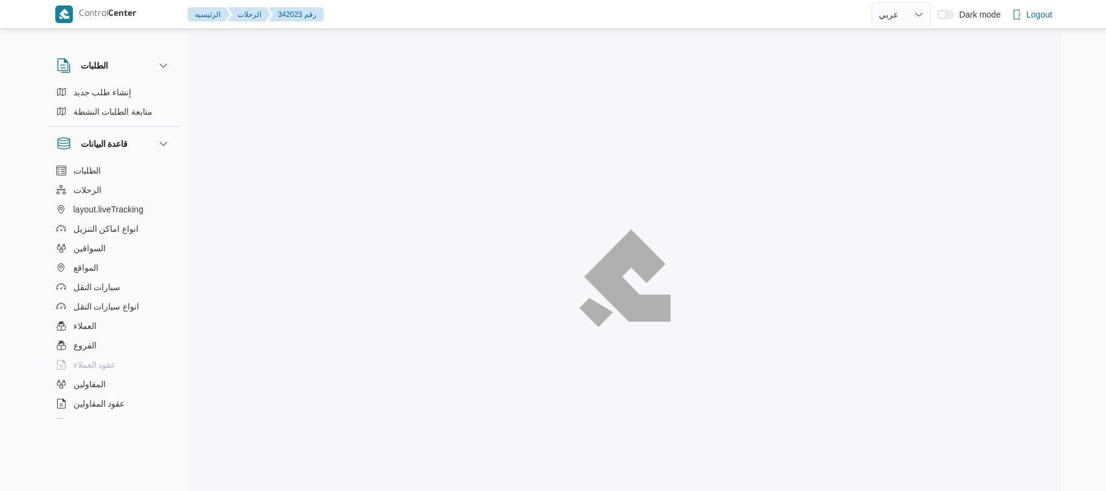
select select "ar"
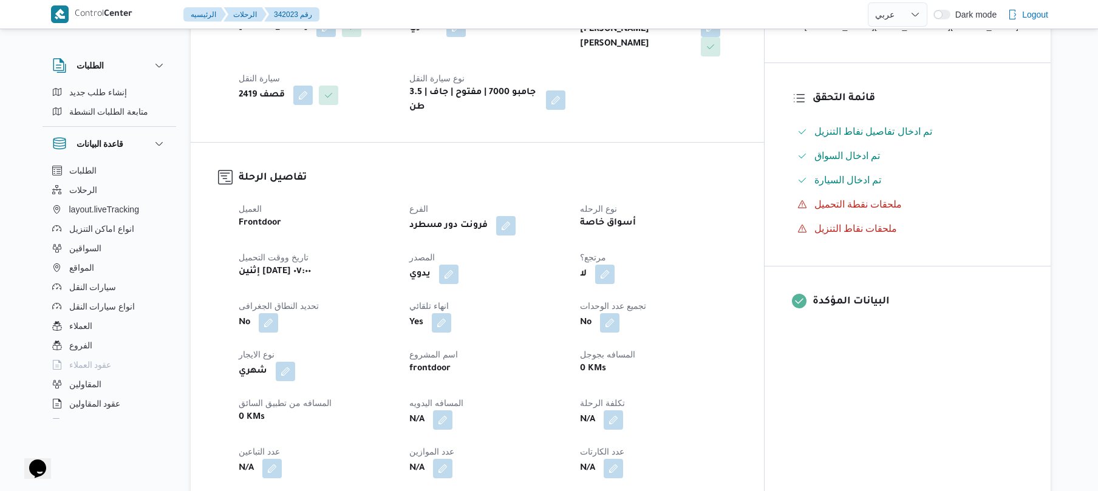
scroll to position [324, 0]
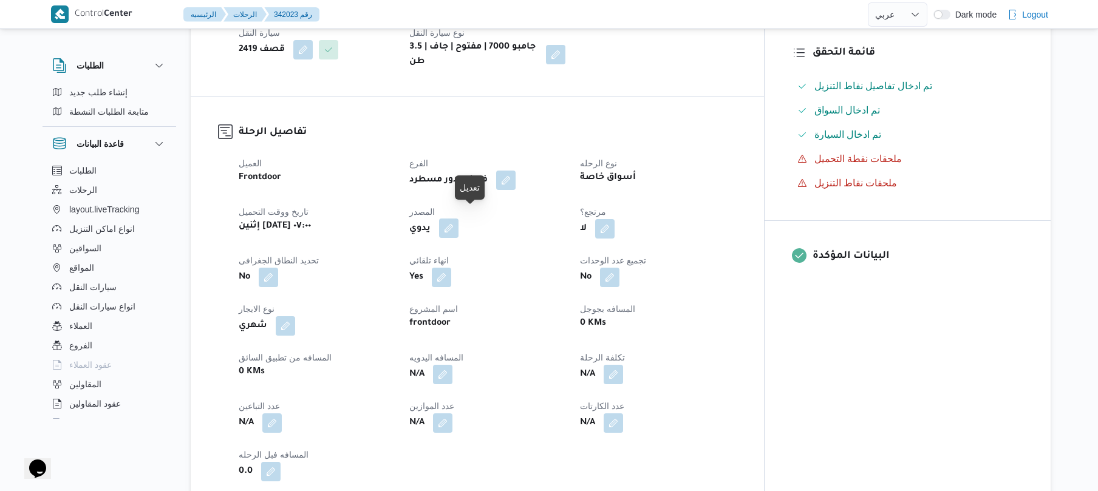
click at [458, 219] on button "button" at bounding box center [448, 228] width 19 height 19
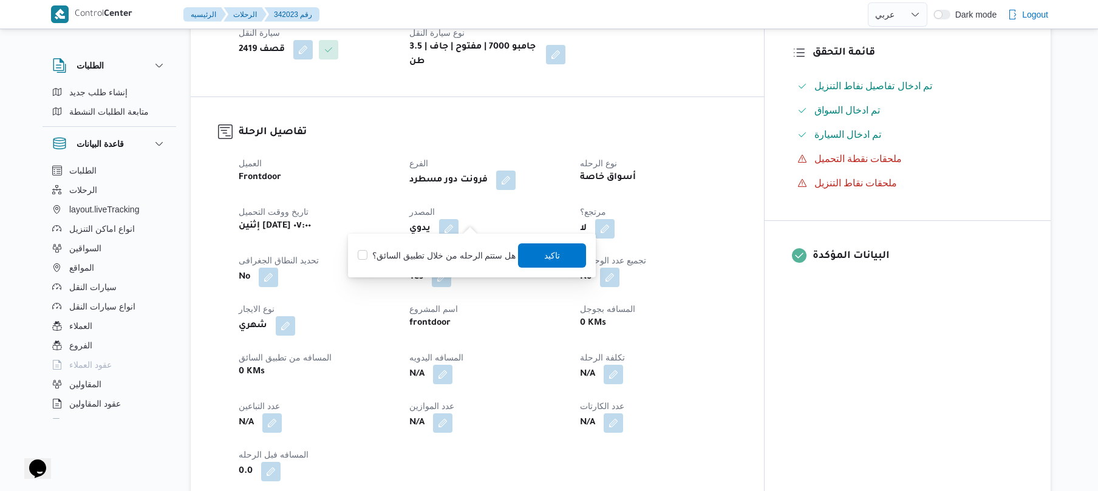
click at [431, 258] on label "هل ستتم الرحله من خلال تطبيق السائق؟" at bounding box center [437, 255] width 158 height 15
checkbox input "true"
click at [560, 249] on span "تاكيد" at bounding box center [553, 255] width 68 height 24
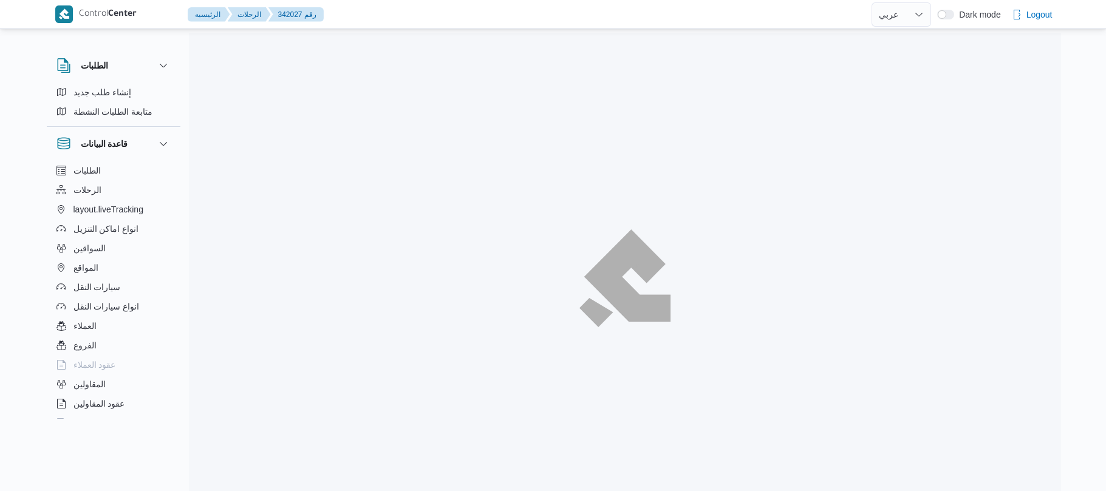
select select "ar"
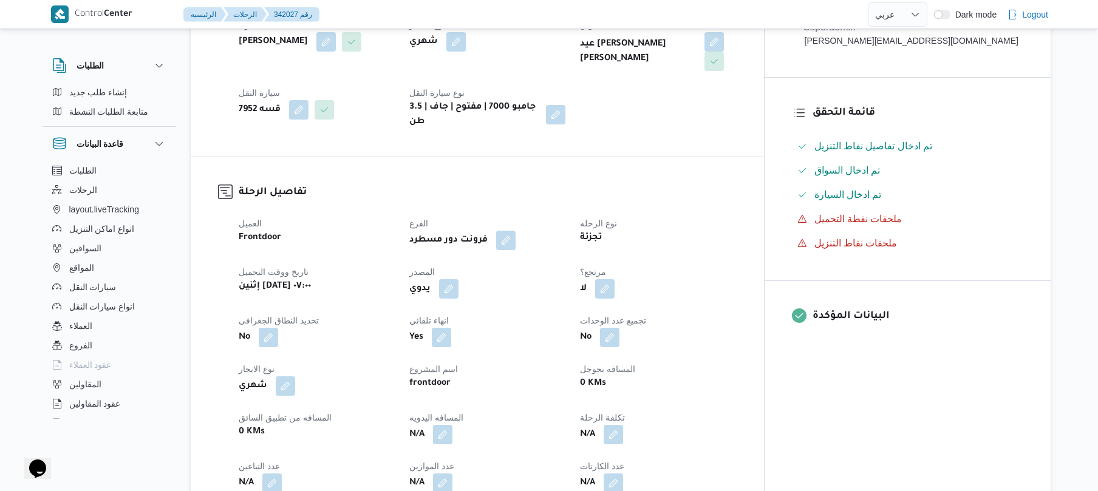
scroll to position [291, 0]
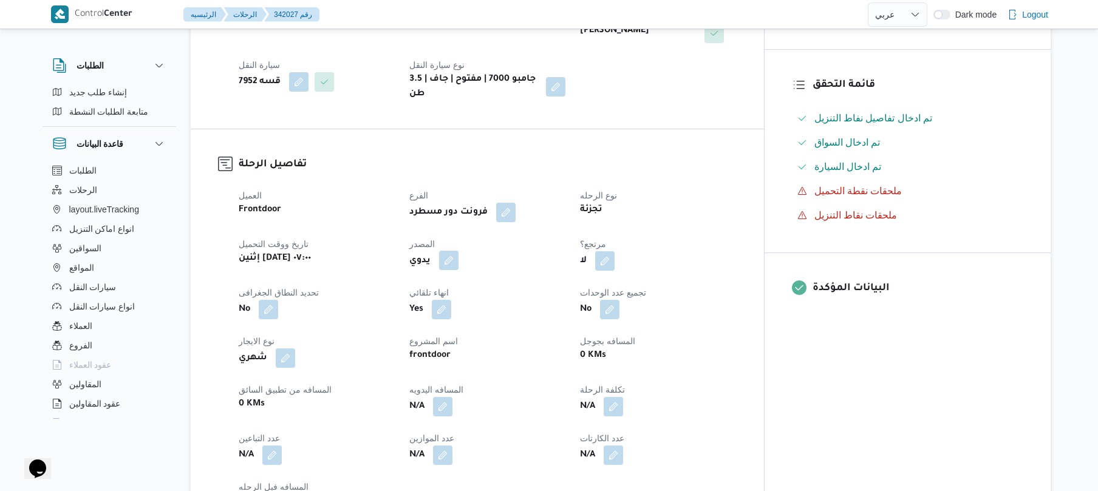
click at [458, 253] on button "button" at bounding box center [448, 260] width 19 height 19
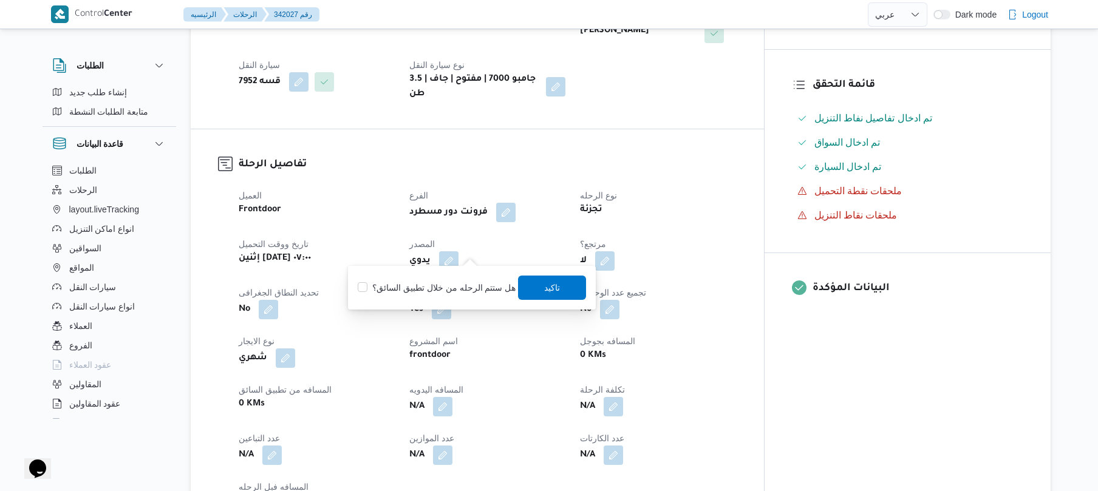
click at [446, 287] on label "هل ستتم الرحله من خلال تطبيق السائق؟" at bounding box center [437, 288] width 158 height 15
checkbox input "true"
click at [560, 288] on span "تاكيد" at bounding box center [553, 287] width 68 height 24
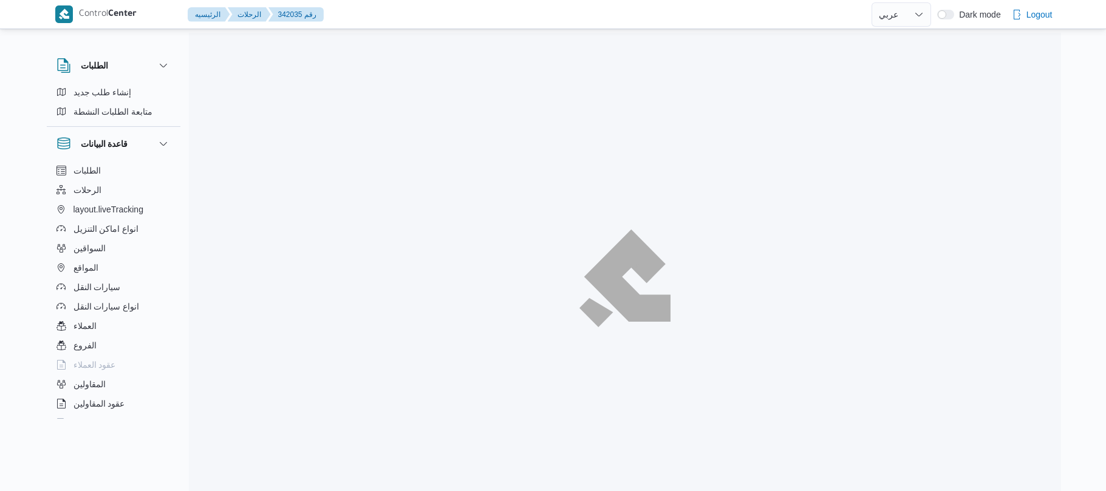
select select "ar"
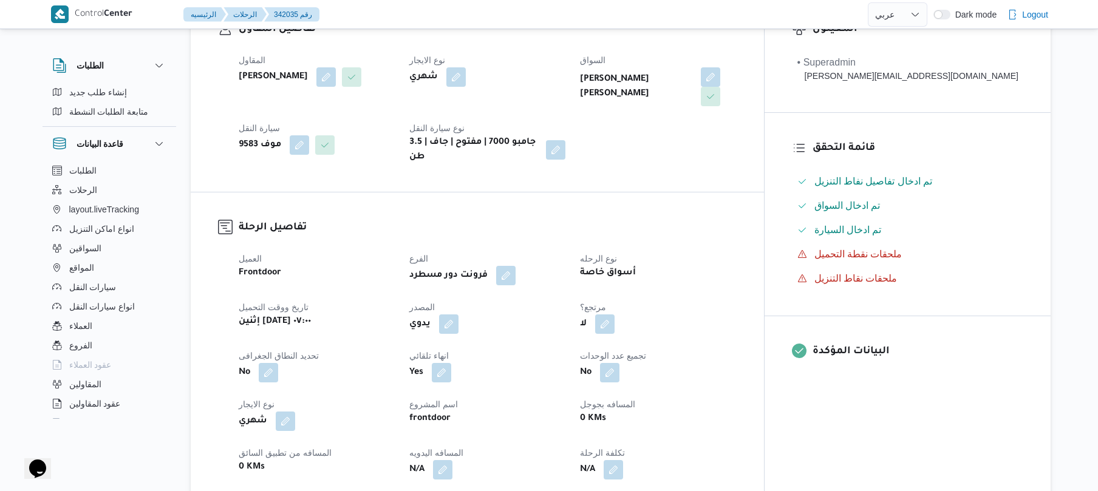
scroll to position [291, 0]
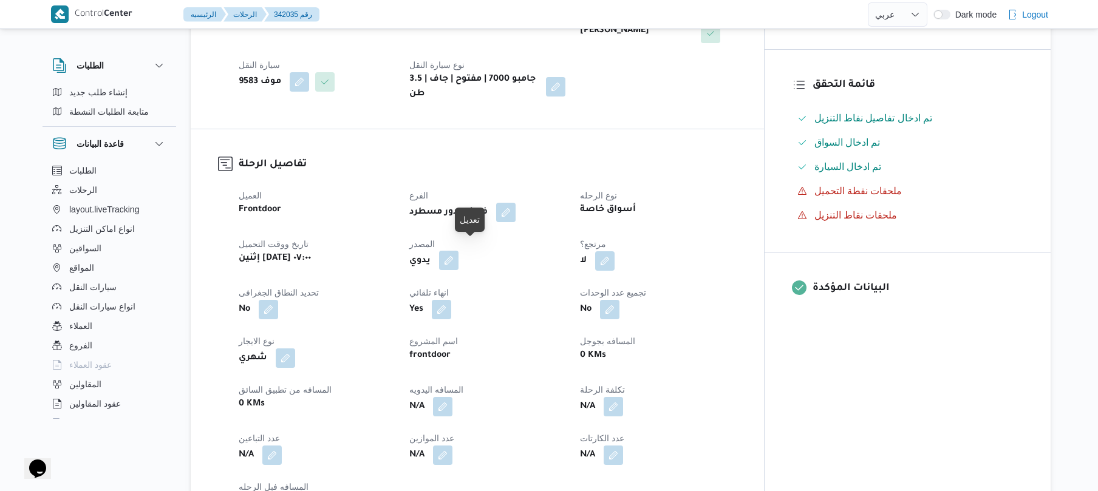
click at [458, 251] on button "button" at bounding box center [448, 260] width 19 height 19
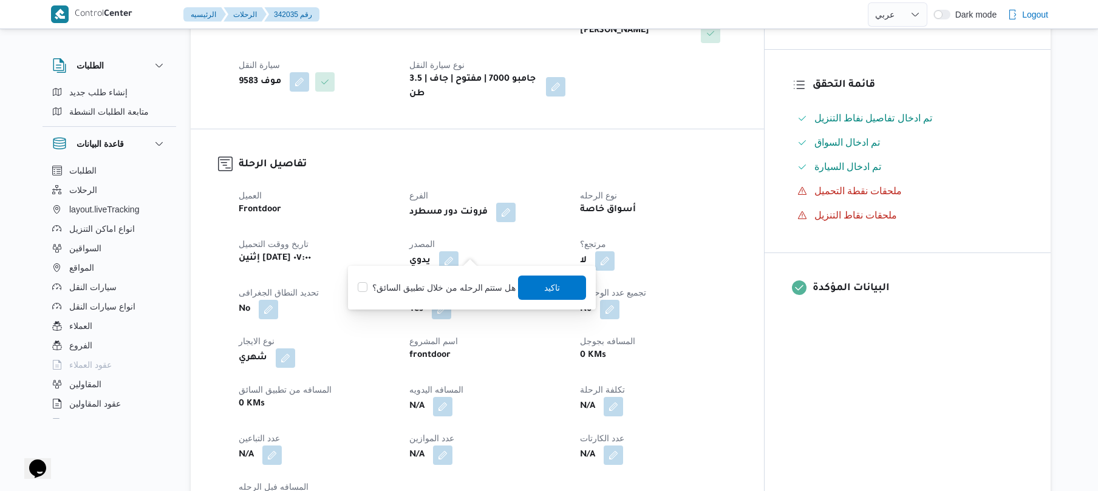
click at [458, 287] on label "هل ستتم الرحله من خلال تطبيق السائق؟" at bounding box center [437, 288] width 158 height 15
checkbox input "true"
click at [536, 290] on span "تاكيد" at bounding box center [553, 287] width 68 height 24
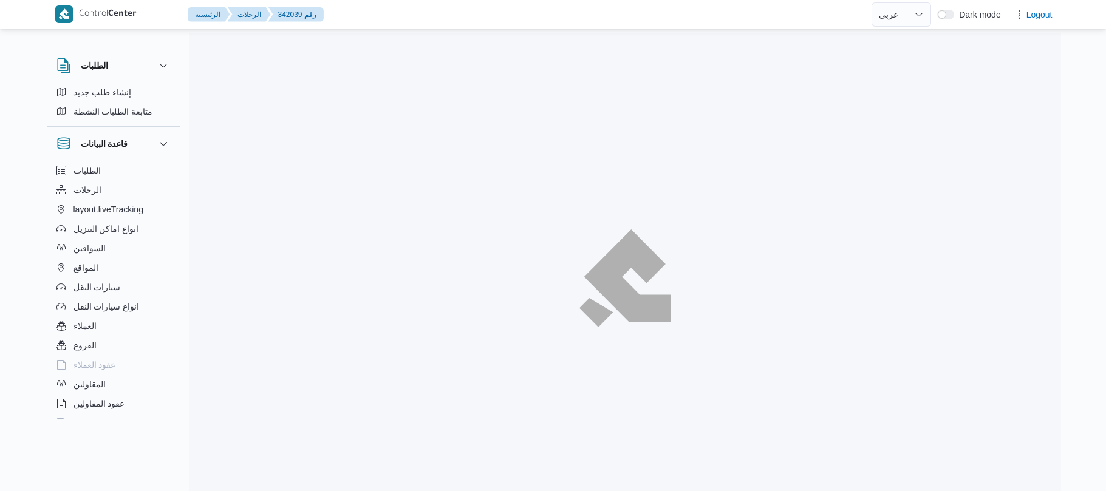
select select "ar"
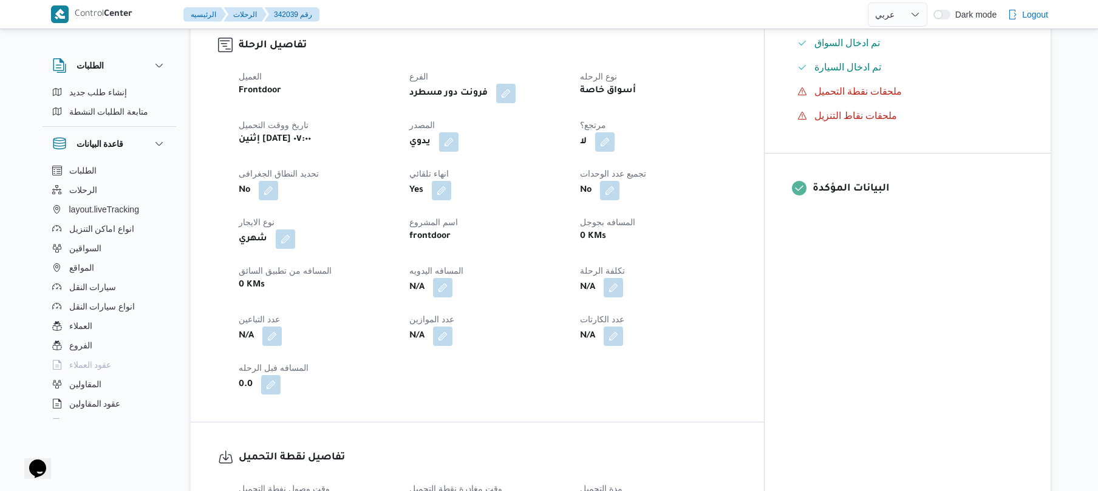
scroll to position [421, 0]
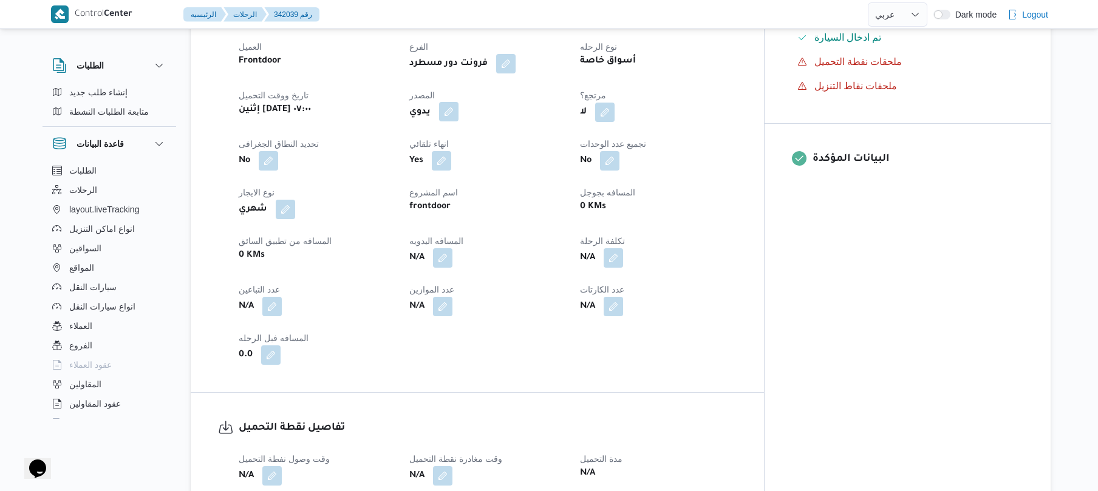
click at [458, 118] on button "button" at bounding box center [448, 111] width 19 height 19
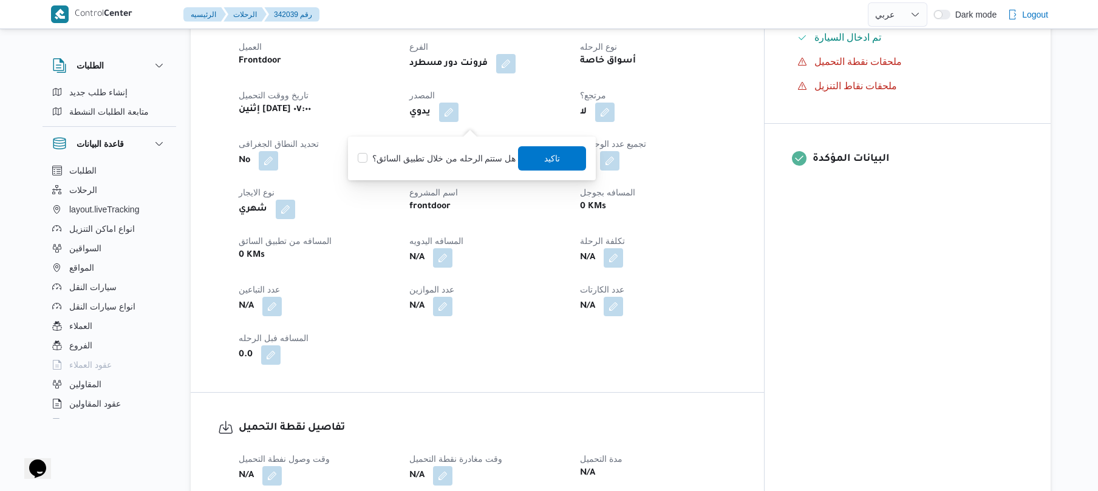
click at [428, 162] on label "هل ستتم الرحله من خلال تطبيق السائق؟" at bounding box center [437, 158] width 158 height 15
checkbox input "true"
click at [544, 165] on span "تاكيد" at bounding box center [553, 158] width 68 height 24
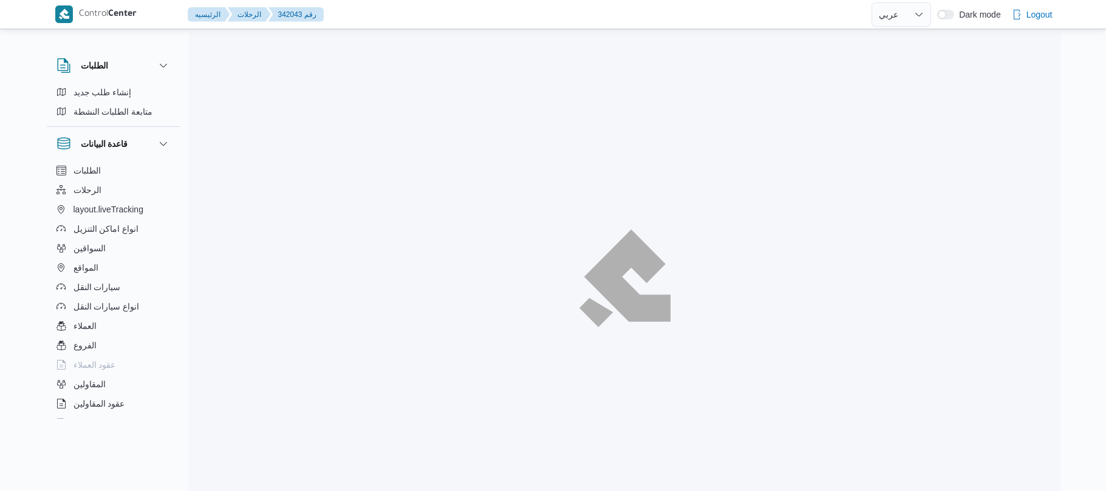
select select "ar"
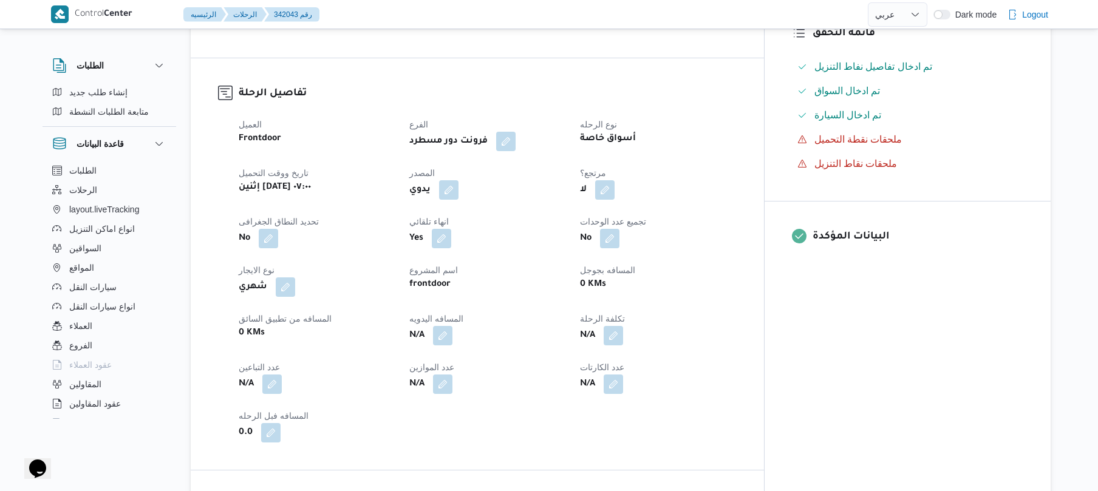
scroll to position [356, 0]
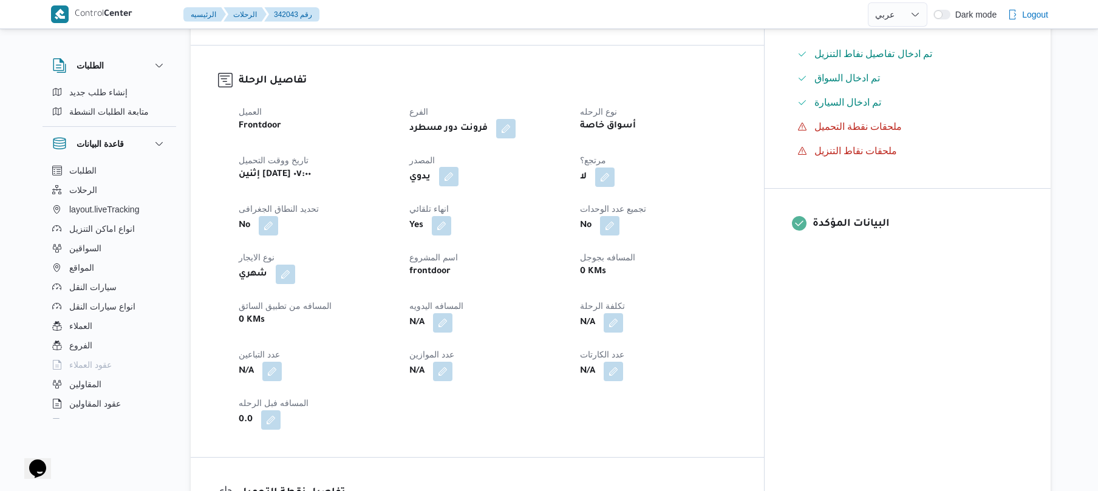
click at [458, 185] on button "button" at bounding box center [448, 176] width 19 height 19
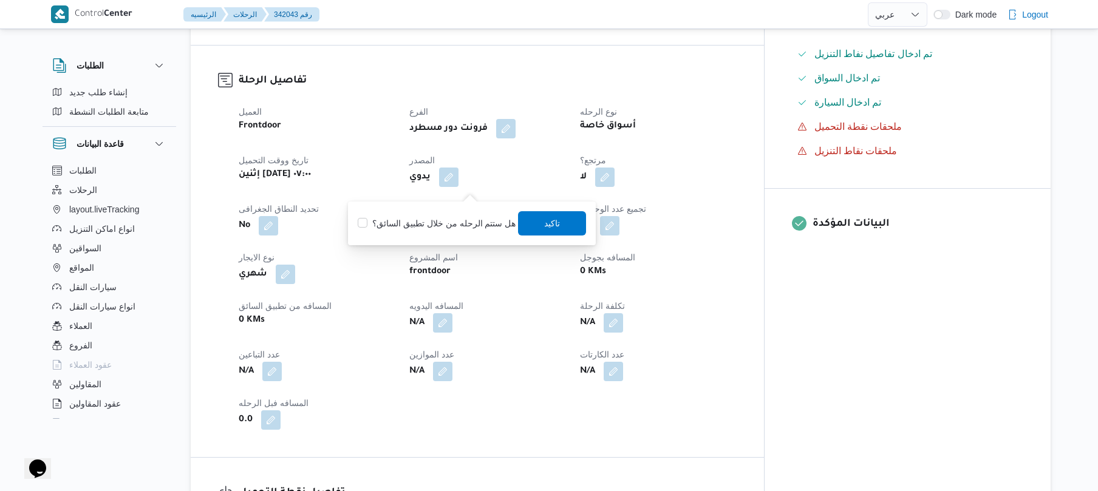
click at [452, 220] on label "هل ستتم الرحله من خلال تطبيق السائق؟" at bounding box center [437, 223] width 158 height 15
checkbox input "true"
click at [534, 230] on span "تاكيد" at bounding box center [553, 223] width 68 height 24
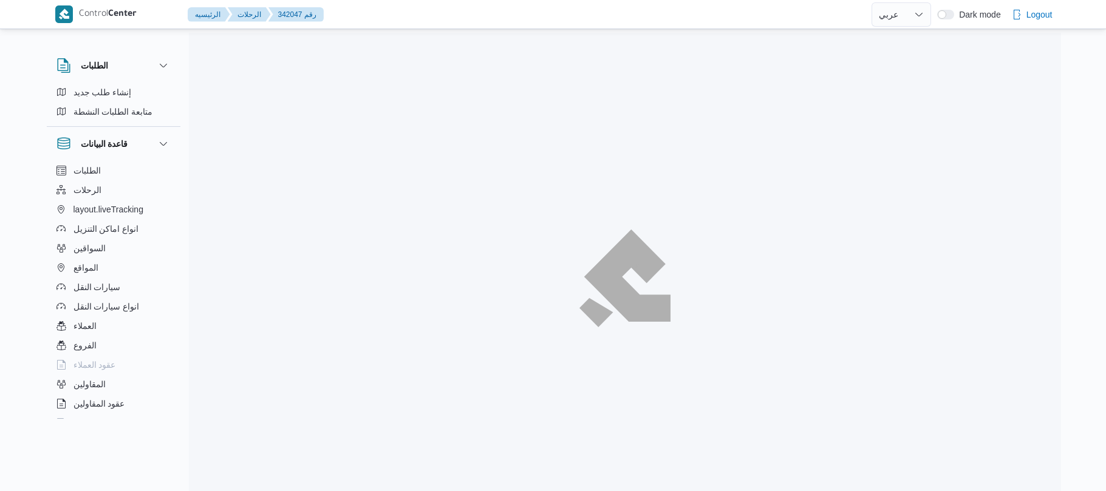
select select "ar"
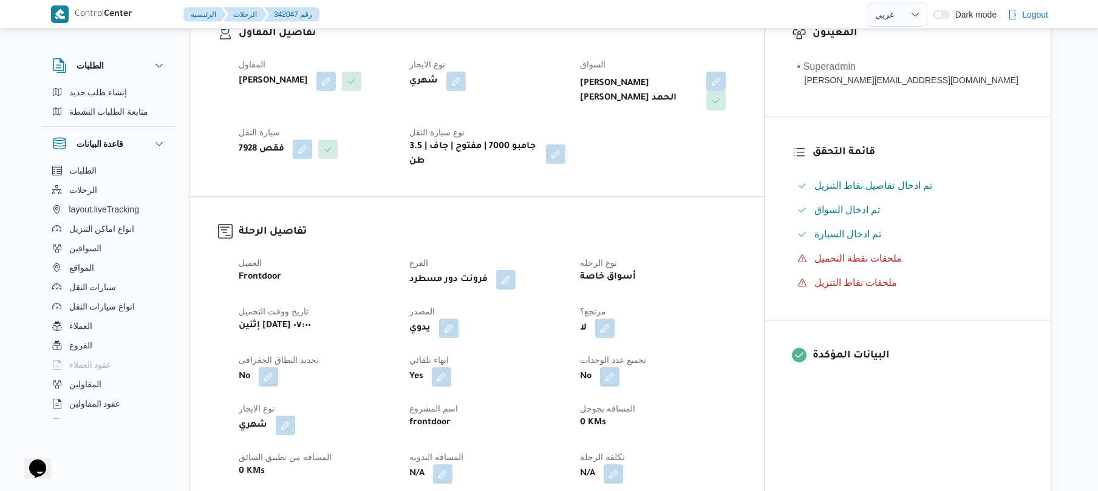
scroll to position [259, 0]
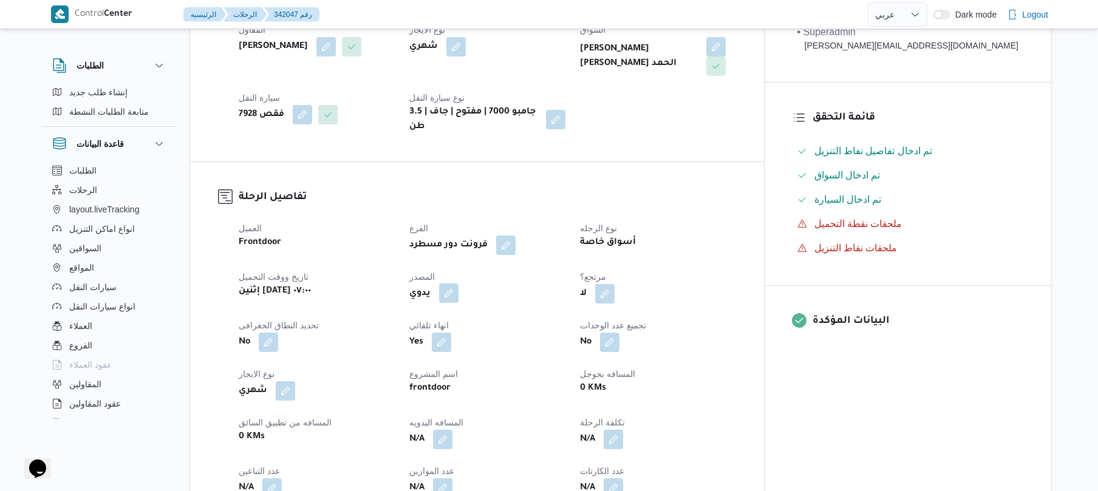
click at [458, 284] on button "button" at bounding box center [448, 293] width 19 height 19
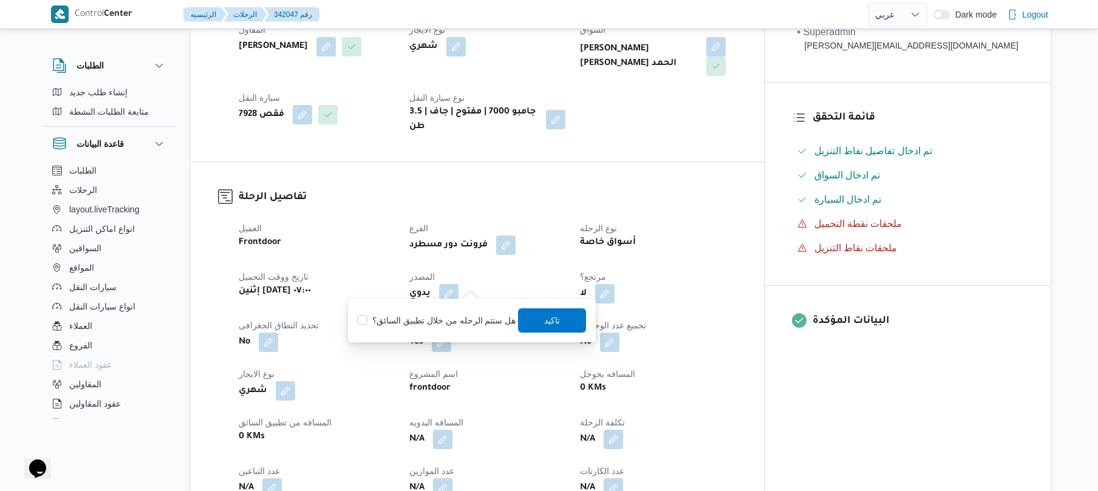
click at [450, 321] on label "هل ستتم الرحله من خلال تطبيق السائق؟" at bounding box center [437, 320] width 158 height 15
checkbox input "true"
click at [554, 317] on span "تاكيد" at bounding box center [553, 320] width 16 height 15
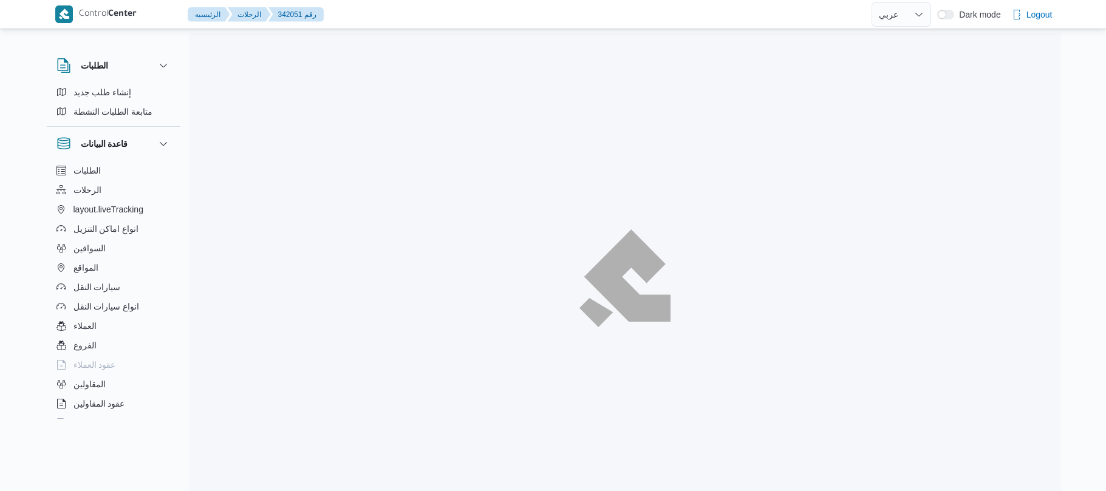
select select "ar"
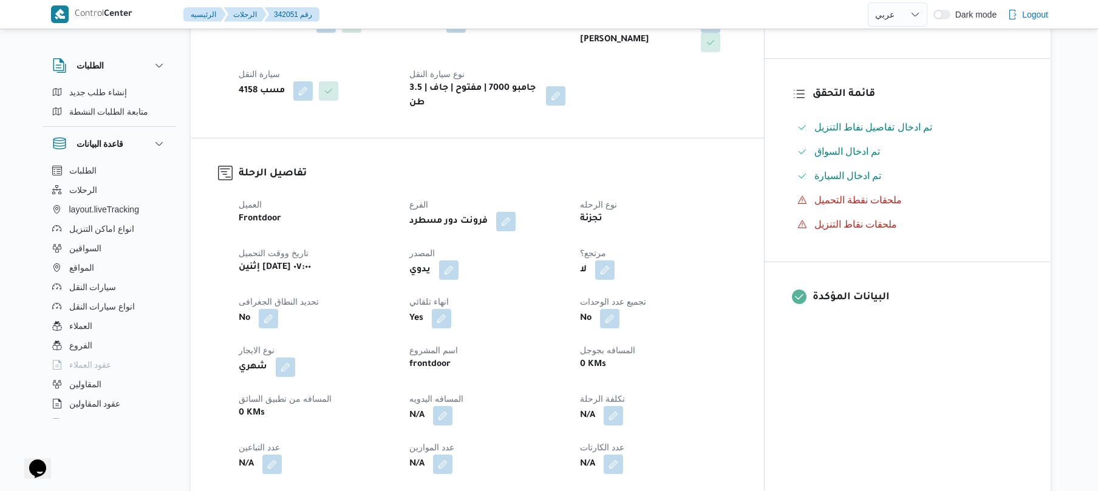
scroll to position [291, 0]
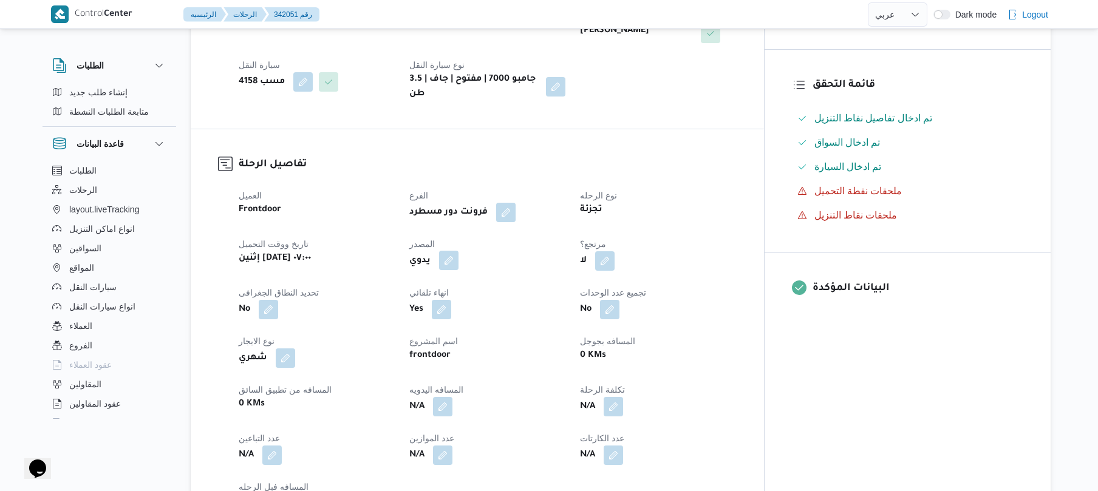
click at [458, 251] on button "button" at bounding box center [448, 260] width 19 height 19
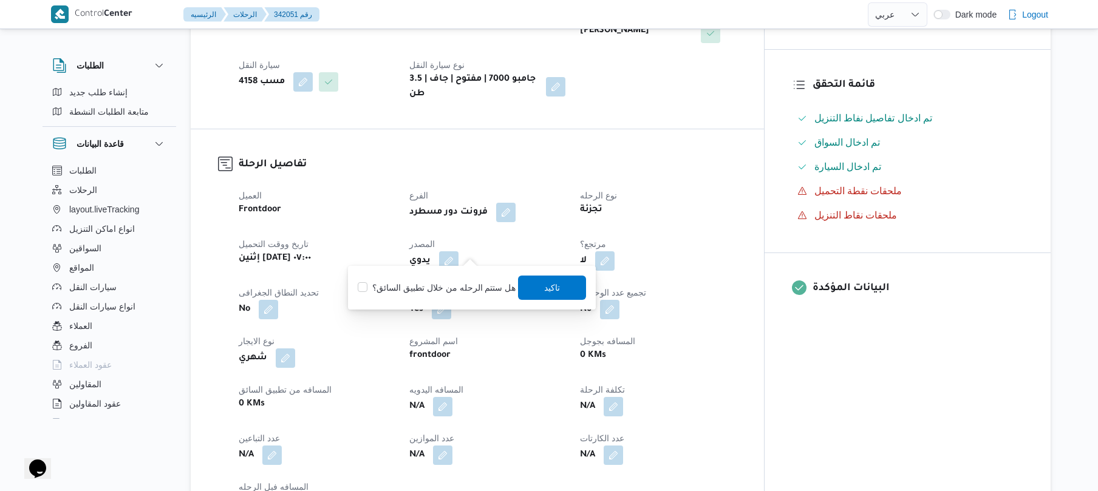
click at [440, 285] on label "هل ستتم الرحله من خلال تطبيق السائق؟" at bounding box center [437, 288] width 158 height 15
checkbox input "true"
click at [545, 285] on span "تاكيد" at bounding box center [553, 287] width 16 height 15
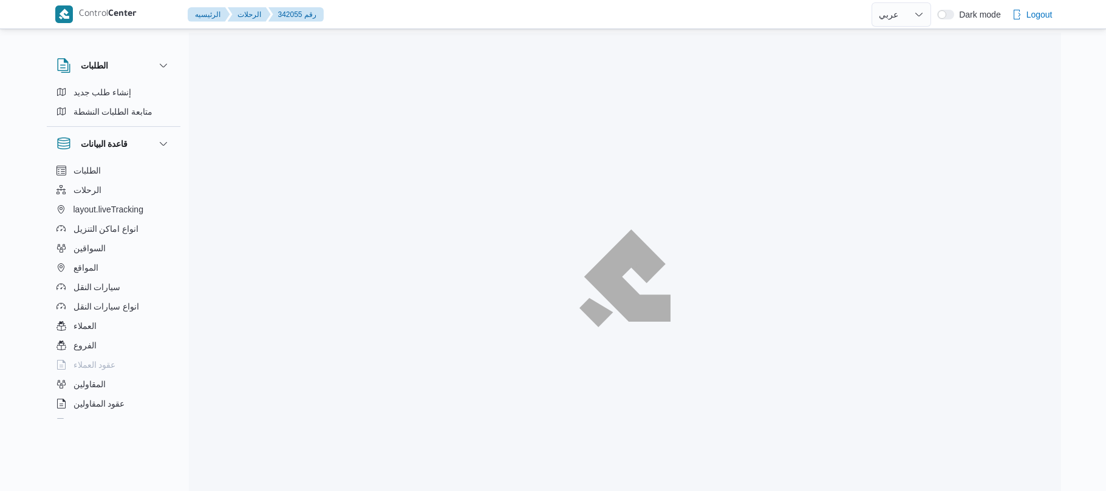
select select "ar"
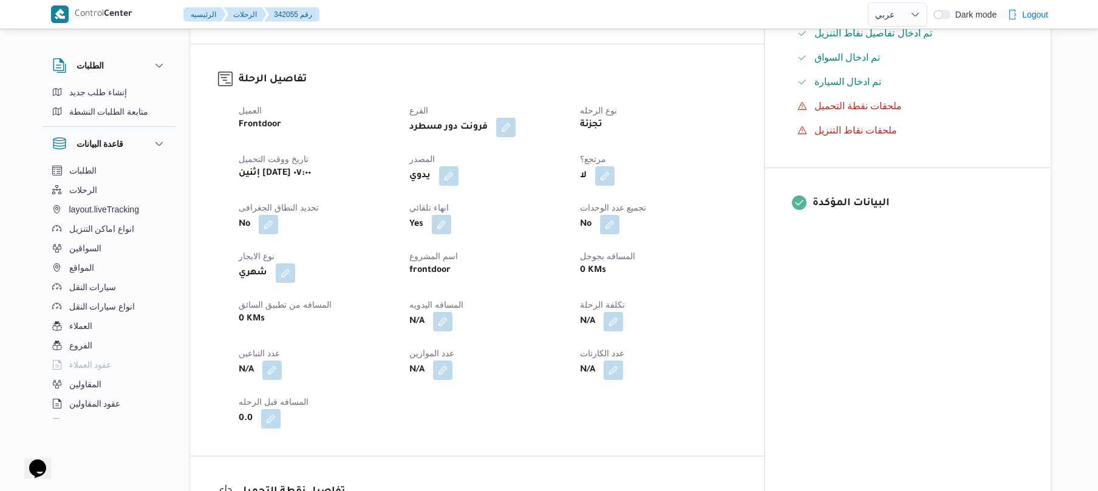
scroll to position [389, 0]
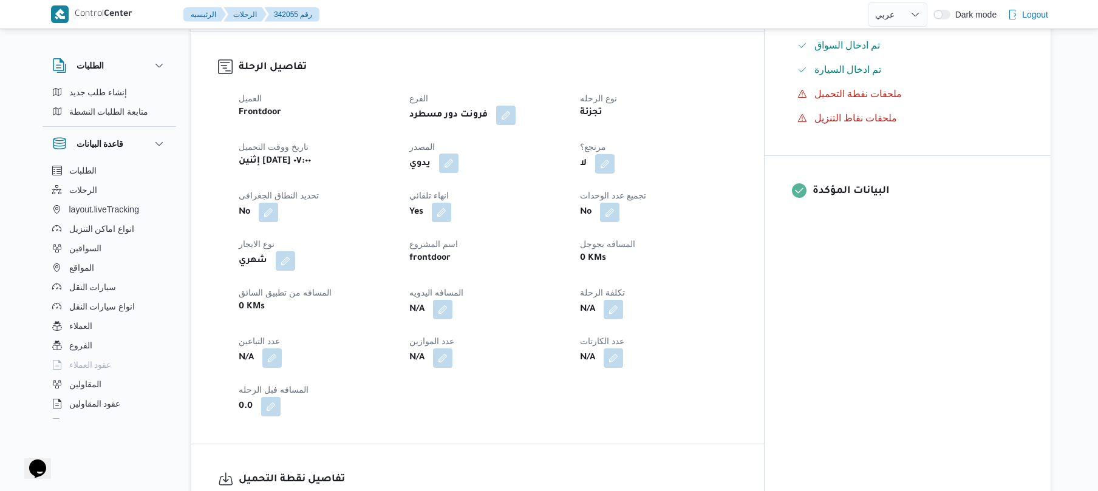
click at [458, 158] on button "button" at bounding box center [448, 163] width 19 height 19
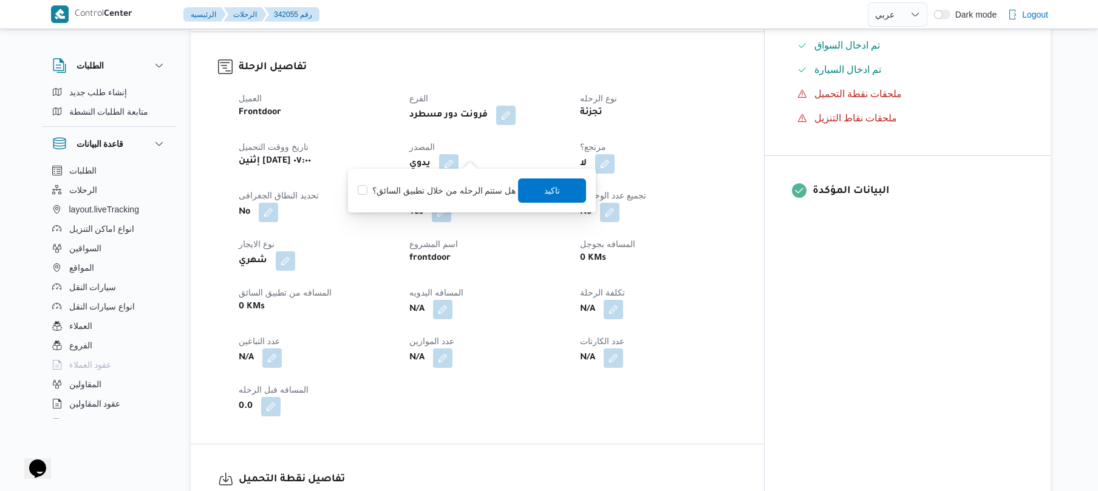
click at [457, 191] on label "هل ستتم الرحله من خلال تطبيق السائق؟" at bounding box center [437, 190] width 158 height 15
checkbox input "true"
click at [557, 185] on span "تاكيد" at bounding box center [553, 190] width 68 height 24
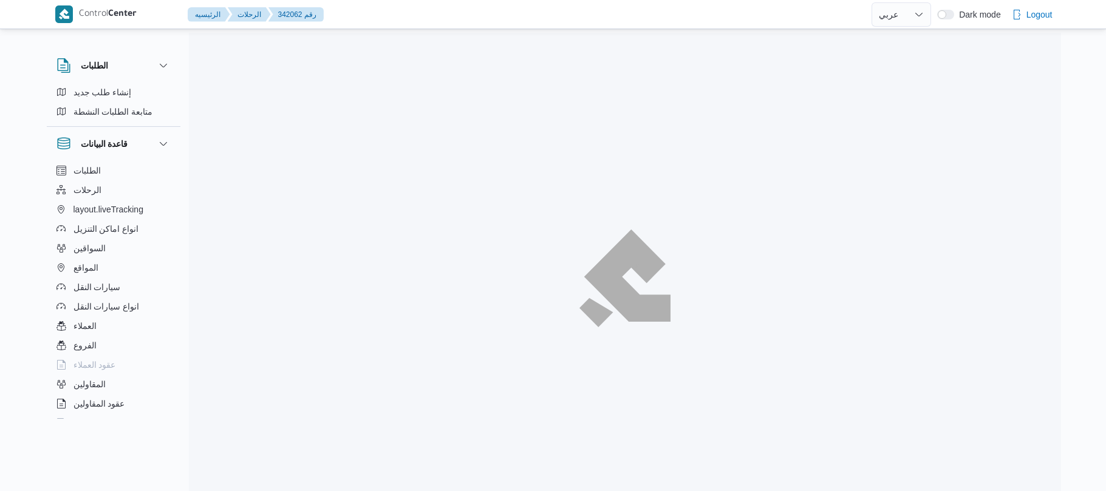
select select "ar"
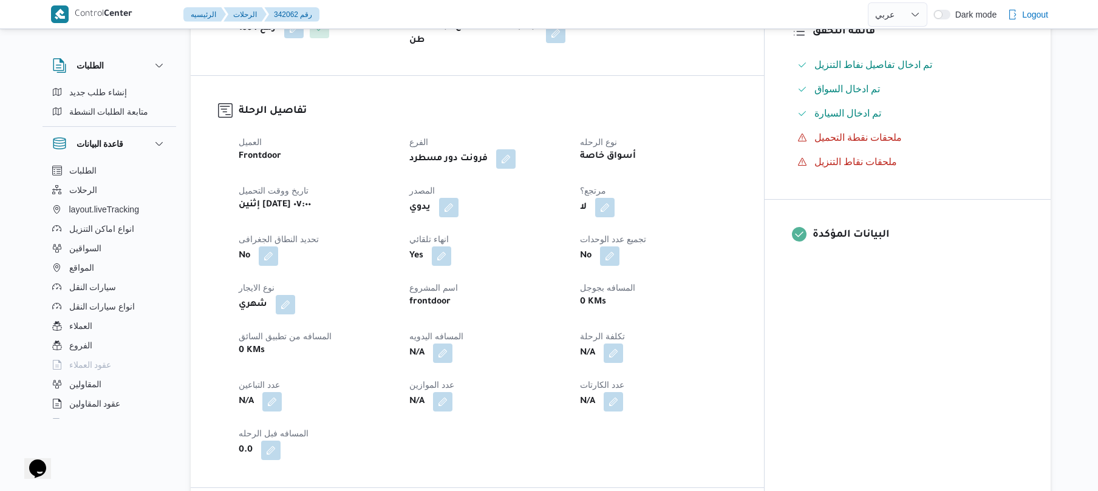
scroll to position [356, 0]
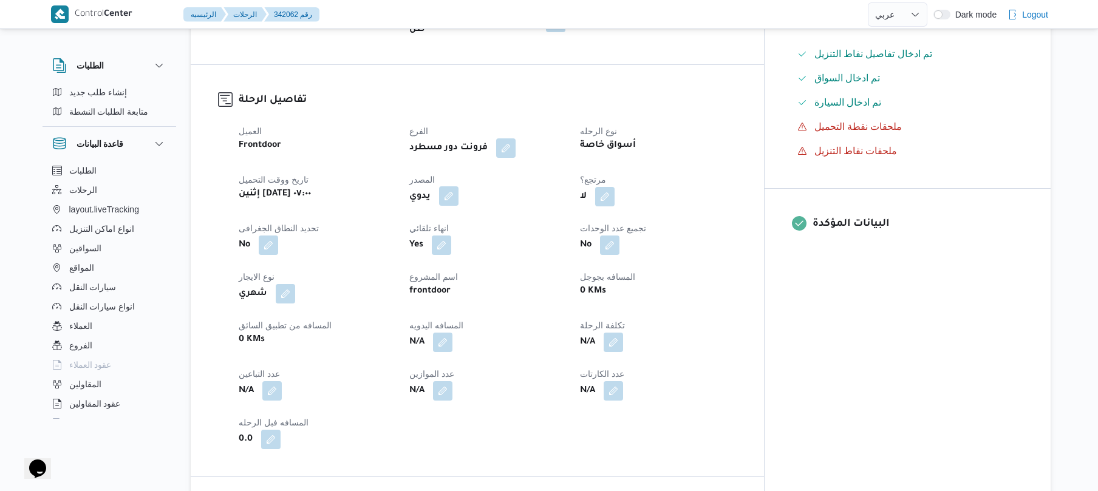
click at [458, 186] on button "button" at bounding box center [448, 195] width 19 height 19
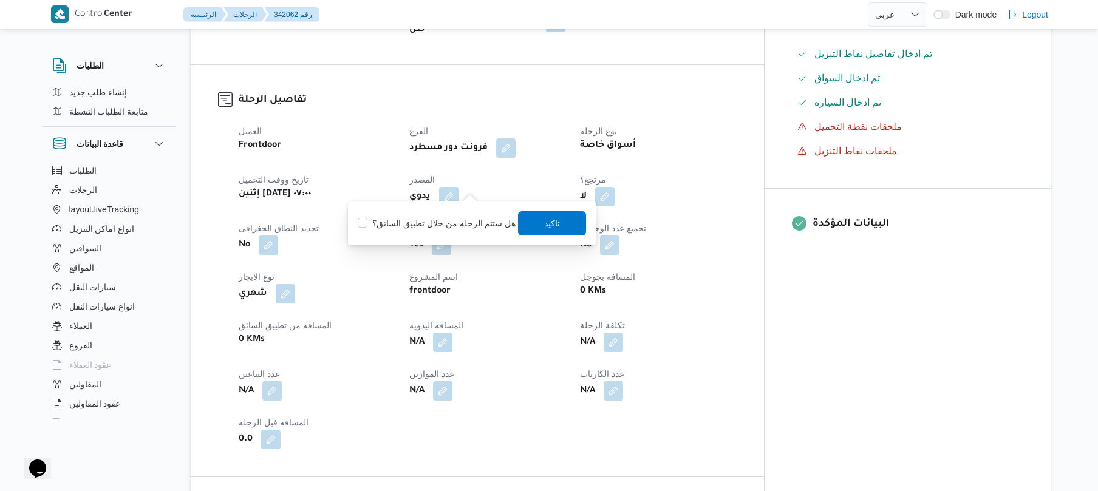
click at [447, 223] on label "هل ستتم الرحله من خلال تطبيق السائق؟" at bounding box center [437, 223] width 158 height 15
checkbox input "true"
click at [540, 230] on span "تاكيد" at bounding box center [553, 223] width 68 height 24
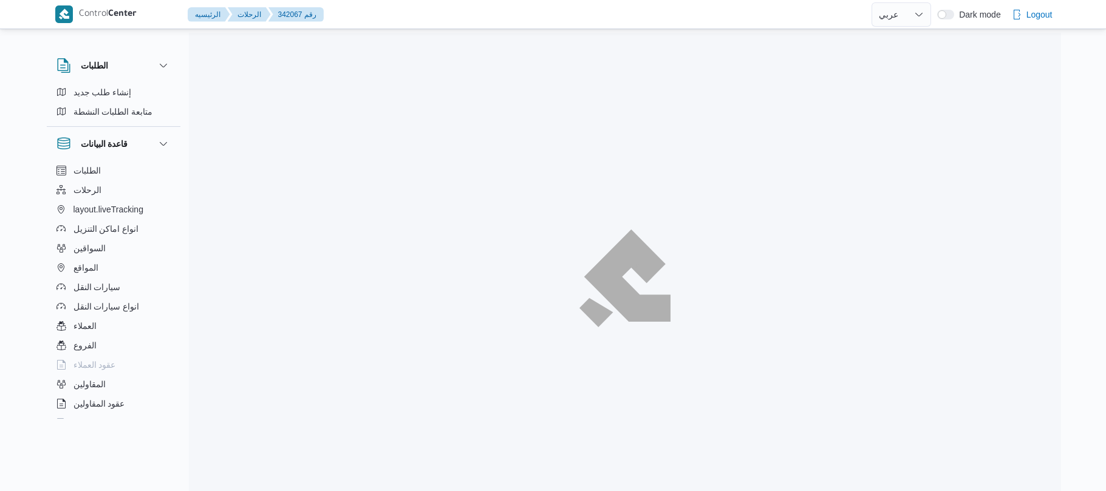
select select "ar"
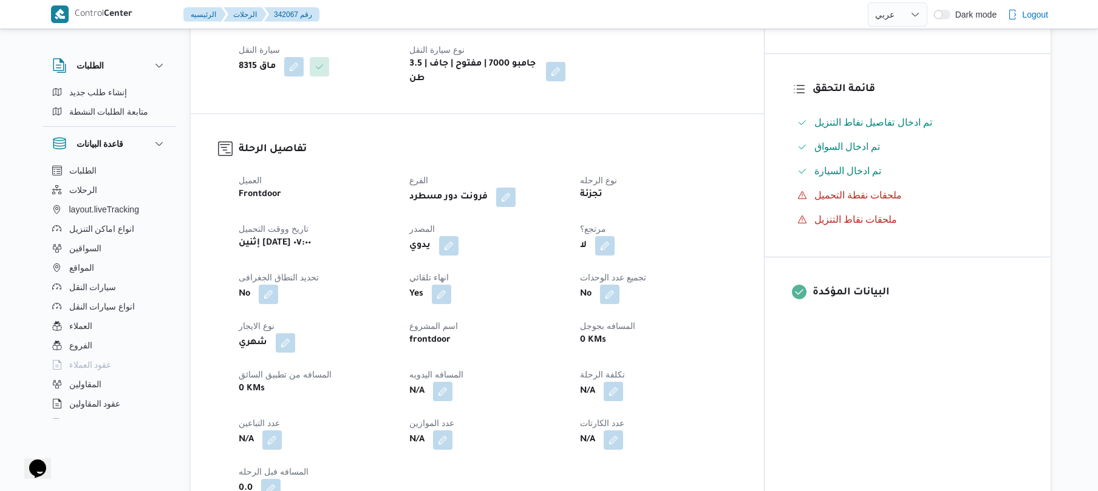
scroll to position [324, 0]
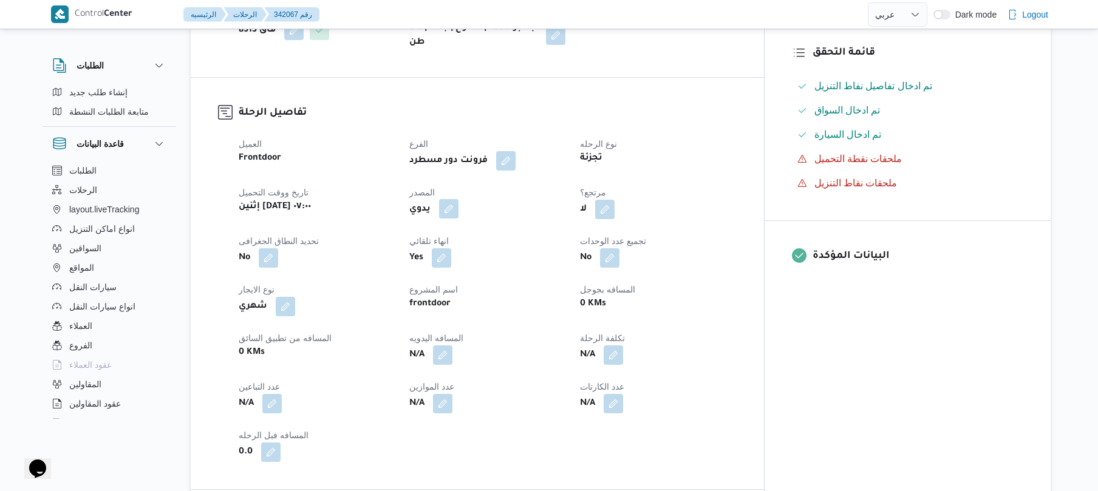
click at [458, 219] on button "button" at bounding box center [448, 208] width 19 height 19
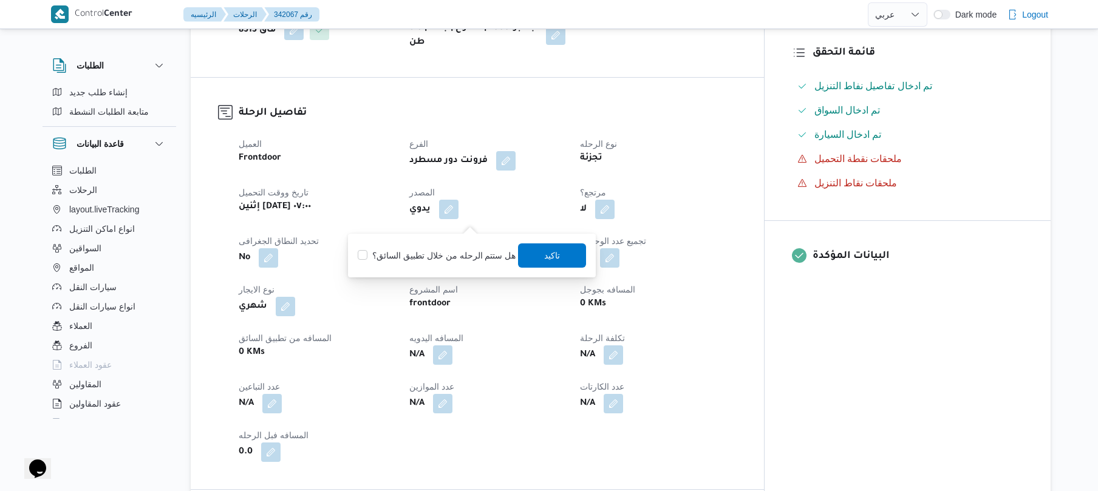
click at [446, 251] on label "هل ستتم الرحله من خلال تطبيق السائق؟" at bounding box center [437, 255] width 158 height 15
checkbox input "true"
click at [537, 258] on span "تاكيد" at bounding box center [553, 255] width 68 height 24
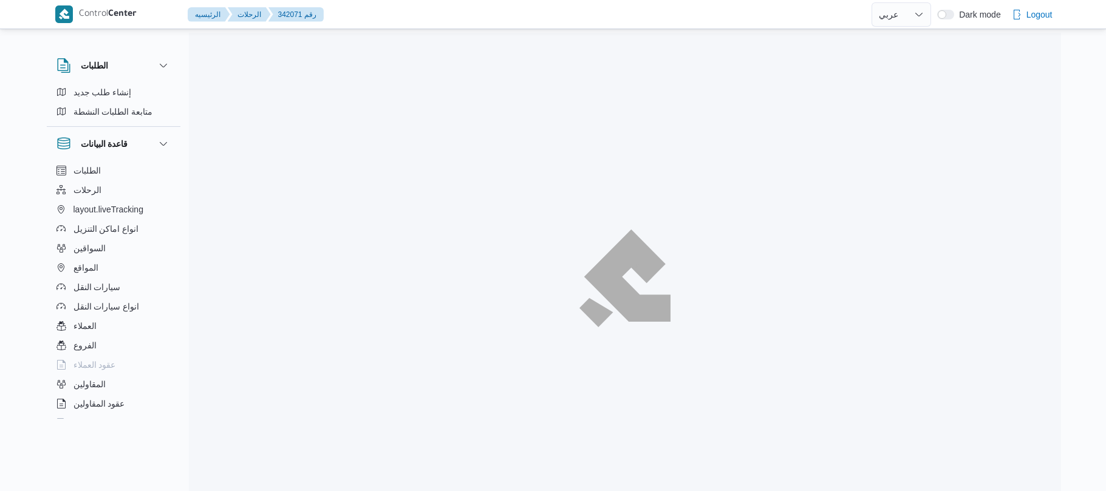
select select "ar"
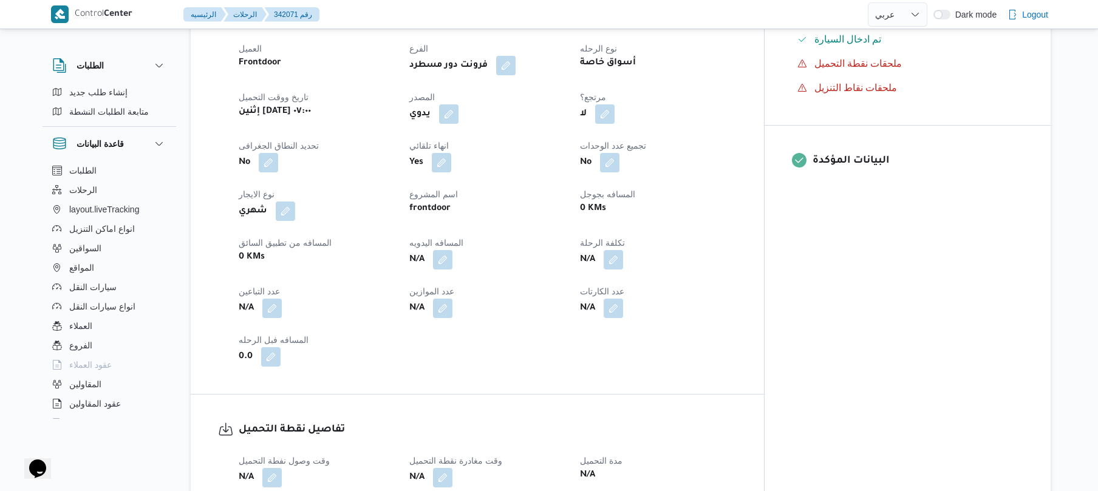
scroll to position [421, 0]
click at [458, 121] on button "button" at bounding box center [448, 111] width 19 height 19
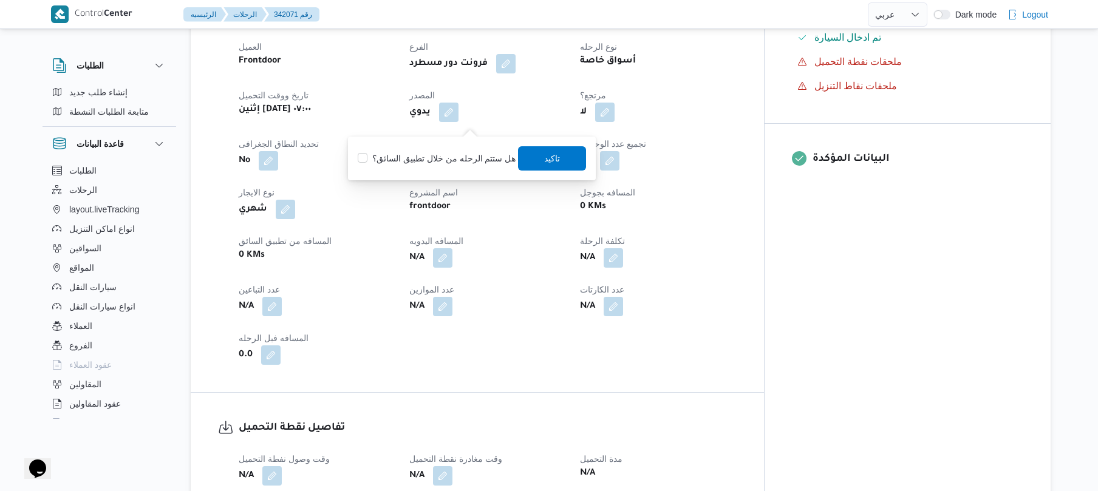
click at [443, 158] on label "هل ستتم الرحله من خلال تطبيق السائق؟" at bounding box center [437, 158] width 158 height 15
checkbox input "true"
click at [538, 154] on span "تاكيد" at bounding box center [553, 158] width 68 height 24
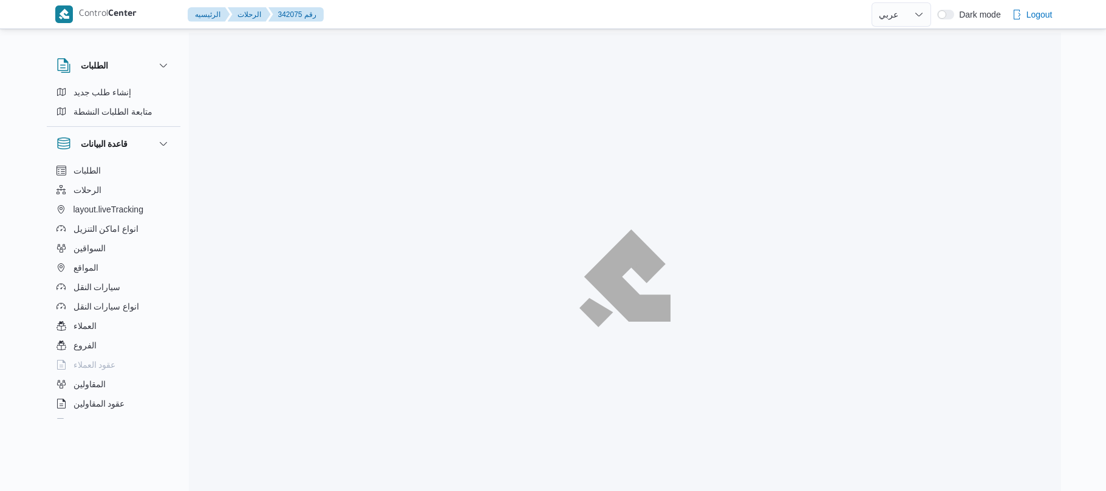
select select "ar"
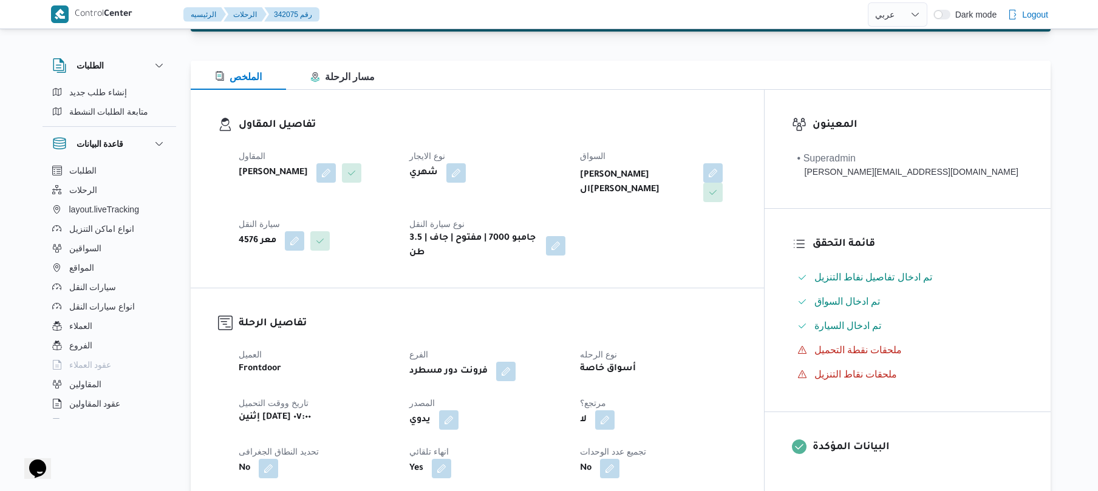
scroll to position [324, 0]
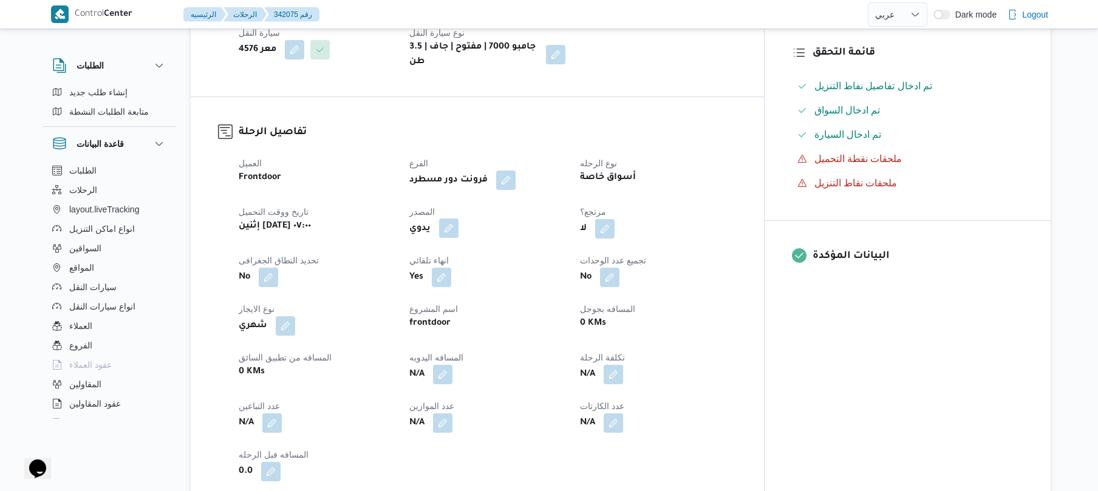
click at [458, 219] on button "button" at bounding box center [448, 228] width 19 height 19
click at [445, 254] on label "هل ستتم الرحله من خلال تطبيق السائق؟" at bounding box center [437, 255] width 158 height 15
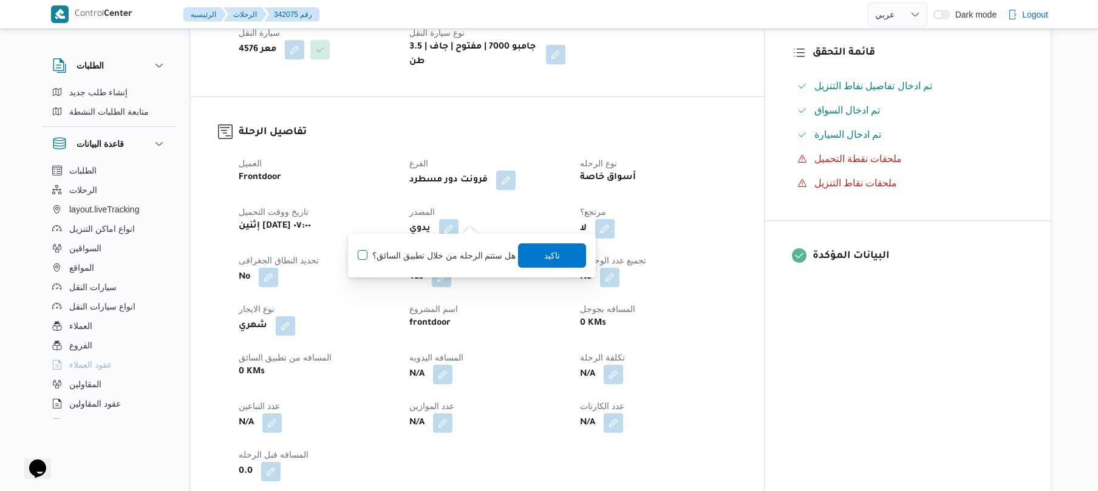
checkbox input "true"
click at [535, 250] on span "تاكيد" at bounding box center [553, 255] width 68 height 24
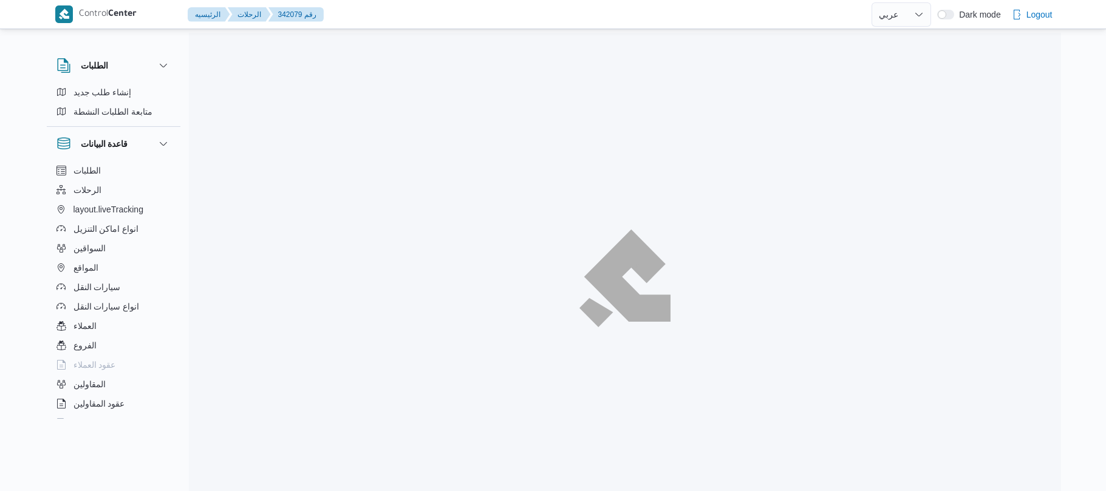
select select "ar"
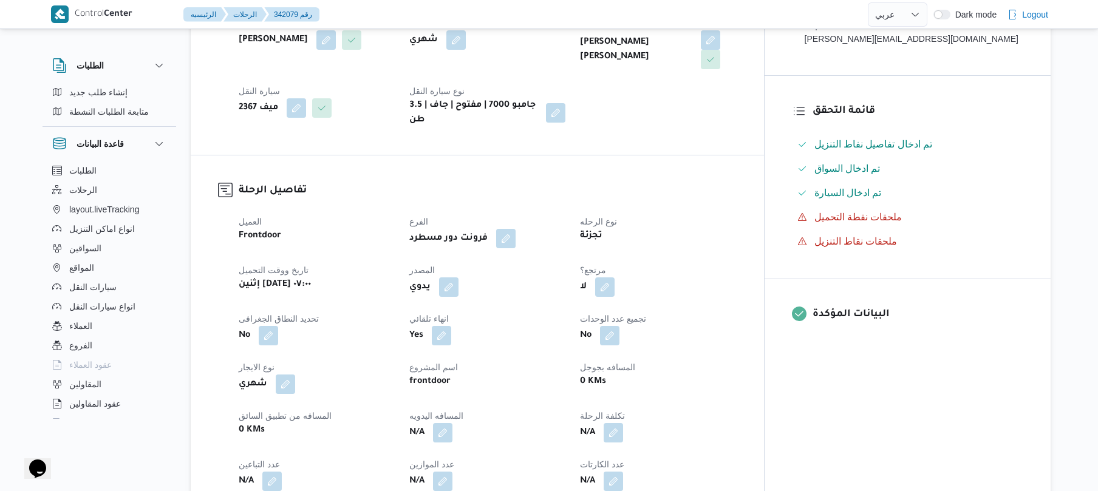
scroll to position [389, 0]
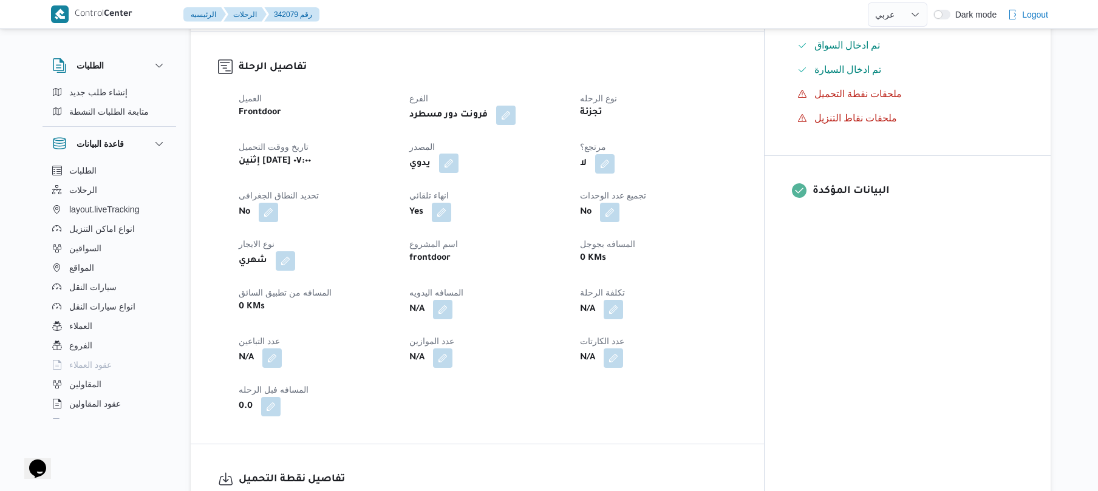
click at [458, 154] on button "button" at bounding box center [448, 163] width 19 height 19
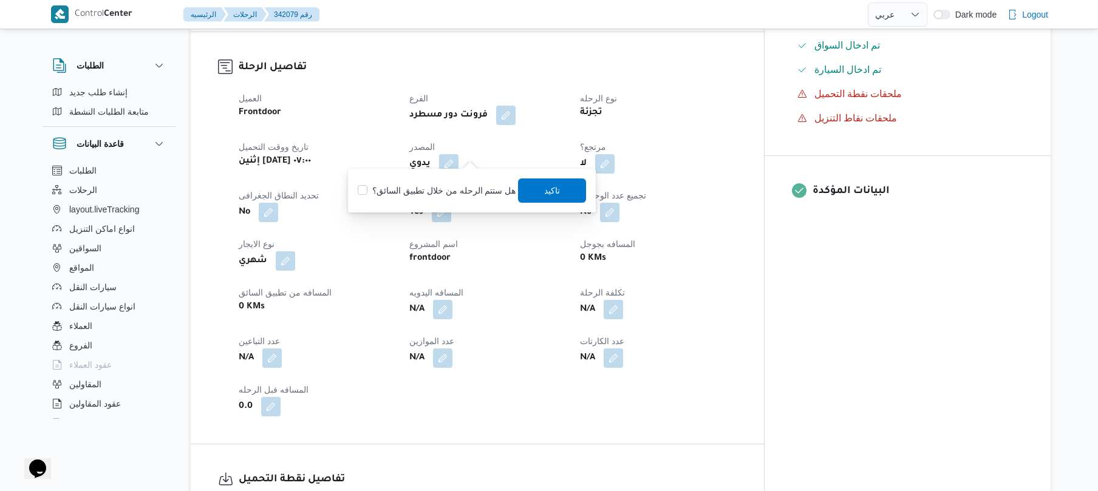
click at [462, 193] on label "هل ستتم الرحله من خلال تطبيق السائق؟" at bounding box center [437, 190] width 158 height 15
checkbox input "true"
click at [559, 192] on span "تاكيد" at bounding box center [553, 190] width 68 height 24
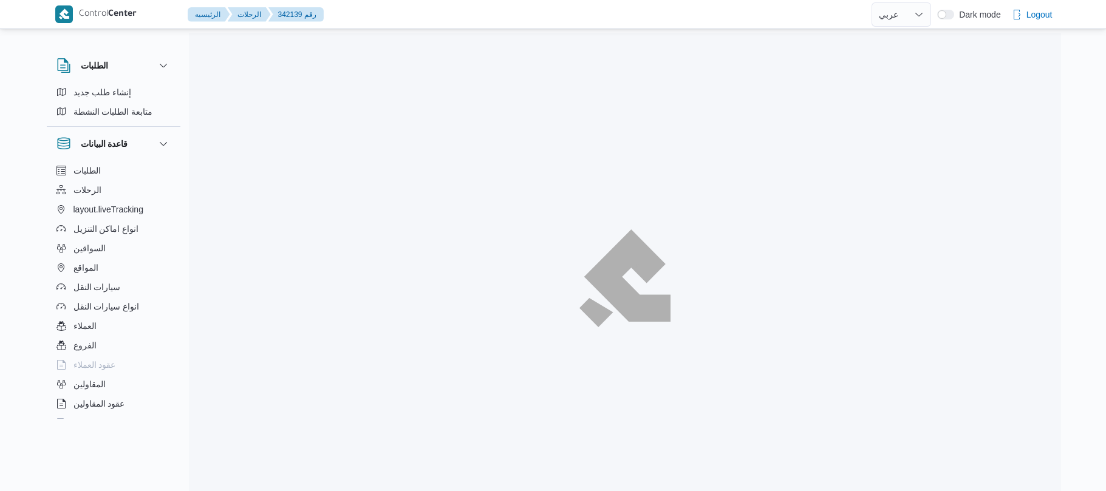
select select "ar"
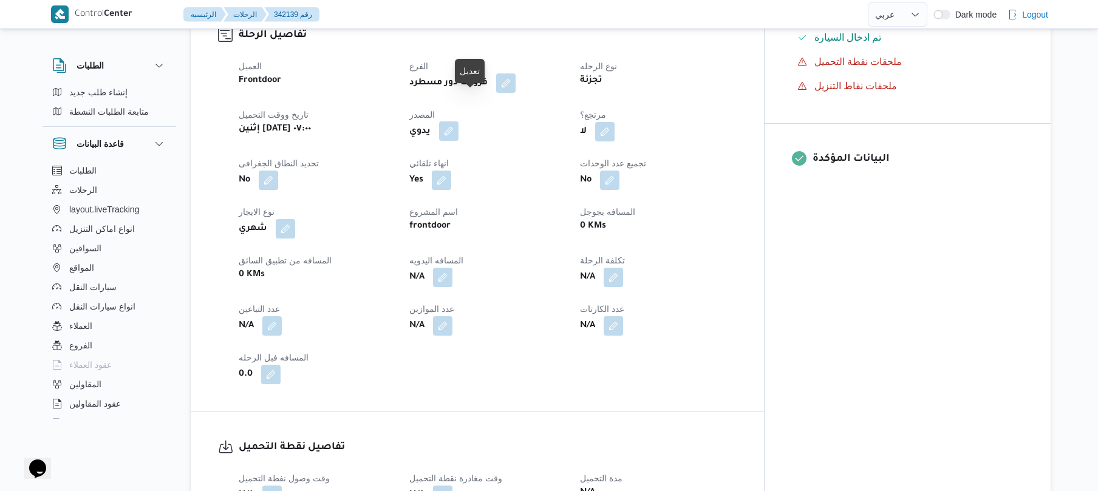
click at [458, 121] on button "button" at bounding box center [448, 130] width 19 height 19
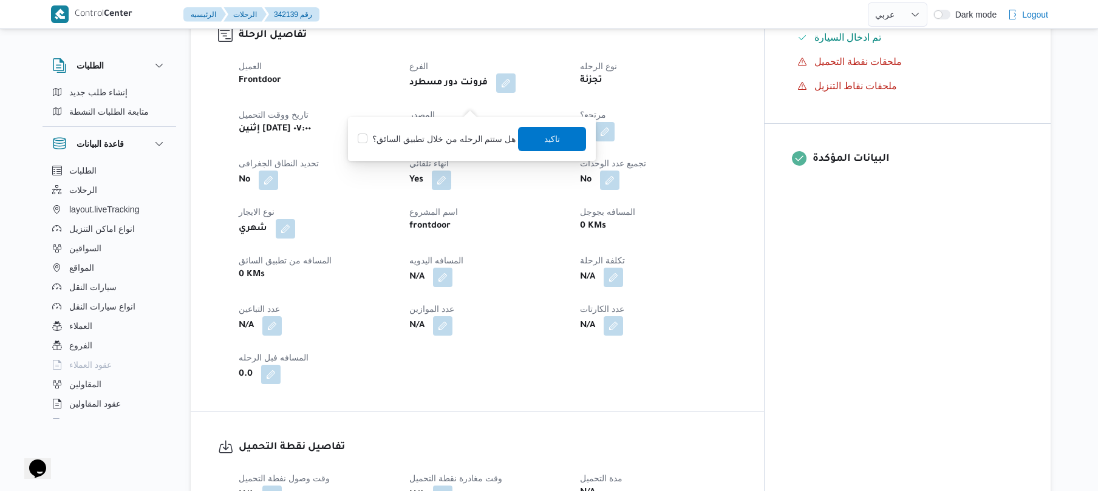
click at [433, 141] on label "هل ستتم الرحله من خلال تطبيق السائق؟" at bounding box center [437, 139] width 158 height 15
checkbox input "true"
click at [537, 137] on span "تاكيد" at bounding box center [553, 138] width 68 height 24
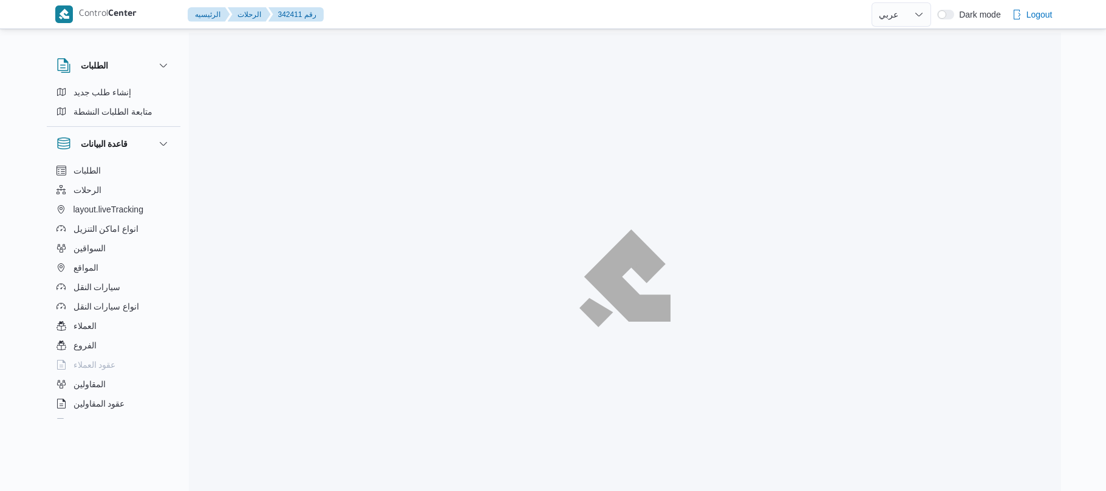
select select "ar"
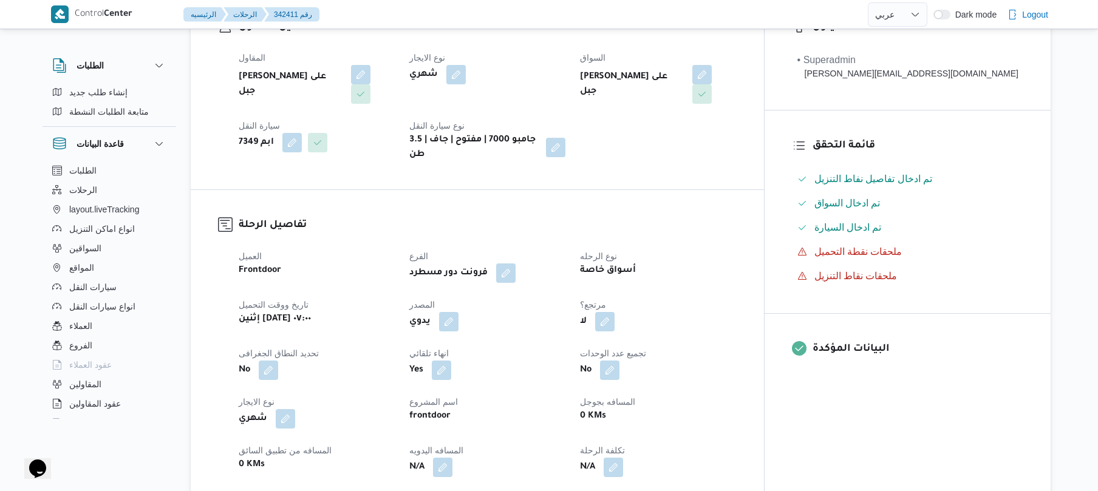
scroll to position [291, 0]
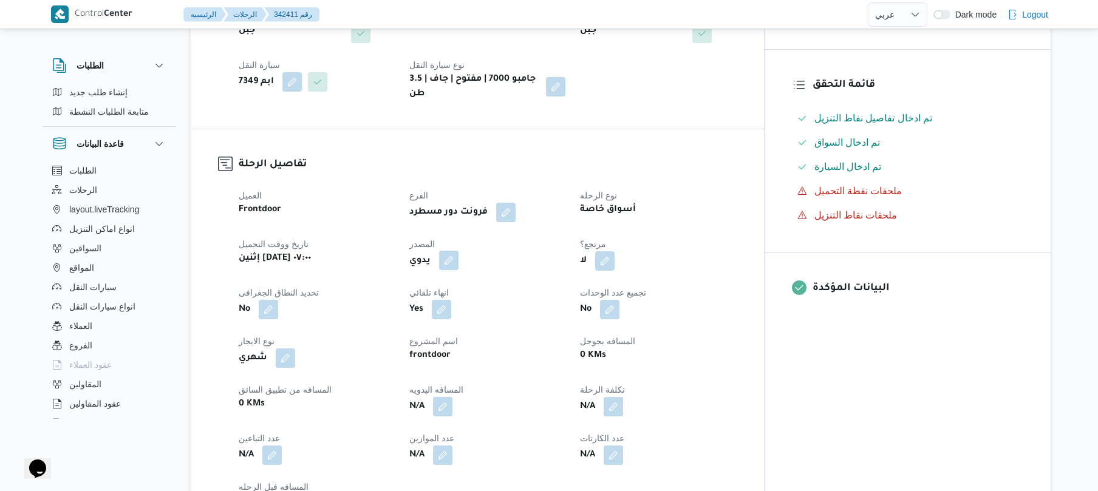
click at [458, 251] on button "button" at bounding box center [448, 260] width 19 height 19
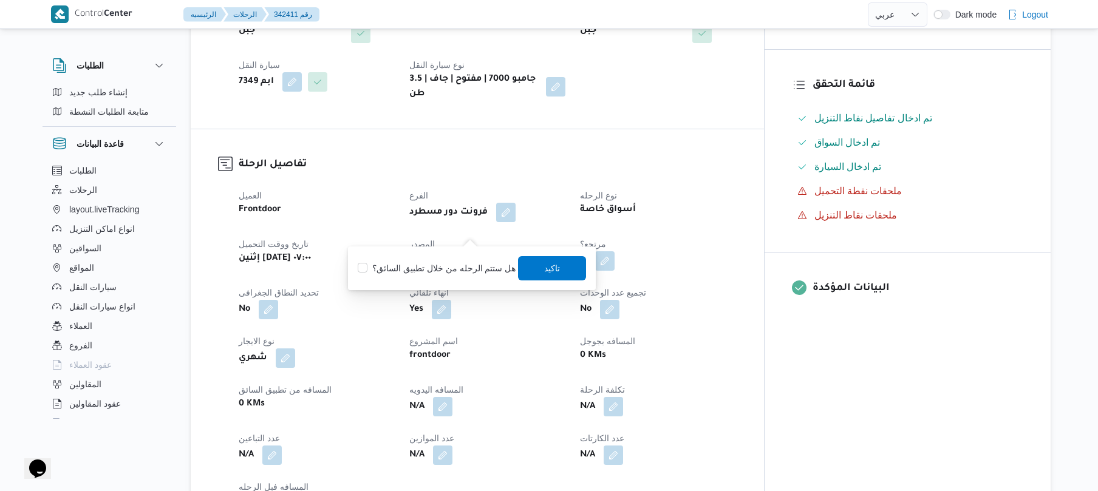
click at [450, 266] on label "هل ستتم الرحله من خلال تطبيق السائق؟" at bounding box center [437, 268] width 158 height 15
checkbox input "true"
click at [545, 268] on span "تاكيد" at bounding box center [553, 268] width 16 height 15
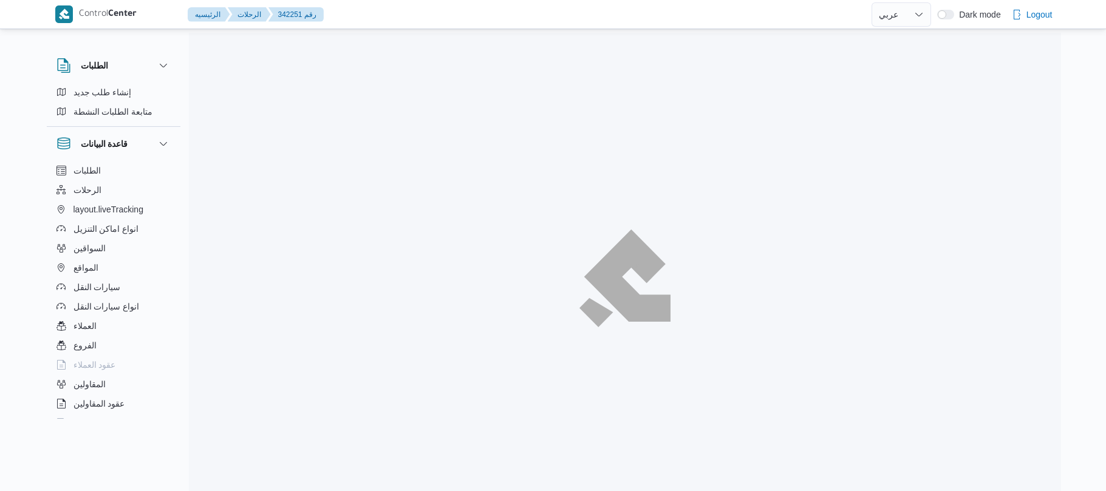
select select "ar"
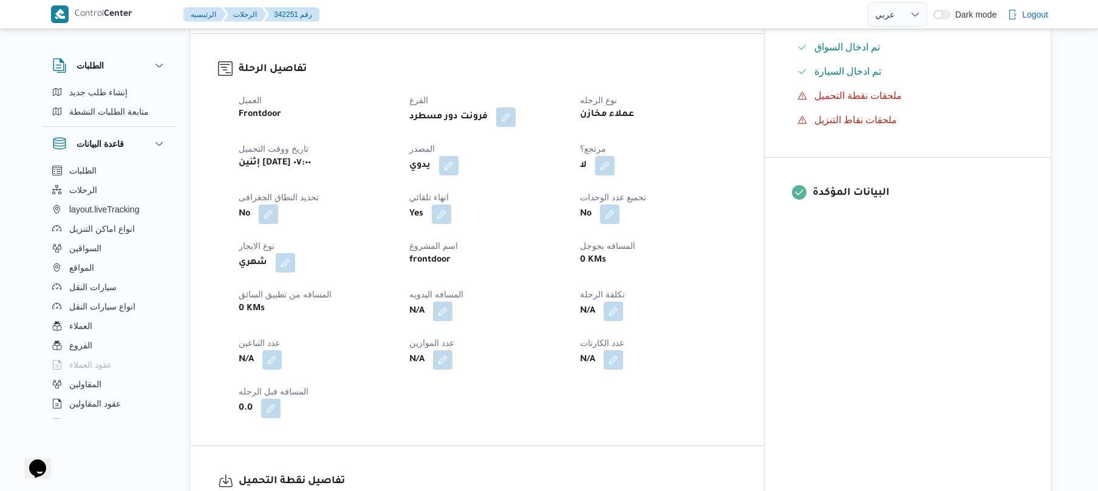
scroll to position [389, 0]
click at [458, 154] on button "button" at bounding box center [448, 163] width 19 height 19
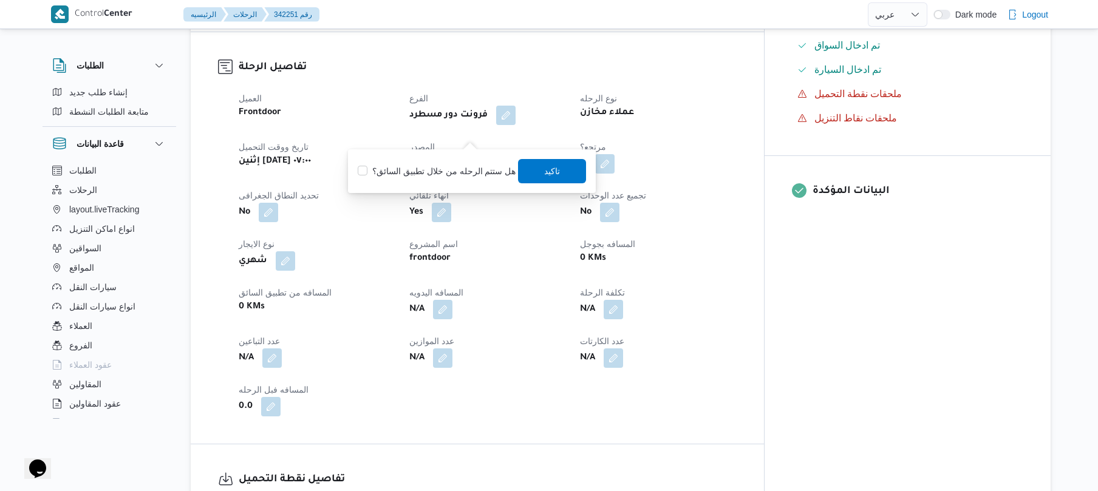
click at [440, 168] on label "هل ستتم الرحله من خلال تطبيق السائق؟" at bounding box center [437, 171] width 158 height 15
checkbox input "true"
click at [582, 165] on span "تاكيد" at bounding box center [553, 170] width 68 height 24
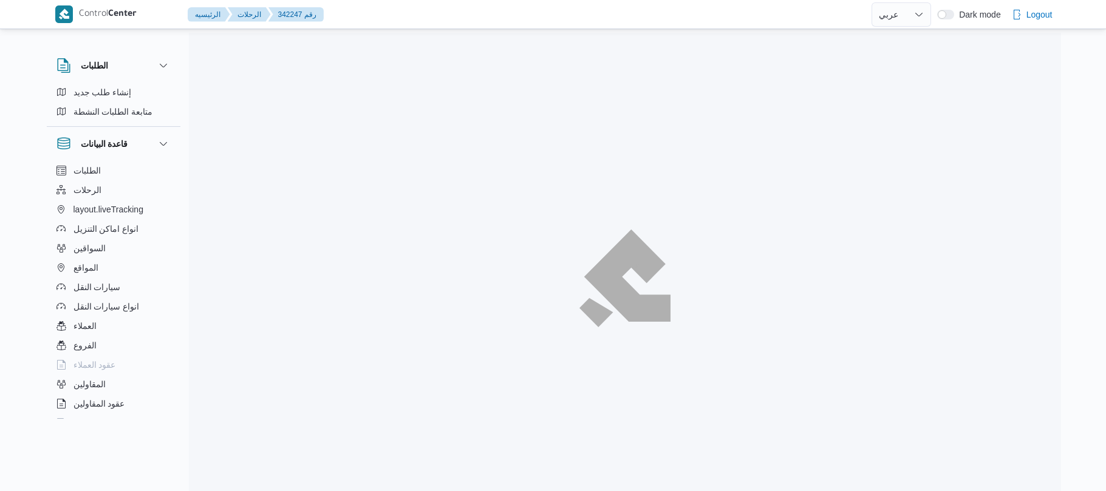
select select "ar"
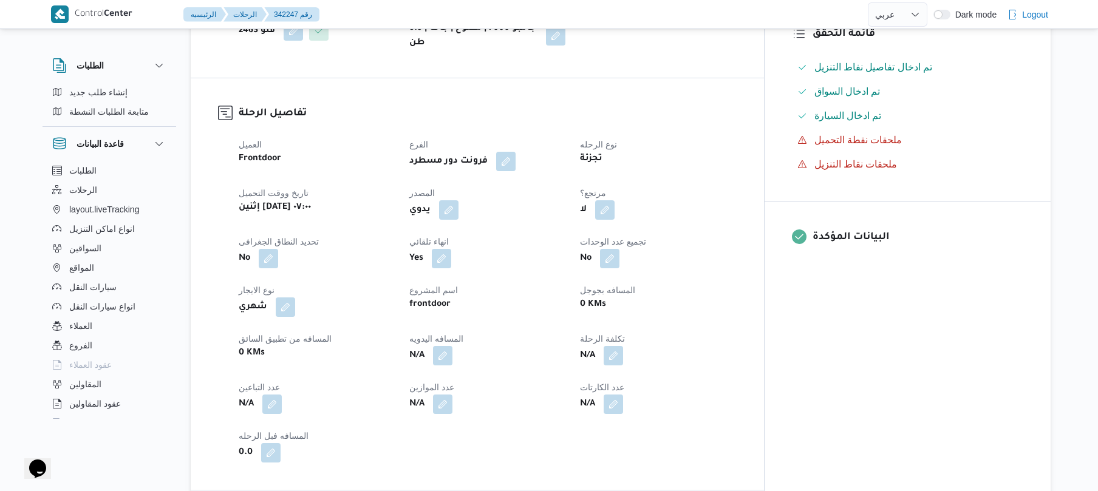
scroll to position [421, 0]
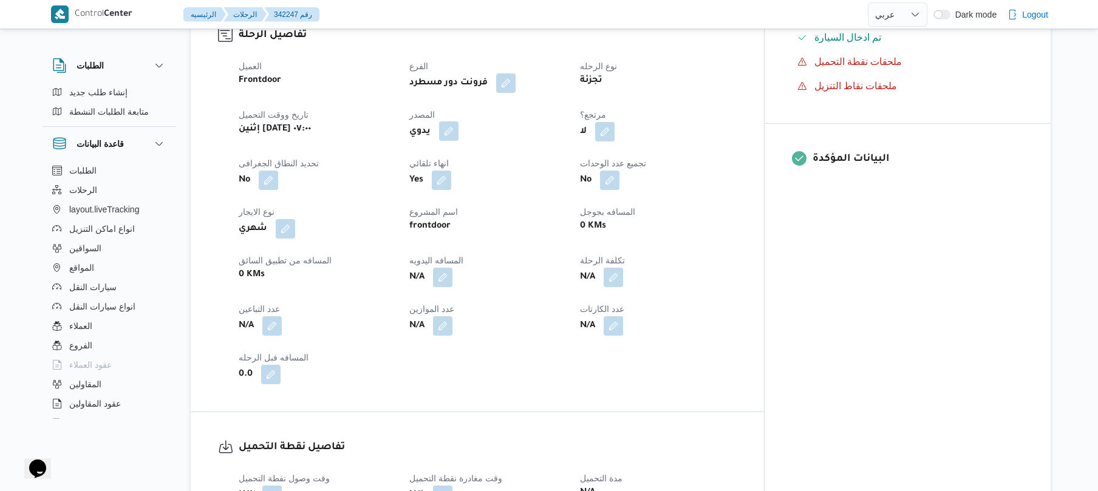
click at [458, 124] on button "button" at bounding box center [448, 130] width 19 height 19
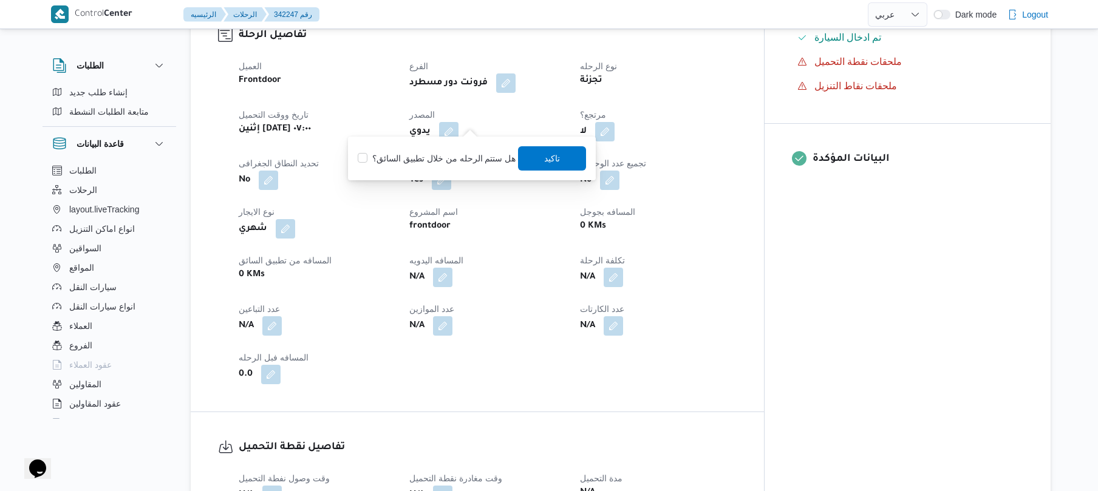
click at [443, 165] on label "هل ستتم الرحله من خلال تطبيق السائق؟" at bounding box center [437, 158] width 158 height 15
checkbox input "true"
click at [553, 160] on span "تاكيد" at bounding box center [553, 158] width 16 height 15
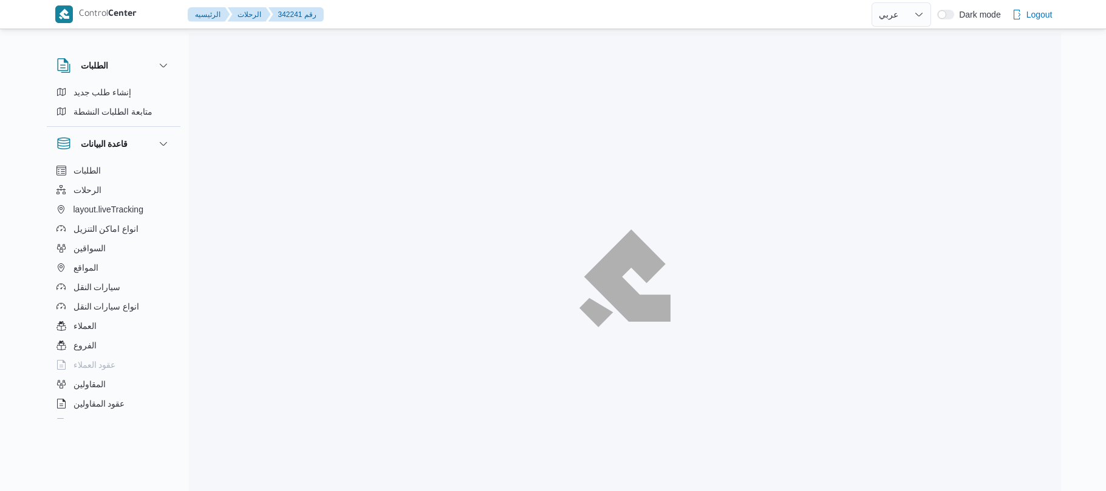
select select "ar"
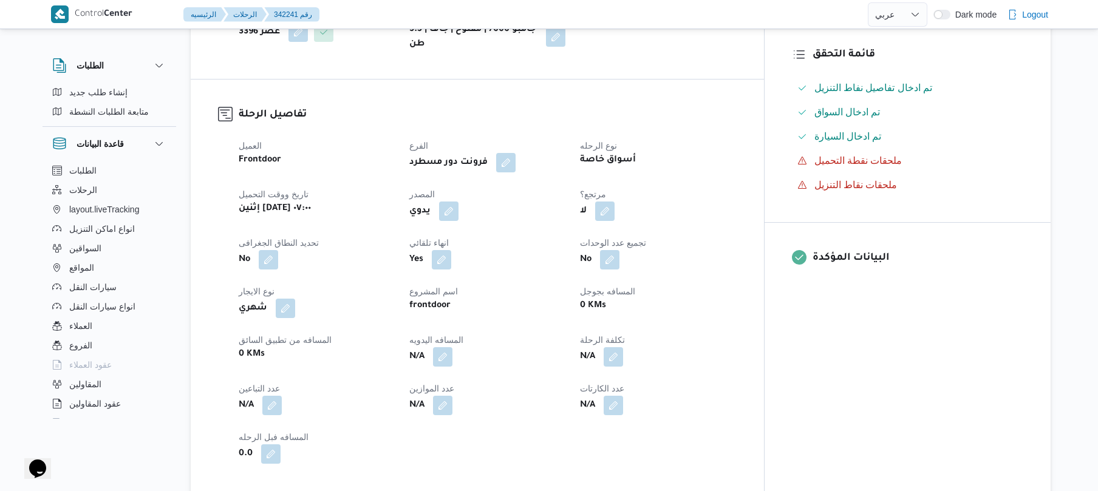
scroll to position [324, 0]
click at [458, 219] on button "button" at bounding box center [448, 208] width 19 height 19
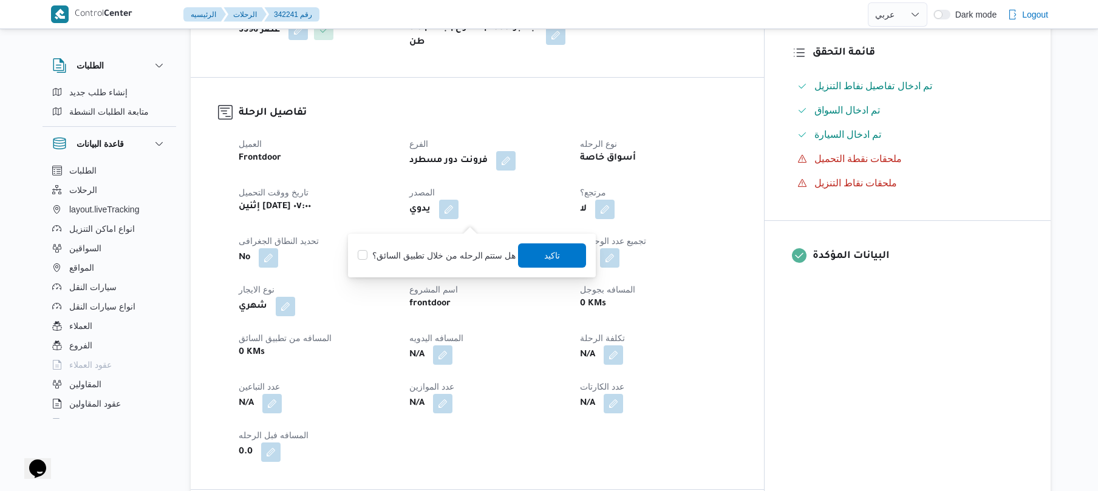
click at [451, 253] on label "هل ستتم الرحله من خلال تطبيق السائق؟" at bounding box center [437, 255] width 158 height 15
checkbox input "true"
click at [537, 256] on span "تاكيد" at bounding box center [553, 255] width 68 height 24
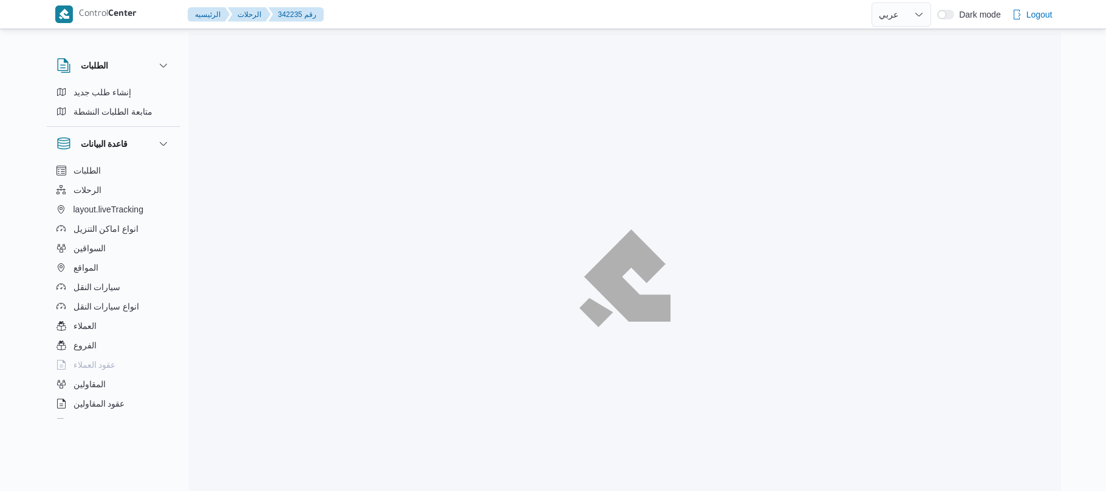
select select "ar"
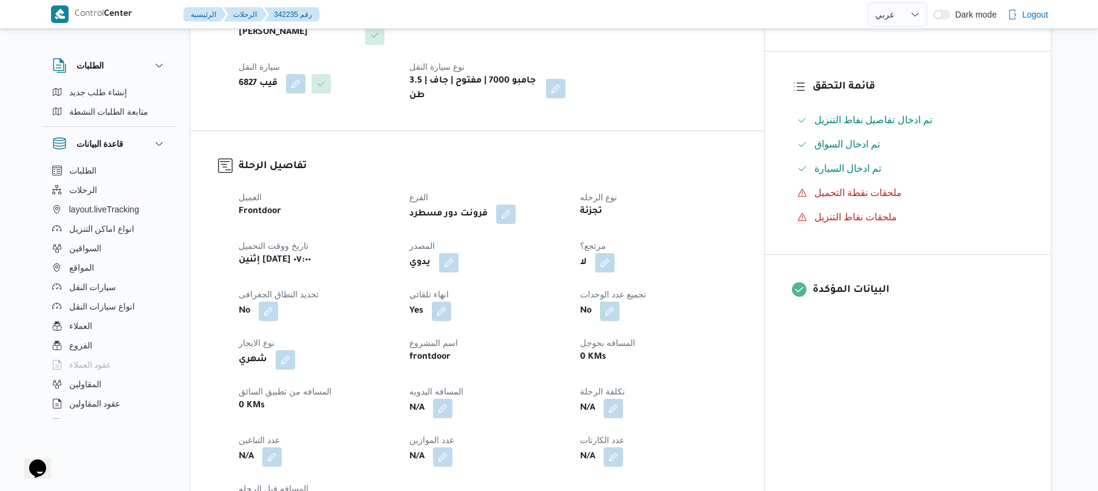
scroll to position [356, 0]
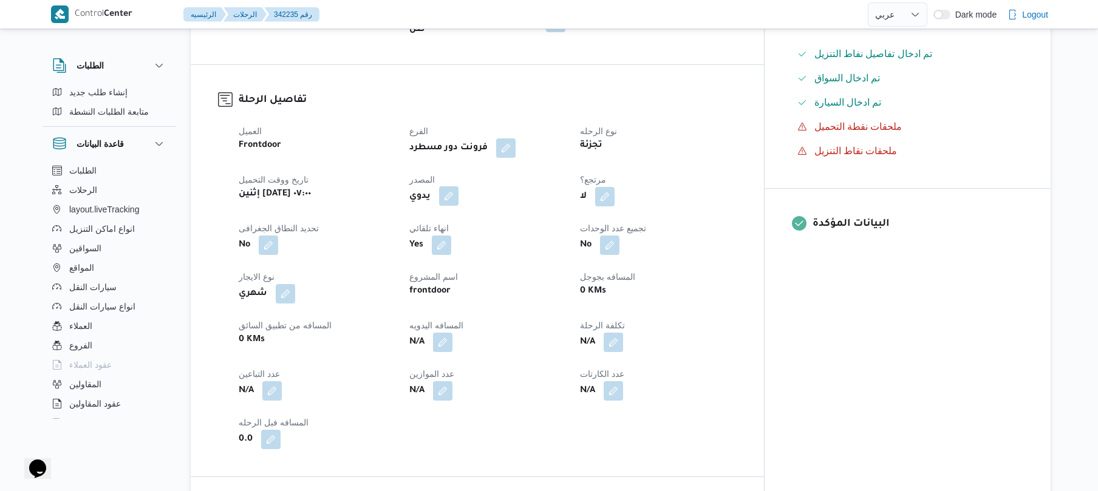
click at [458, 188] on button "button" at bounding box center [448, 195] width 19 height 19
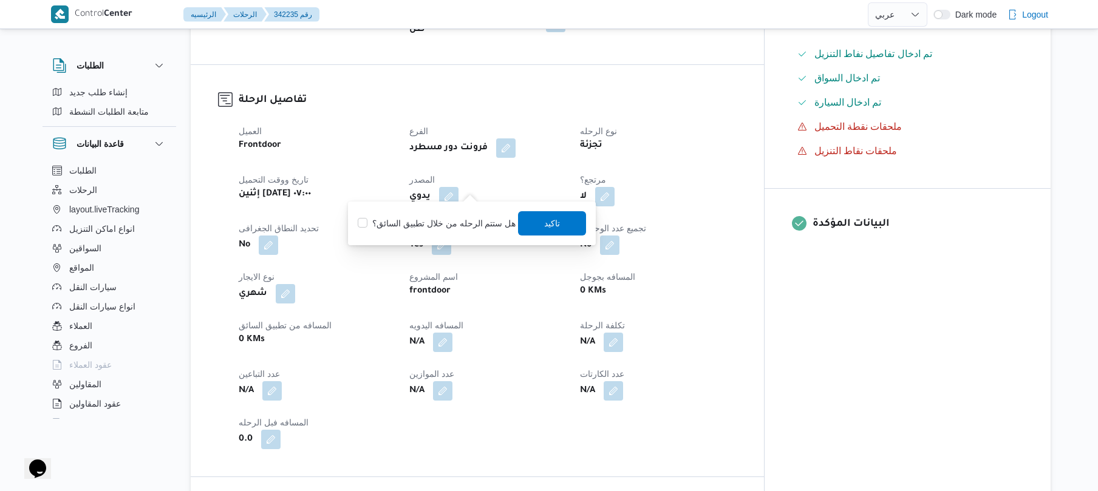
click at [457, 222] on label "هل ستتم الرحله من خلال تطبيق السائق؟" at bounding box center [437, 223] width 158 height 15
checkbox input "true"
click at [544, 231] on span "تاكيد" at bounding box center [553, 223] width 68 height 24
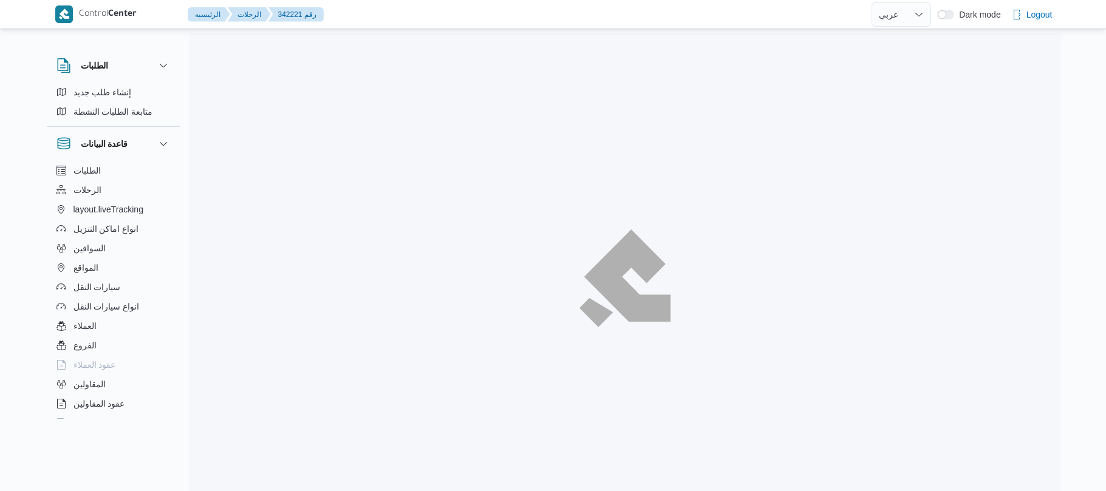
select select "ar"
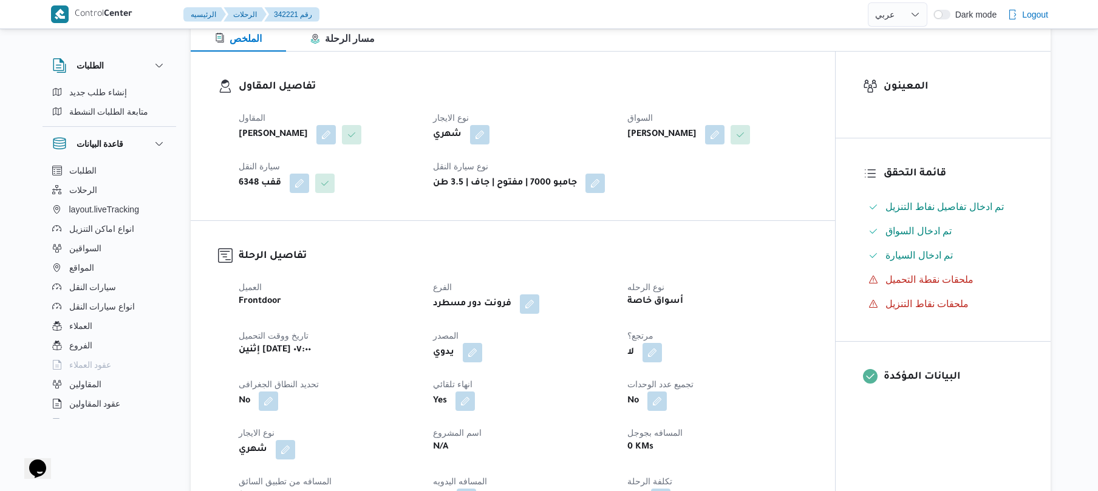
scroll to position [389, 0]
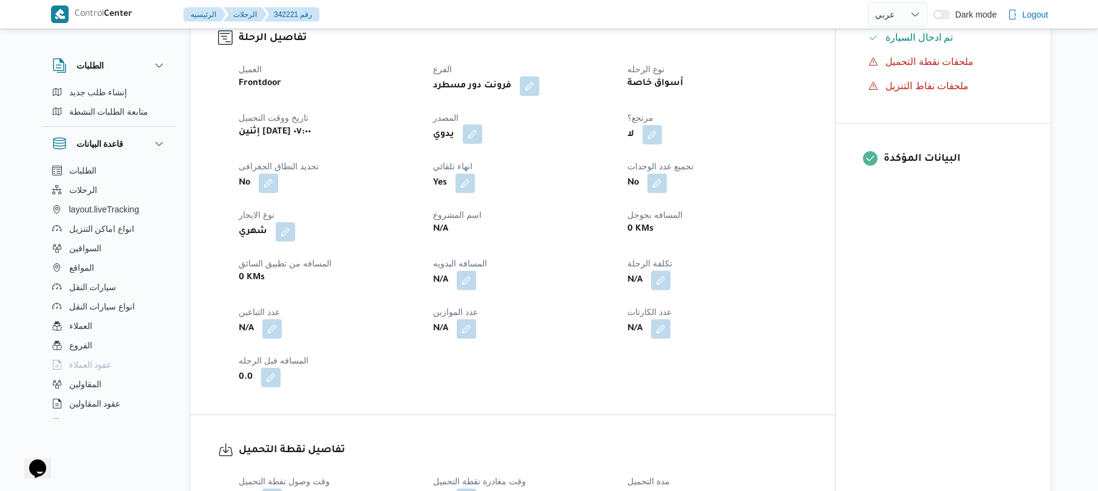
click at [480, 131] on button "button" at bounding box center [472, 133] width 19 height 19
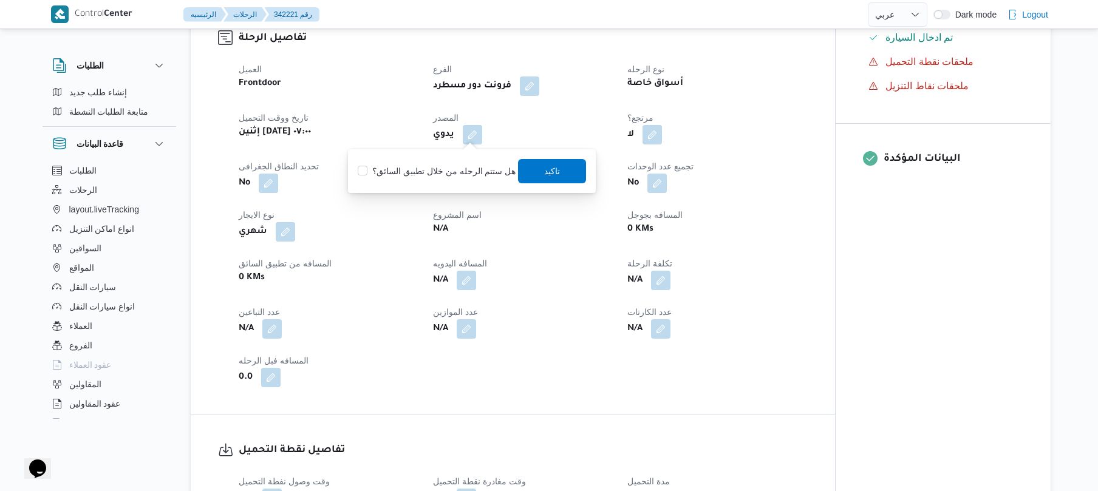
click at [471, 166] on label "هل ستتم الرحله من خلال تطبيق السائق؟" at bounding box center [437, 171] width 158 height 15
checkbox input "true"
click at [545, 166] on span "تاكيد" at bounding box center [553, 170] width 16 height 15
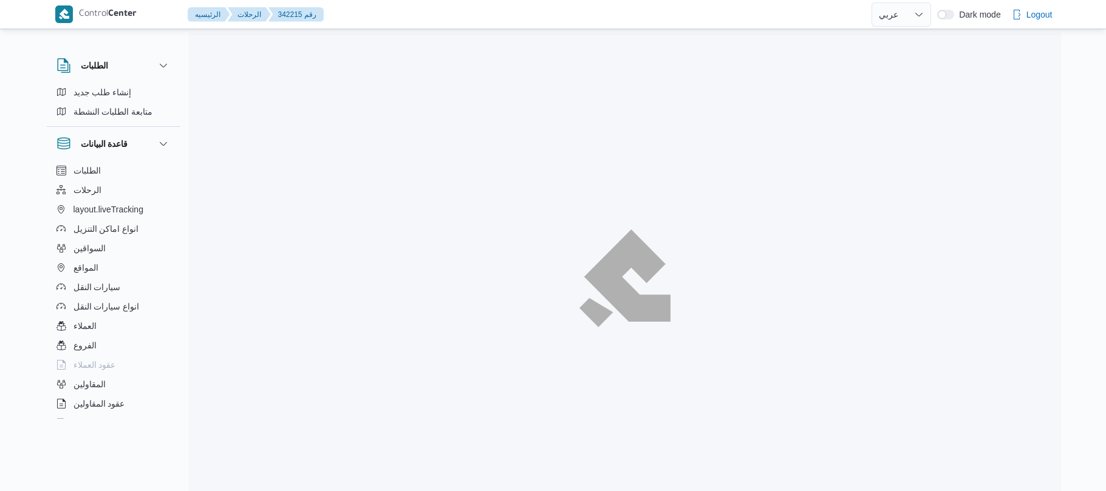
select select "ar"
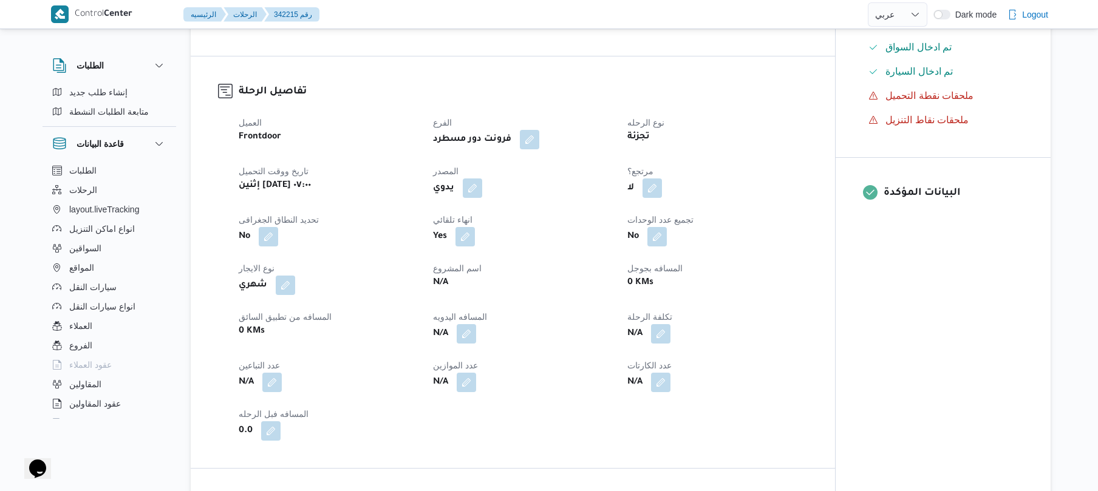
scroll to position [356, 0]
click at [469, 183] on button "button" at bounding box center [472, 186] width 19 height 19
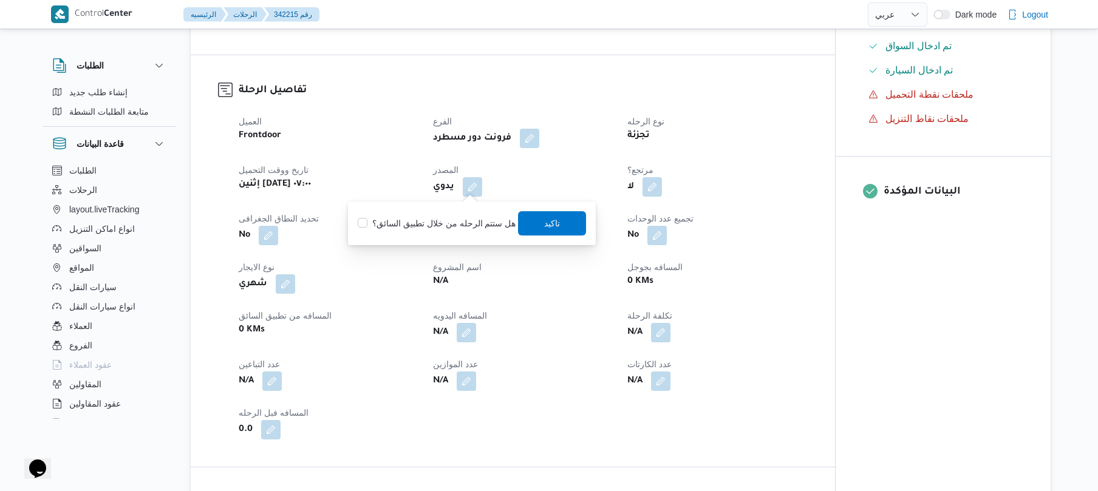
click at [453, 229] on label "هل ستتم الرحله من خلال تطبيق السائق؟" at bounding box center [437, 223] width 158 height 15
checkbox input "true"
click at [545, 223] on span "تاكيد" at bounding box center [553, 223] width 16 height 15
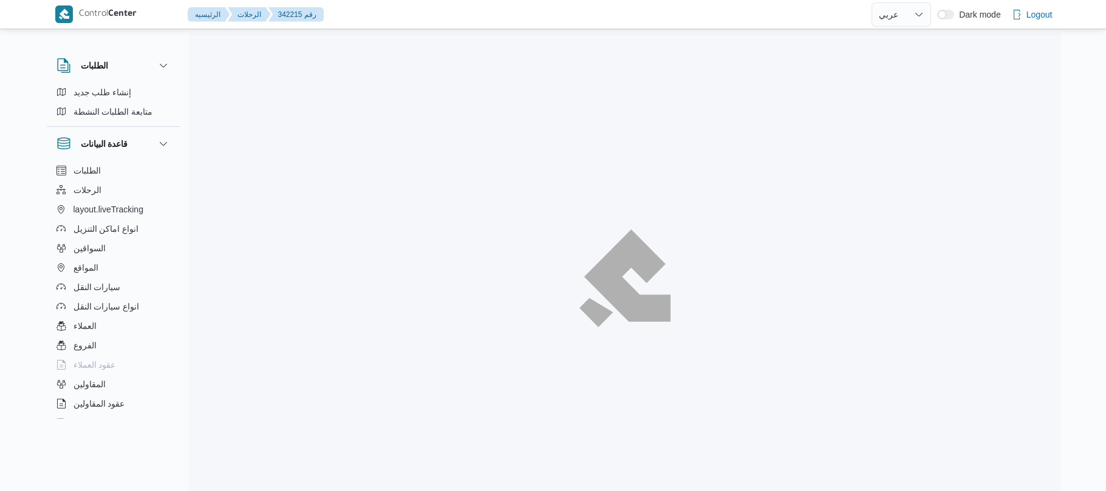
select select "ar"
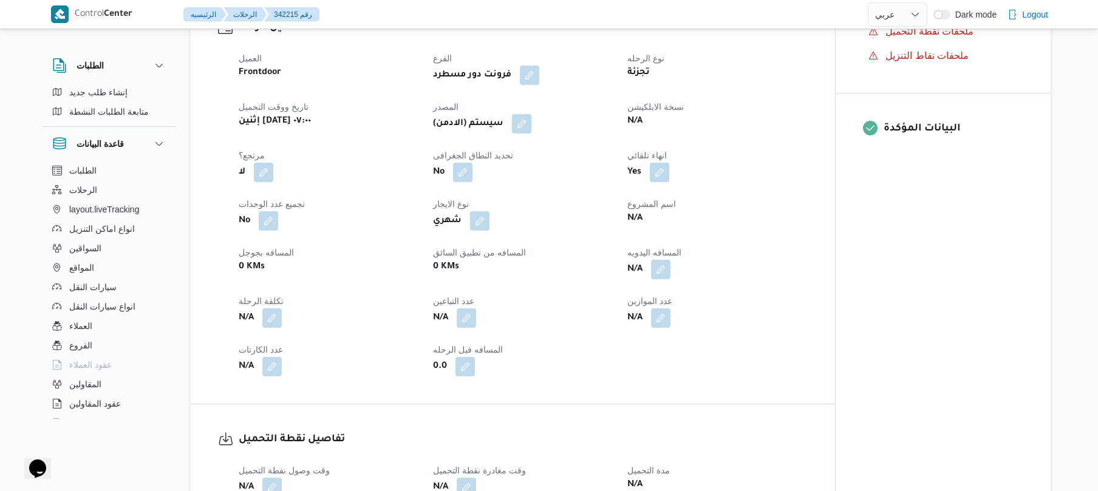
scroll to position [421, 0]
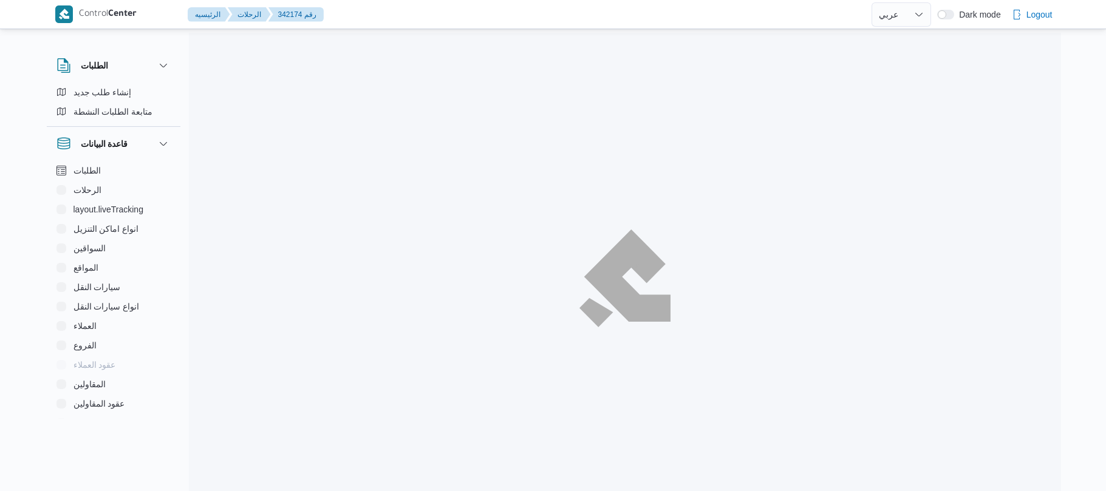
select select "ar"
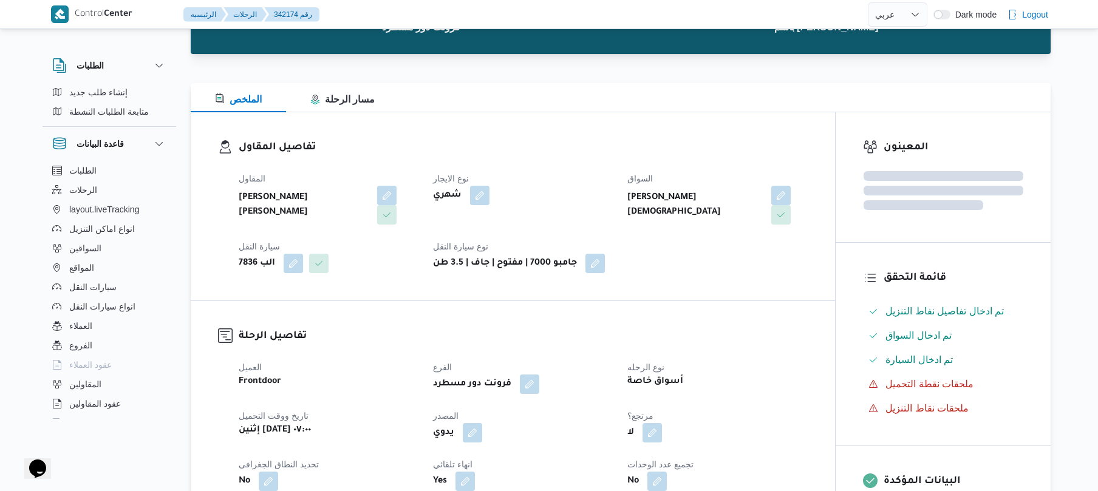
scroll to position [227, 0]
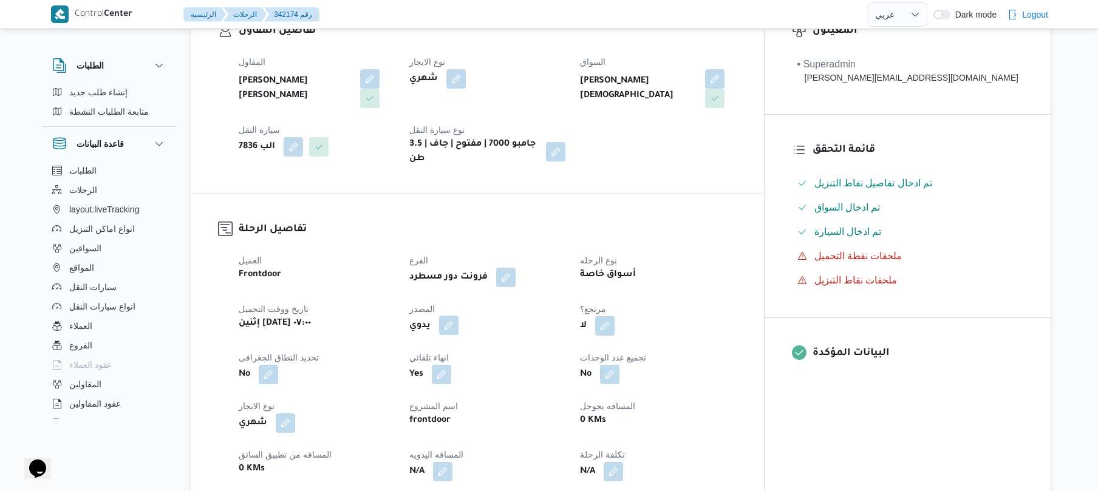
click at [458, 322] on button "button" at bounding box center [448, 325] width 19 height 19
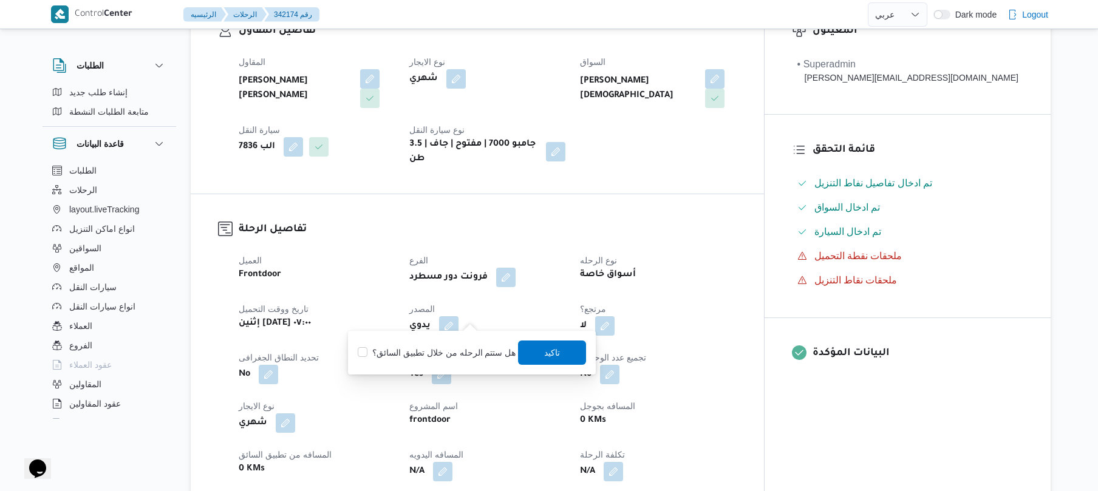
click at [448, 350] on label "هل ستتم الرحله من خلال تطبيق السائق؟" at bounding box center [437, 353] width 158 height 15
checkbox input "true"
click at [551, 357] on span "تاكيد" at bounding box center [553, 352] width 16 height 15
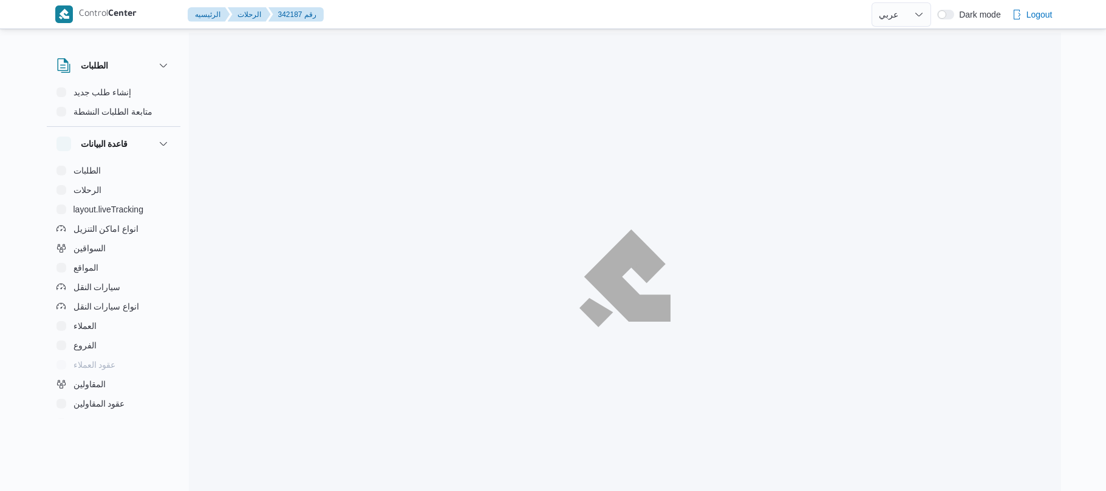
select select "ar"
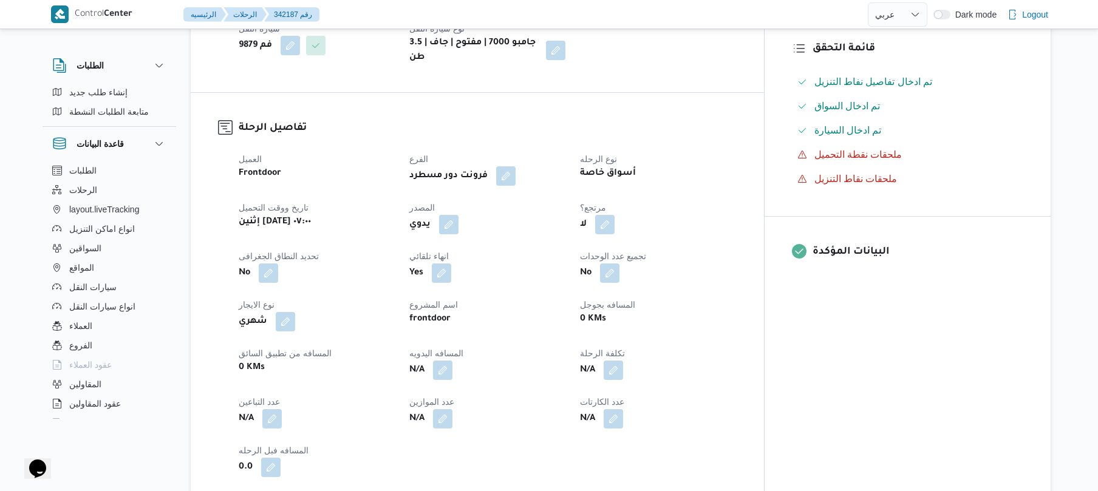
scroll to position [356, 0]
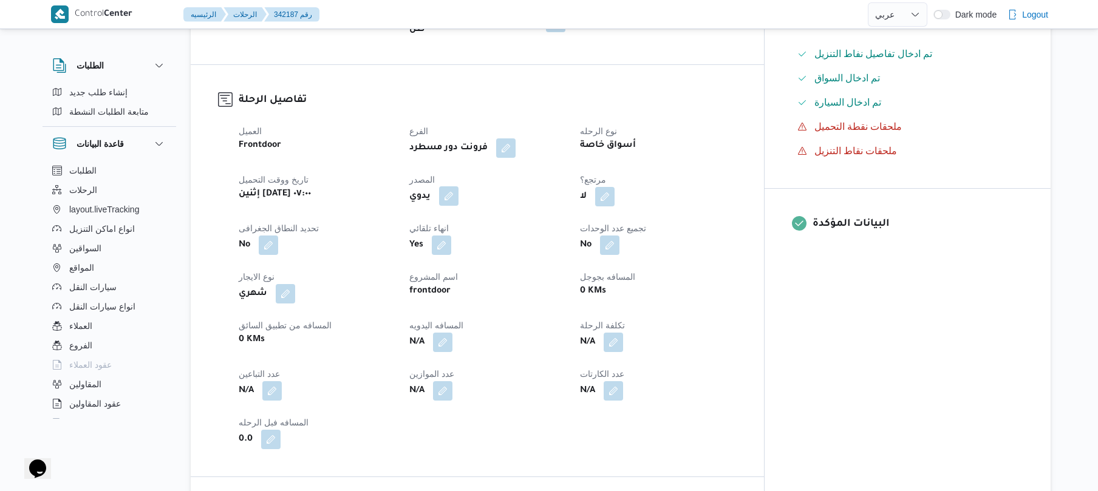
click at [458, 189] on button "button" at bounding box center [448, 195] width 19 height 19
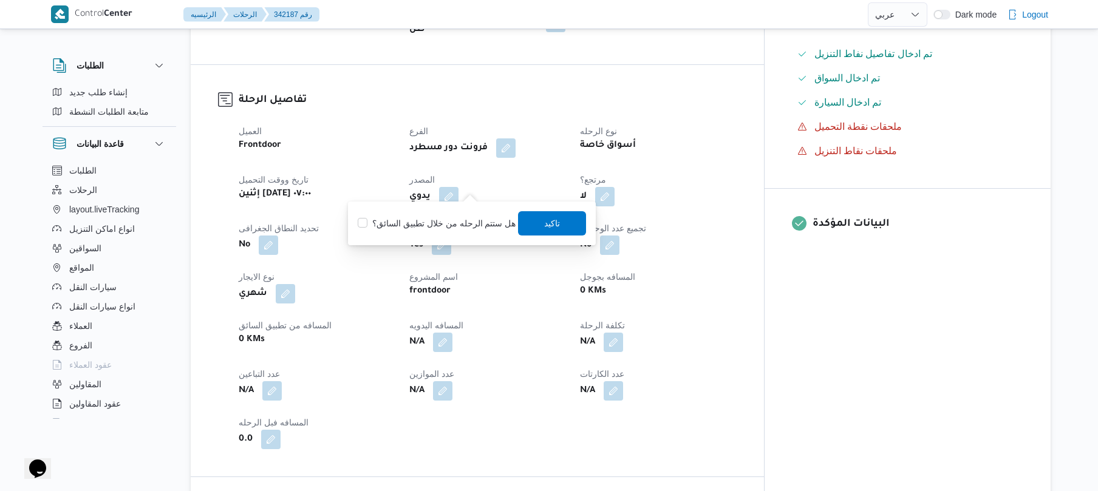
click at [454, 219] on label "هل ستتم الرحله من خلال تطبيق السائق؟" at bounding box center [437, 223] width 158 height 15
checkbox input "true"
click at [545, 219] on span "تاكيد" at bounding box center [553, 223] width 16 height 15
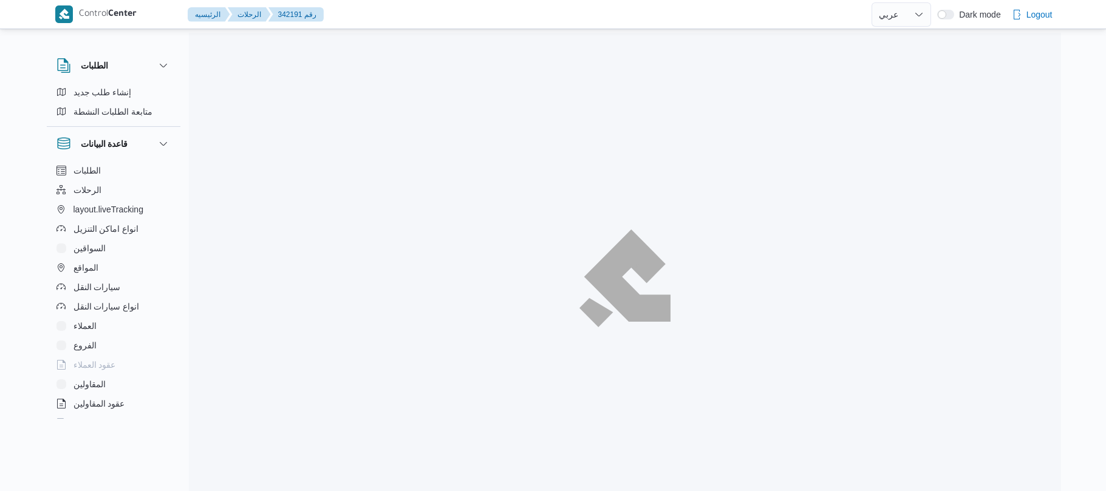
select select "ar"
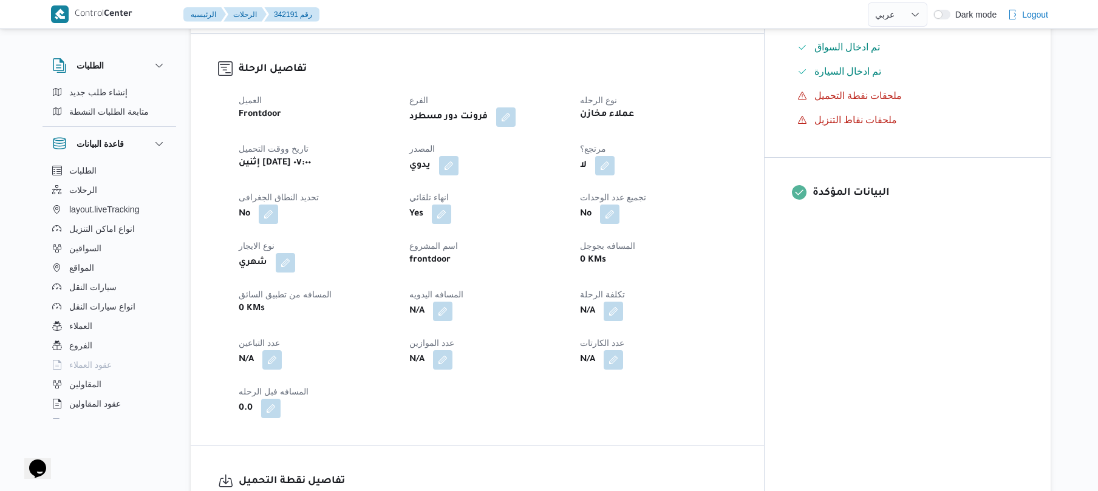
scroll to position [389, 0]
click at [458, 158] on button "button" at bounding box center [448, 163] width 19 height 19
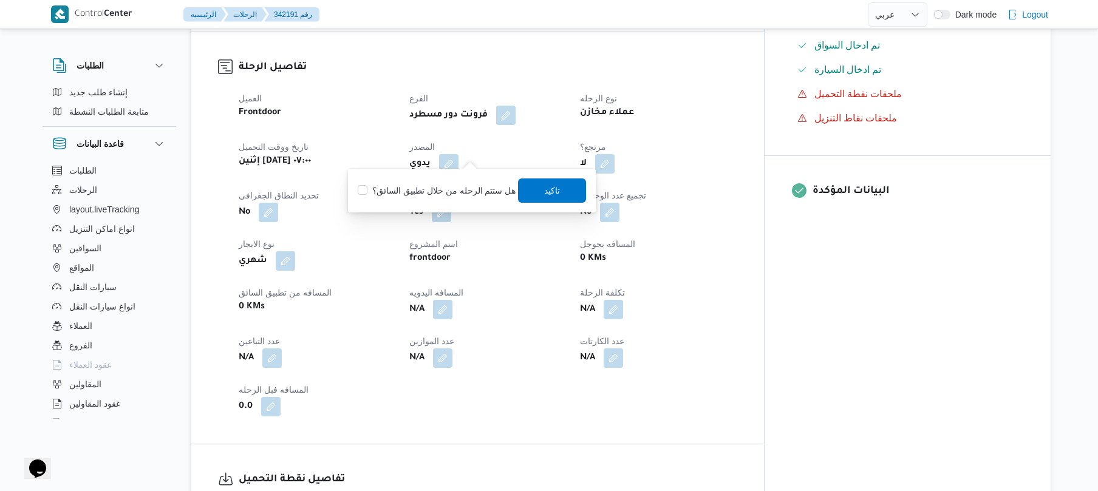
click at [462, 190] on label "هل ستتم الرحله من خلال تطبيق السائق؟" at bounding box center [437, 190] width 158 height 15
checkbox input "true"
click at [547, 185] on span "تاكيد" at bounding box center [553, 190] width 16 height 15
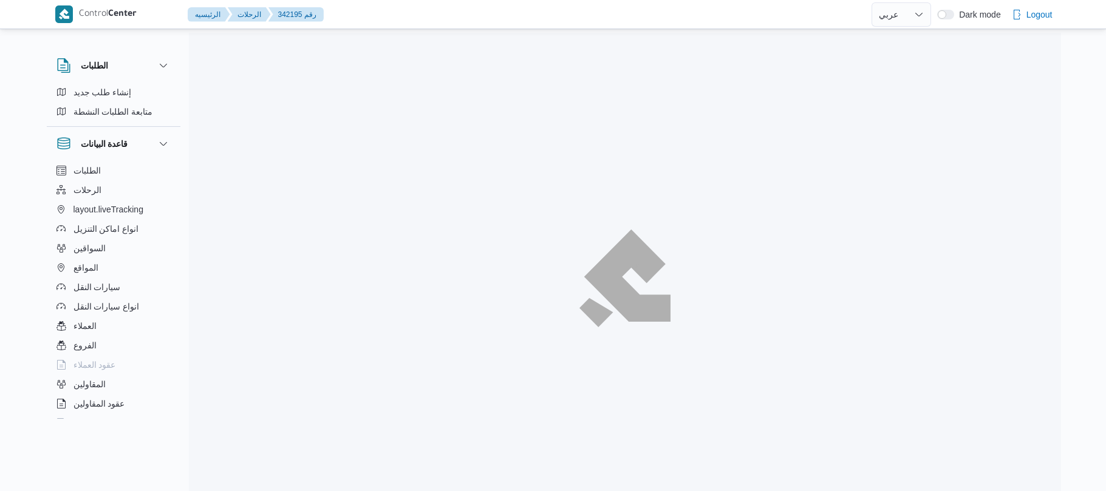
select select "ar"
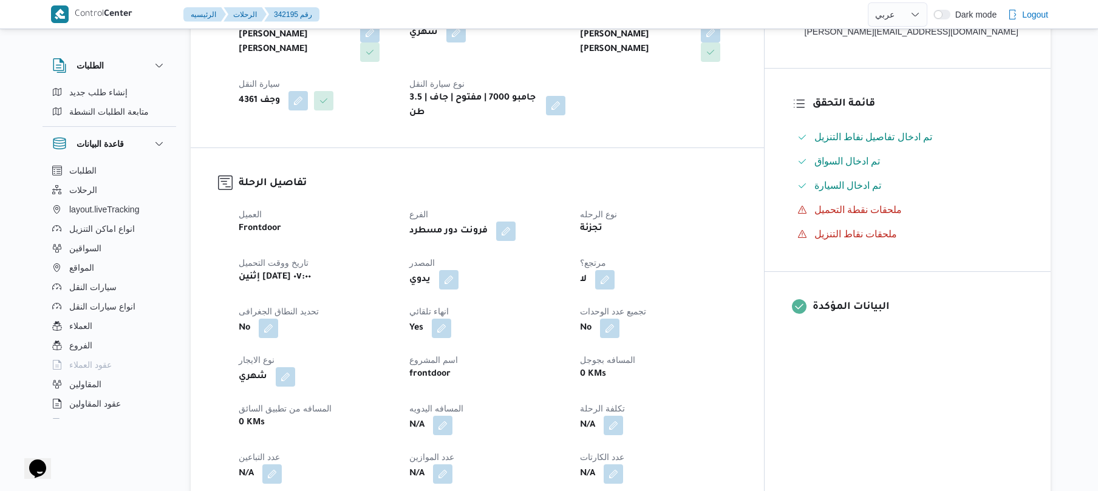
scroll to position [324, 0]
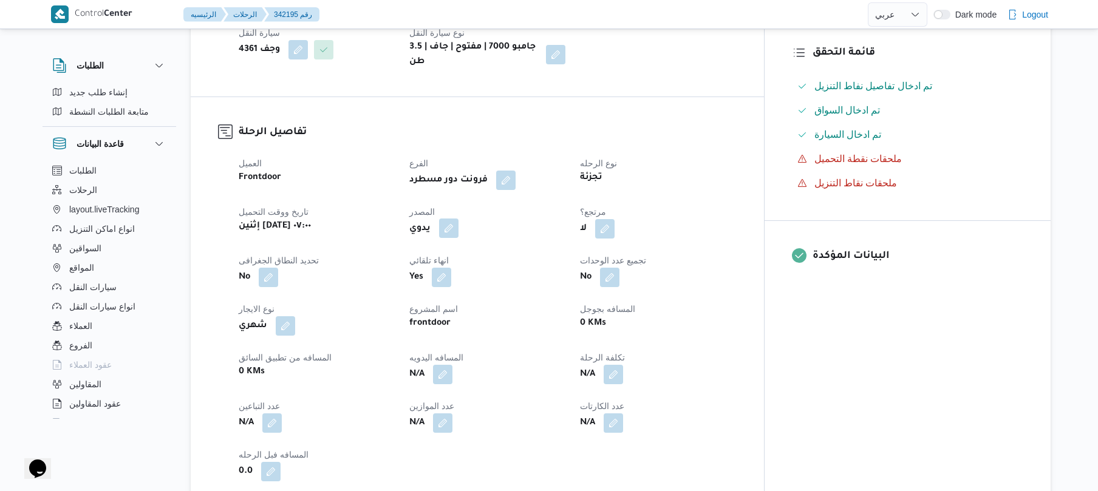
click at [458, 219] on button "button" at bounding box center [448, 228] width 19 height 19
click at [453, 251] on label "هل ستتم الرحله من خلال تطبيق السائق؟" at bounding box center [437, 255] width 158 height 15
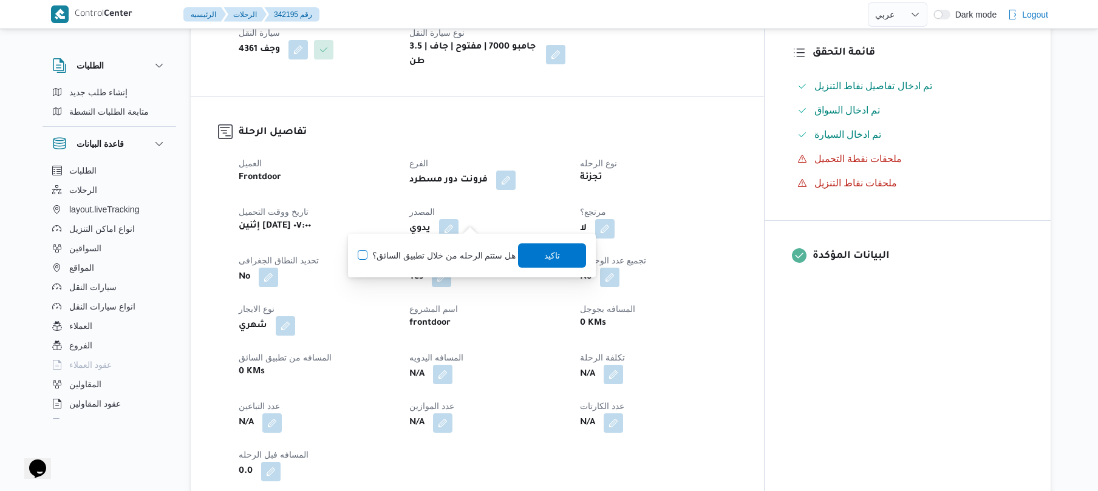
checkbox input "true"
click at [548, 256] on span "تاكيد" at bounding box center [553, 255] width 16 height 15
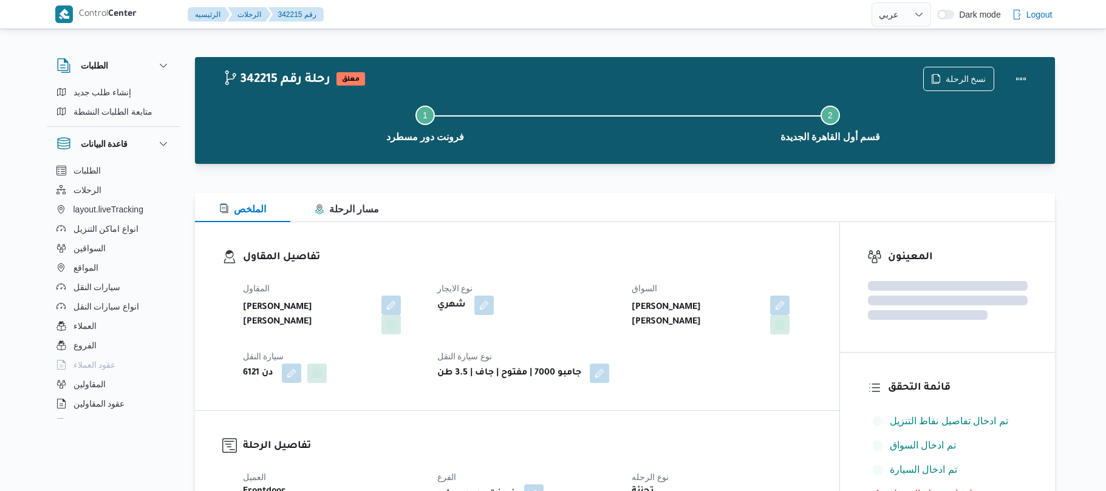
select select "ar"
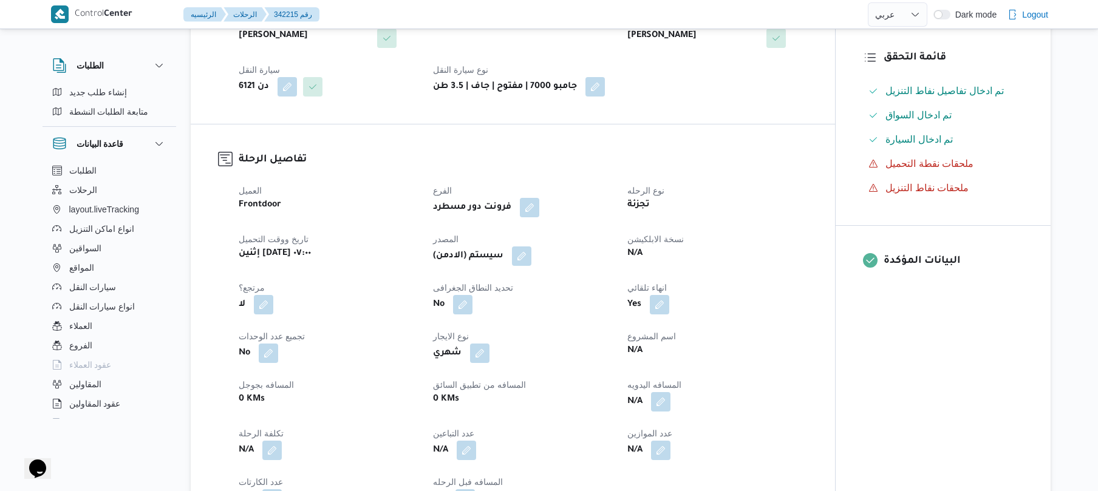
scroll to position [259, 0]
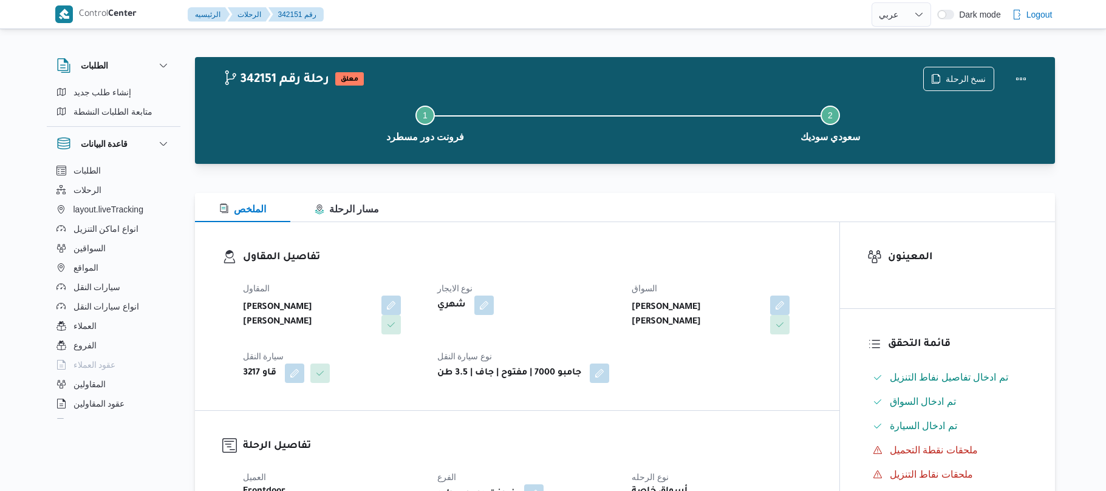
select select "ar"
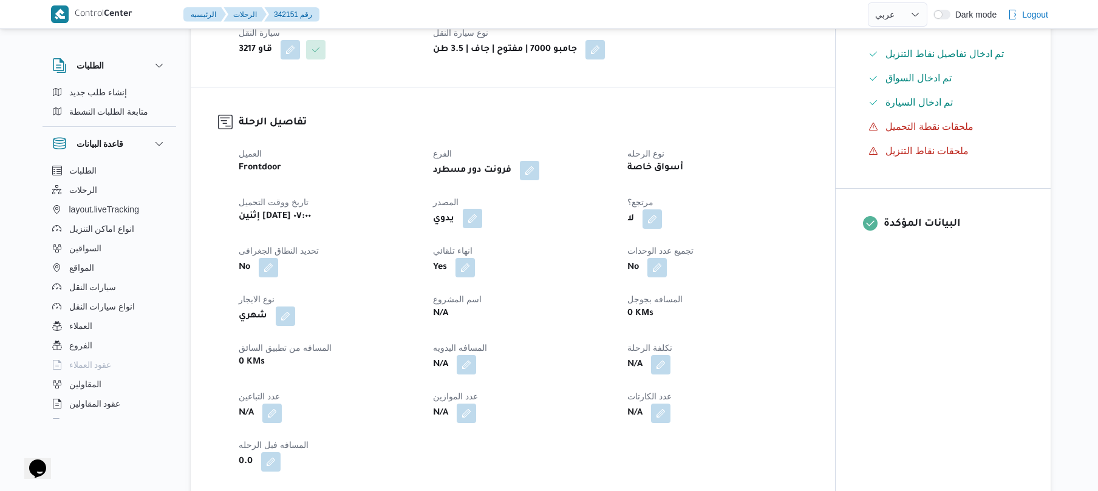
click at [472, 209] on button "button" at bounding box center [472, 218] width 19 height 19
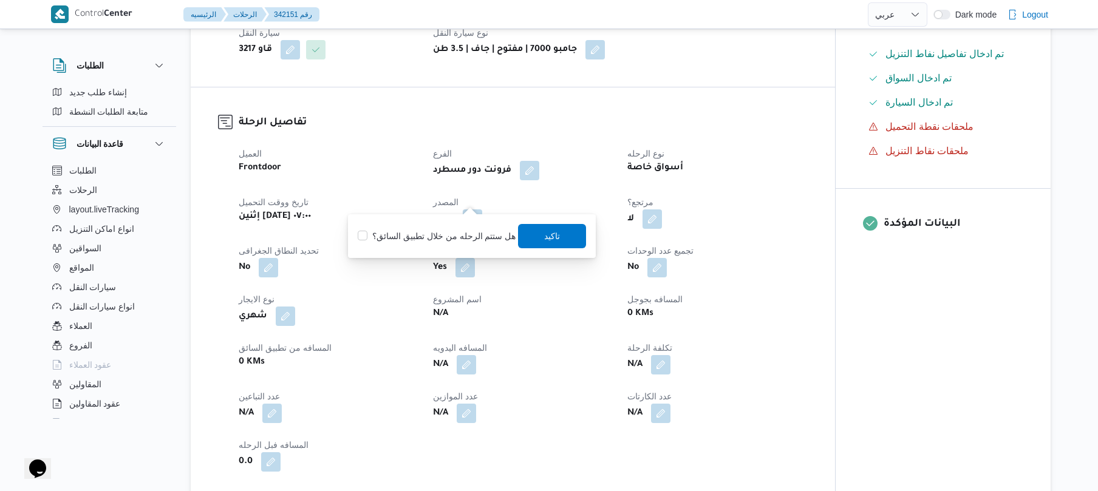
click at [445, 239] on label "هل ستتم الرحله من خلال تطبيق السائق؟" at bounding box center [437, 236] width 158 height 15
checkbox input "true"
click at [549, 236] on span "تاكيد" at bounding box center [553, 235] width 16 height 15
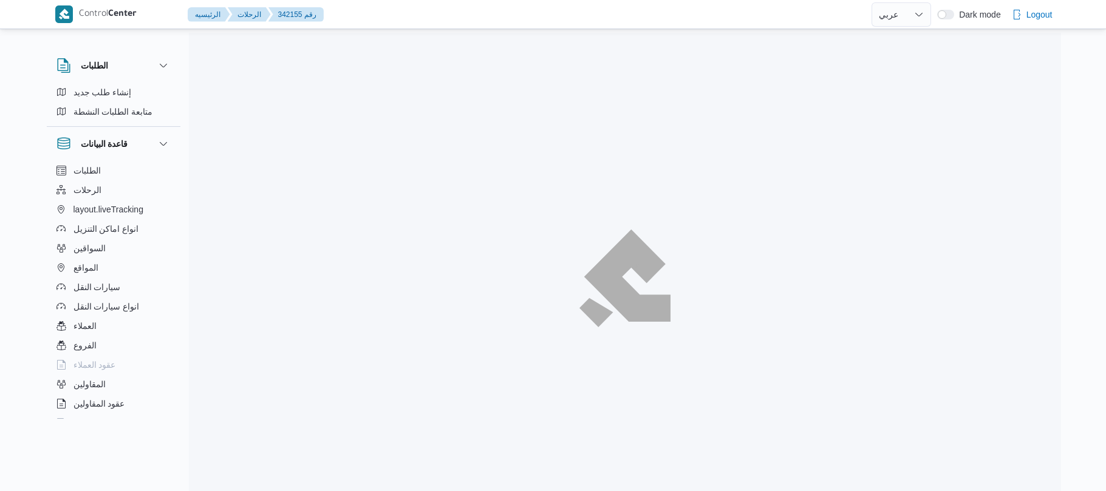
select select "ar"
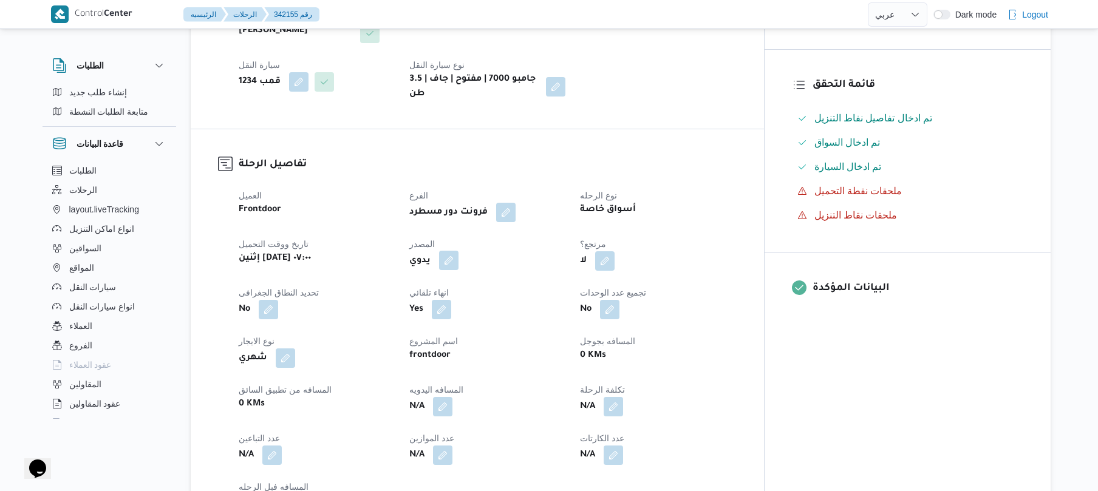
click at [458, 254] on button "button" at bounding box center [448, 260] width 19 height 19
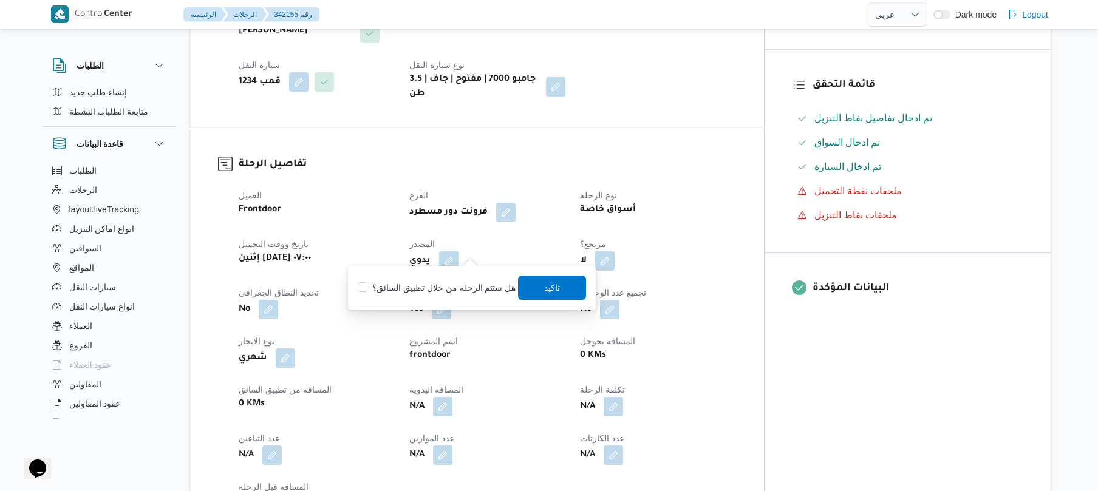
click at [452, 281] on label "هل ستتم الرحله من خلال تطبيق السائق؟" at bounding box center [437, 288] width 158 height 15
checkbox input "true"
click at [545, 285] on span "تاكيد" at bounding box center [553, 287] width 16 height 15
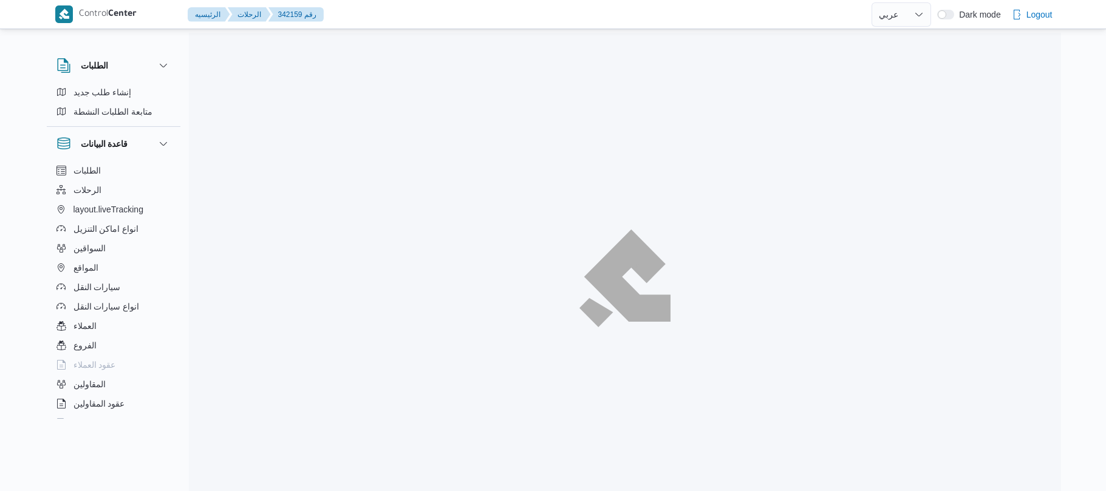
select select "ar"
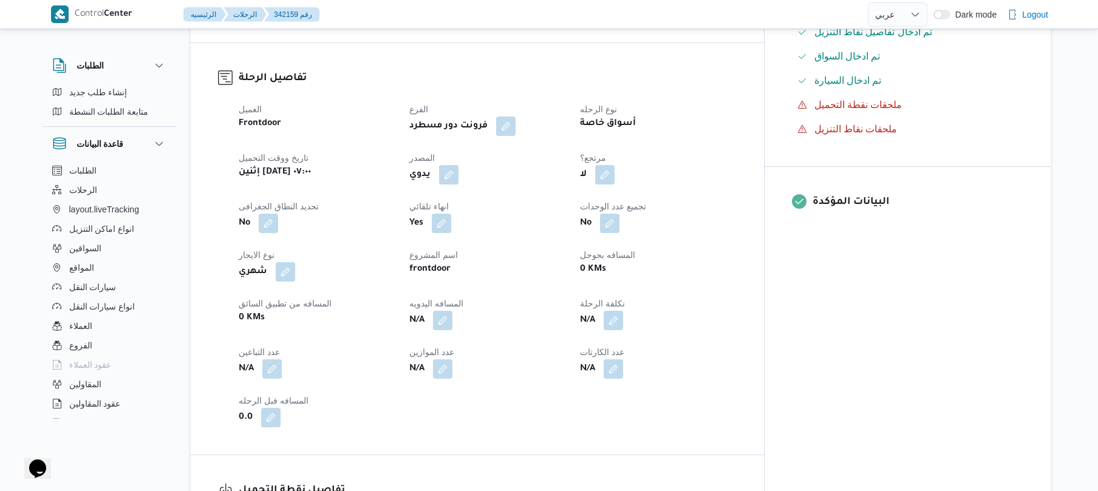
scroll to position [389, 0]
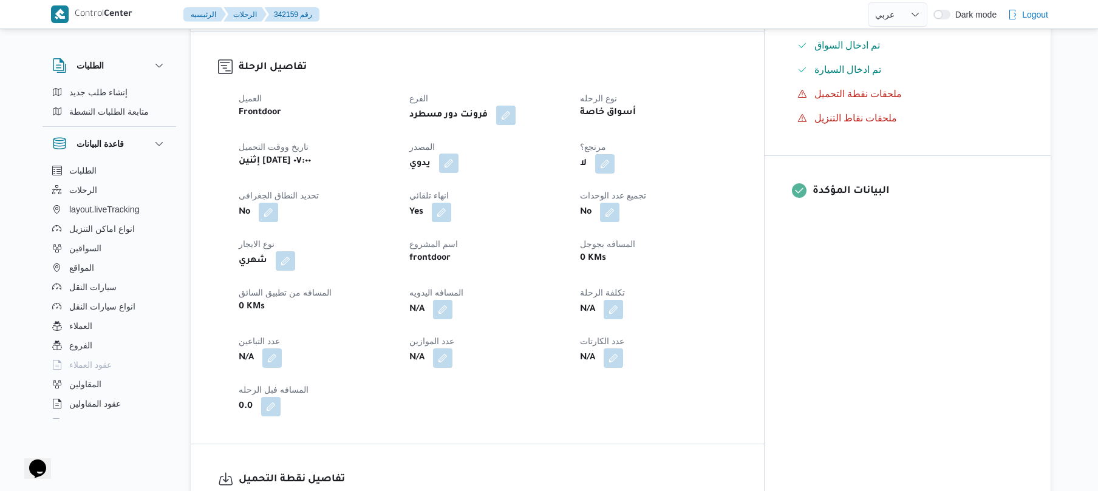
click at [458, 154] on button "button" at bounding box center [448, 163] width 19 height 19
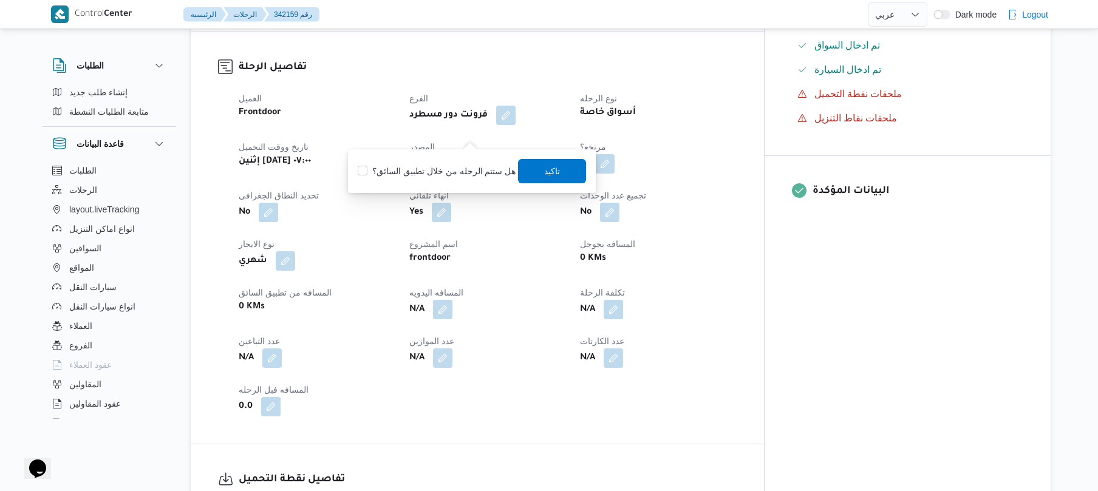
click at [453, 168] on label "هل ستتم الرحله من خلال تطبيق السائق؟" at bounding box center [437, 171] width 158 height 15
checkbox input "true"
click at [531, 166] on span "تاكيد" at bounding box center [553, 170] width 68 height 24
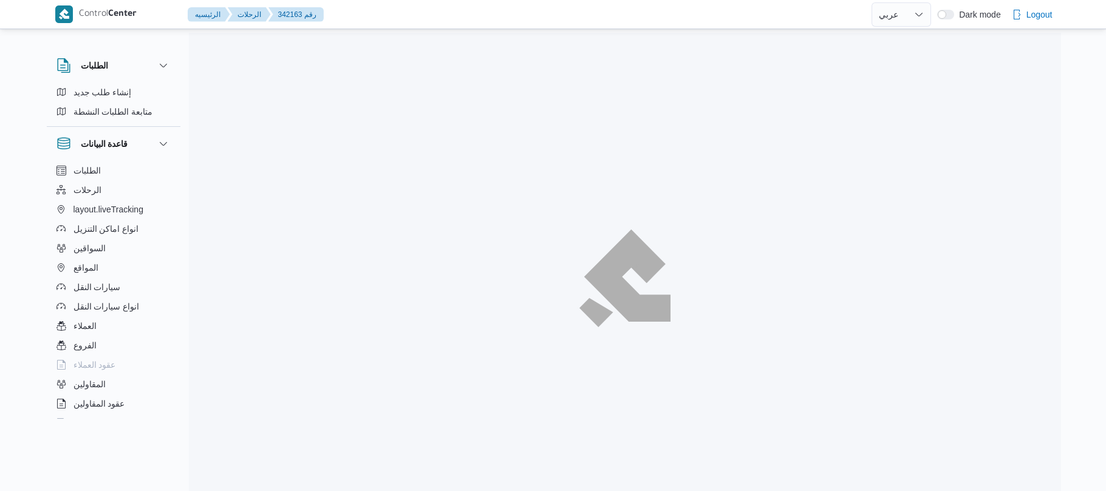
select select "ar"
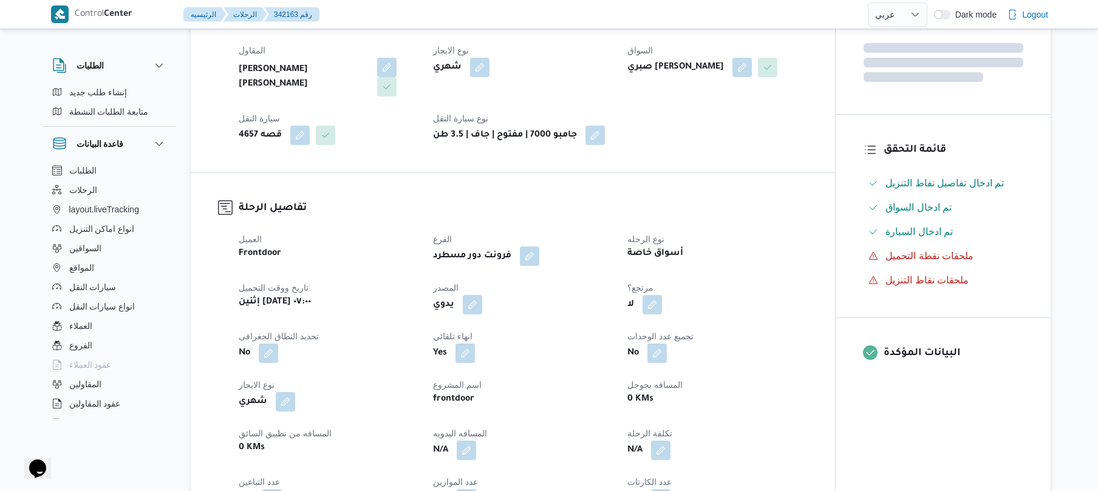
scroll to position [291, 0]
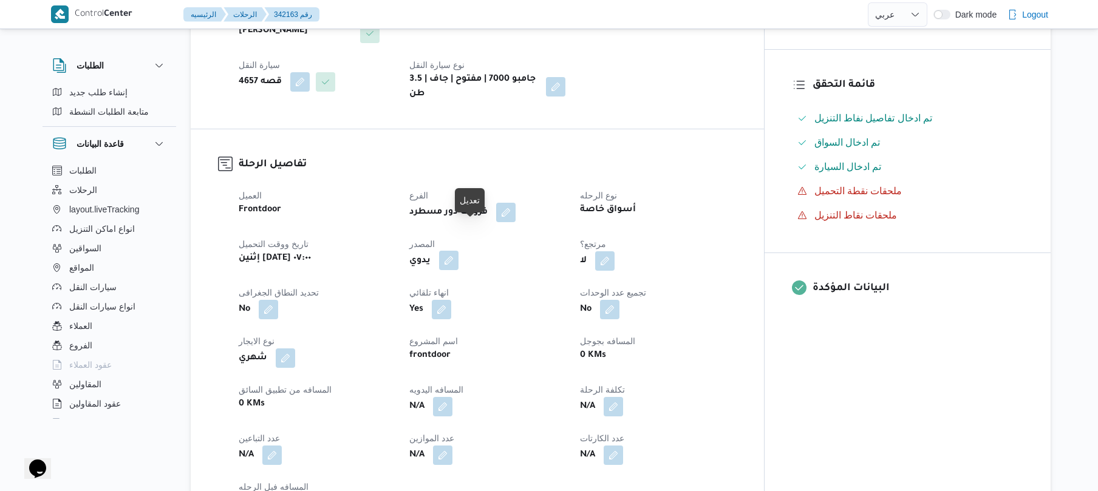
click at [458, 251] on button "button" at bounding box center [448, 260] width 19 height 19
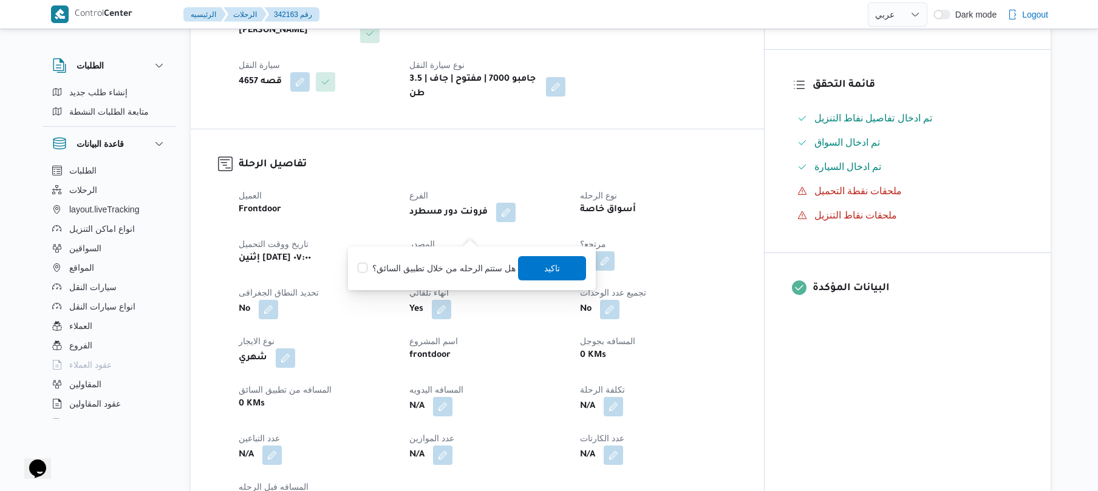
click at [434, 267] on label "هل ستتم الرحله من خلال تطبيق السائق؟" at bounding box center [437, 268] width 158 height 15
checkbox input "true"
click at [566, 270] on span "تاكيد" at bounding box center [553, 268] width 68 height 24
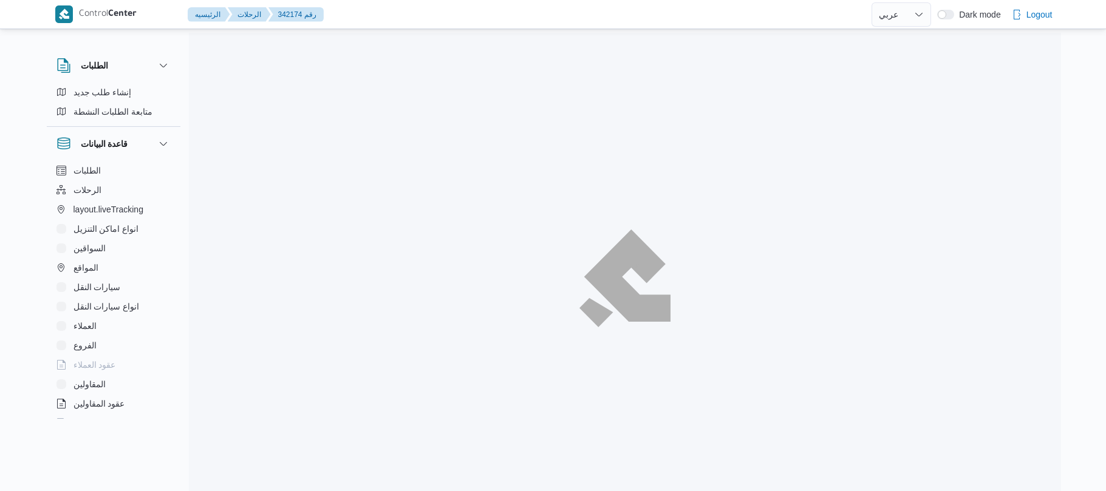
select select "ar"
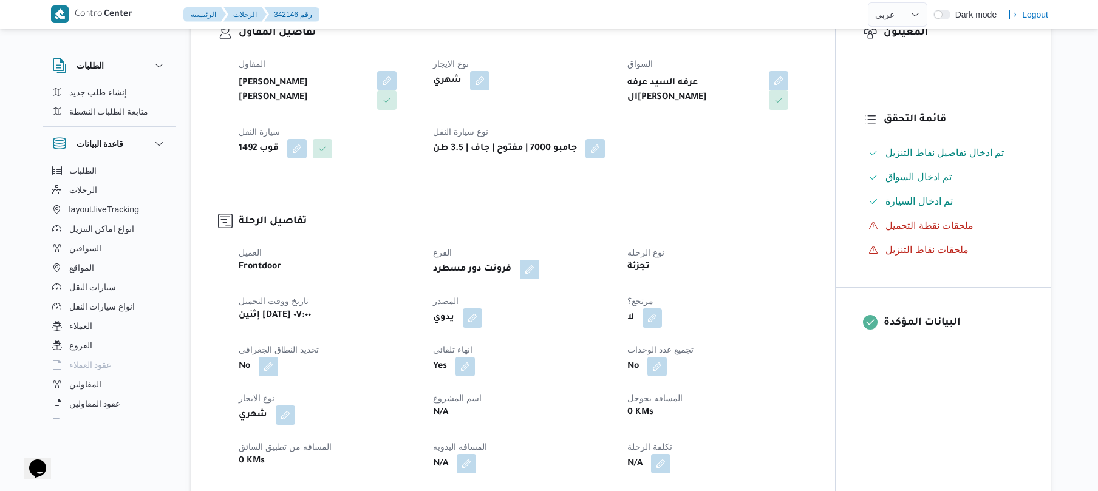
scroll to position [227, 0]
click at [472, 306] on button "button" at bounding box center [472, 315] width 19 height 19
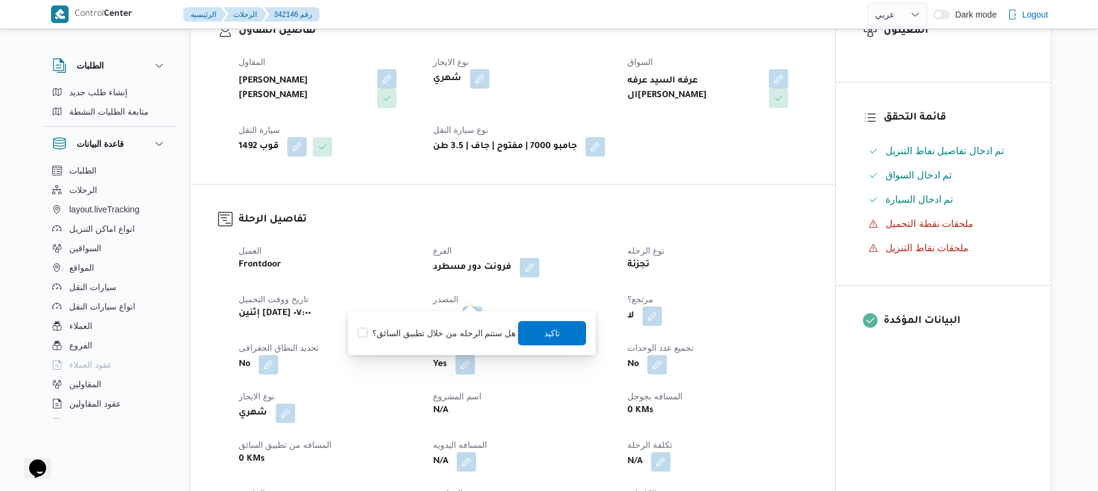
click at [437, 326] on label "هل ستتم الرحله من خلال تطبيق السائق؟" at bounding box center [437, 333] width 158 height 15
checkbox input "true"
click at [545, 334] on span "تاكيد" at bounding box center [553, 333] width 16 height 15
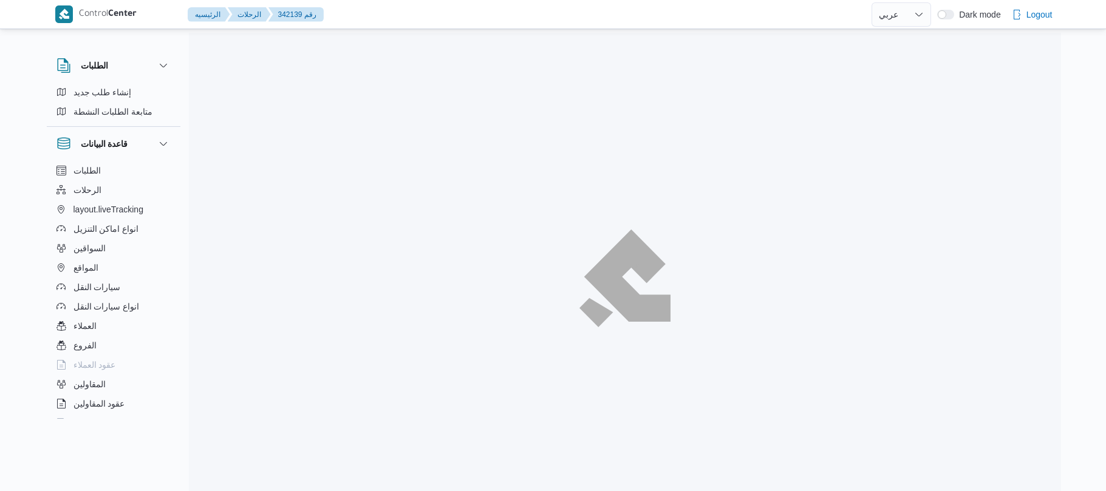
select select "ar"
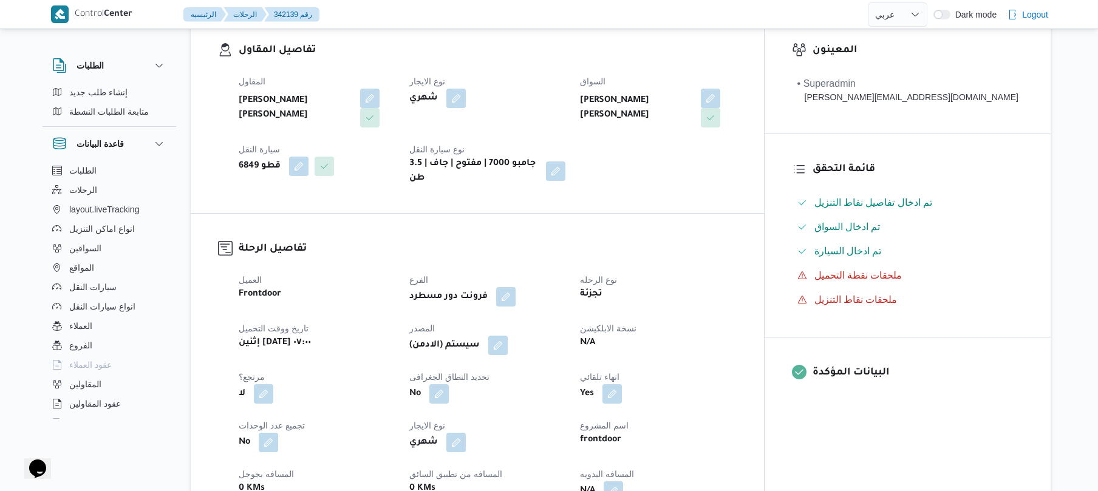
scroll to position [291, 0]
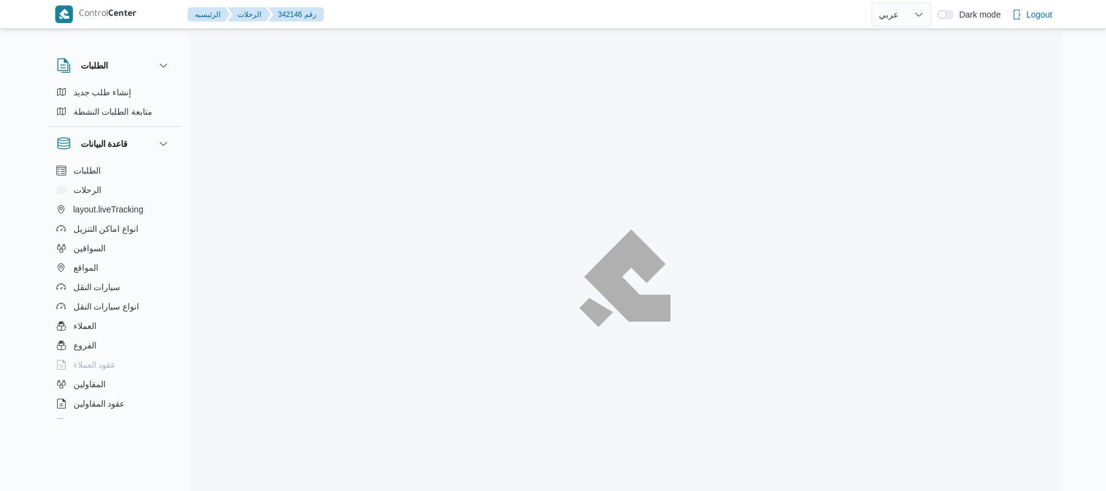
select select "ar"
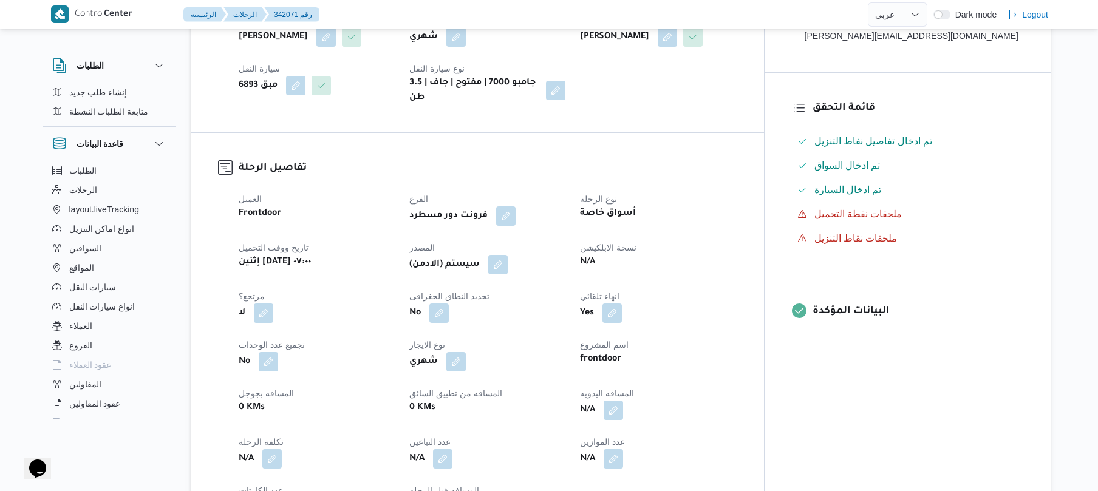
scroll to position [291, 0]
